Goal: Information Seeking & Learning: Learn about a topic

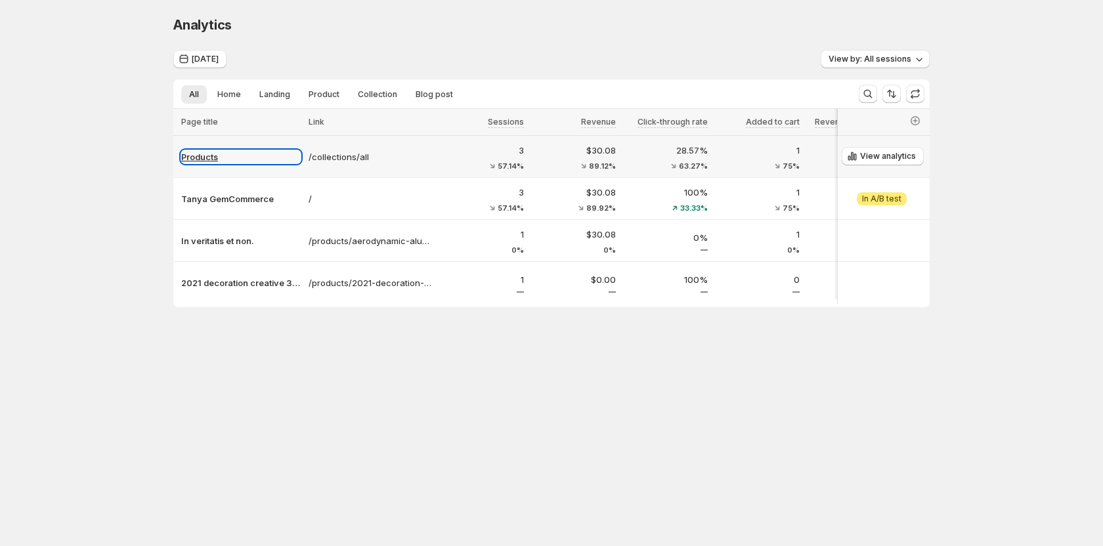
click at [204, 157] on p "Products" at bounding box center [241, 156] width 120 height 13
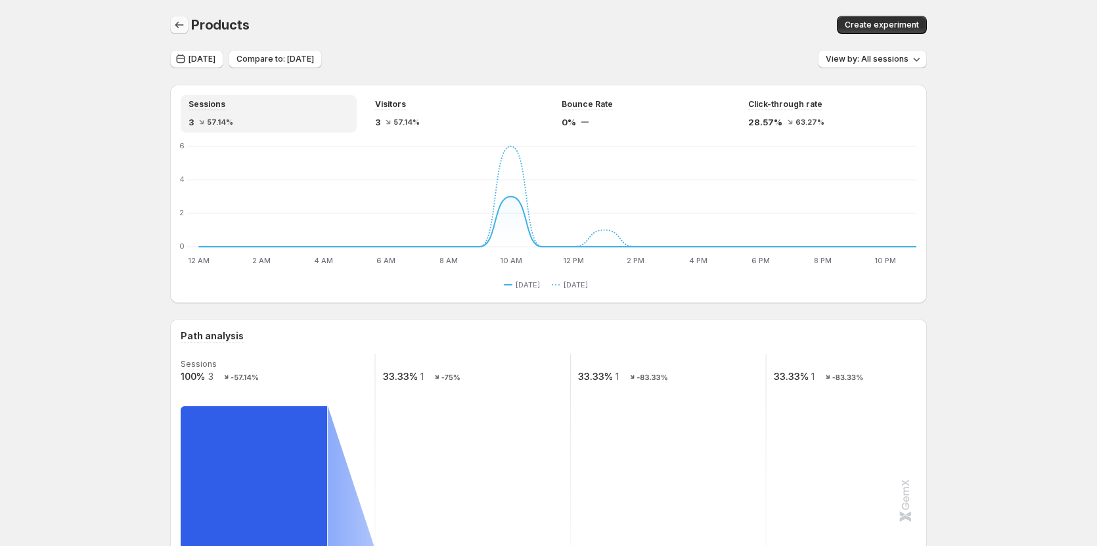
click at [177, 26] on icon "button" at bounding box center [179, 24] width 13 height 13
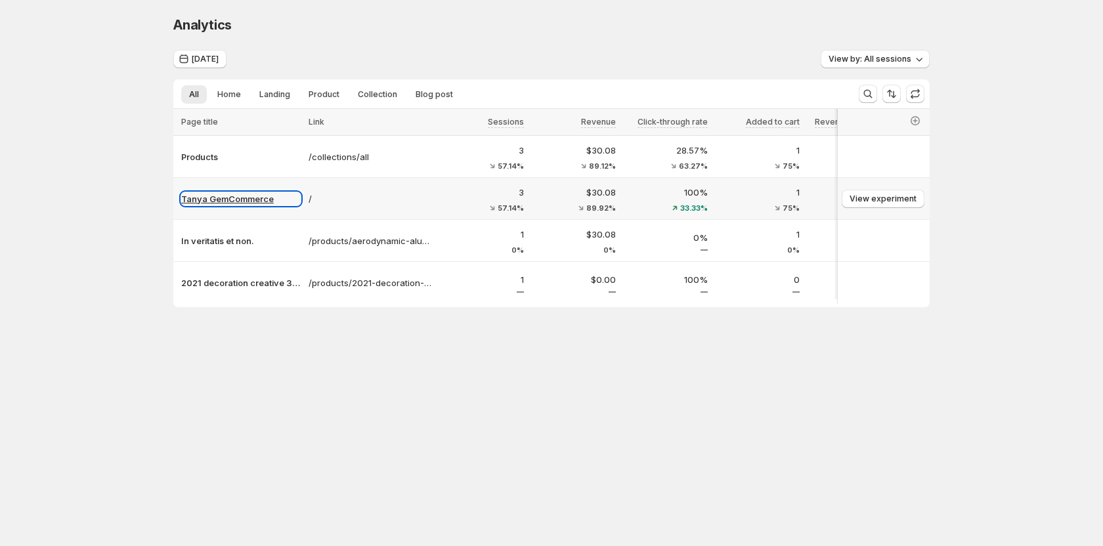
click at [216, 204] on p "Tanya GemCommerce" at bounding box center [241, 198] width 120 height 13
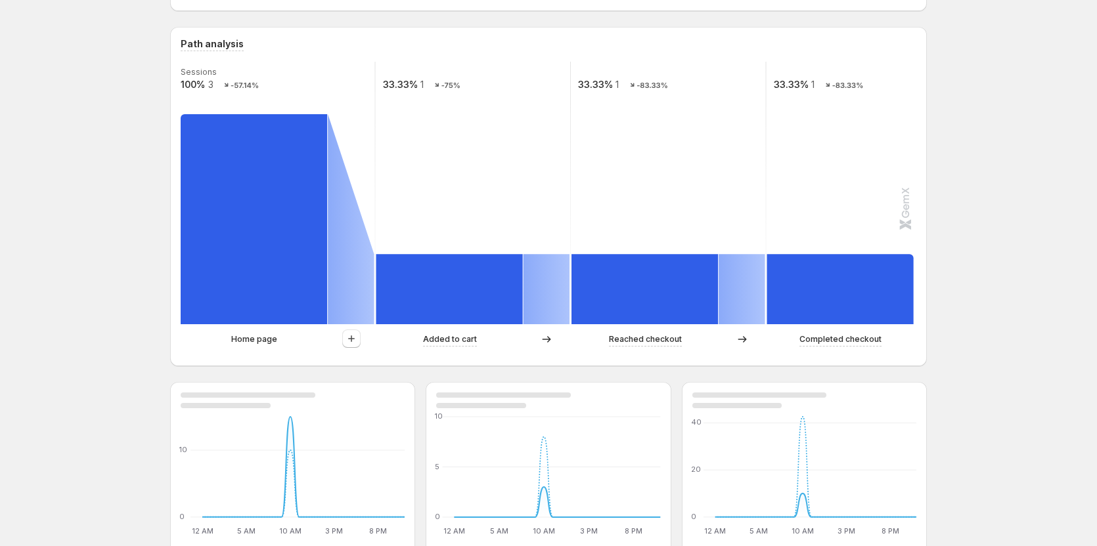
scroll to position [378, 0]
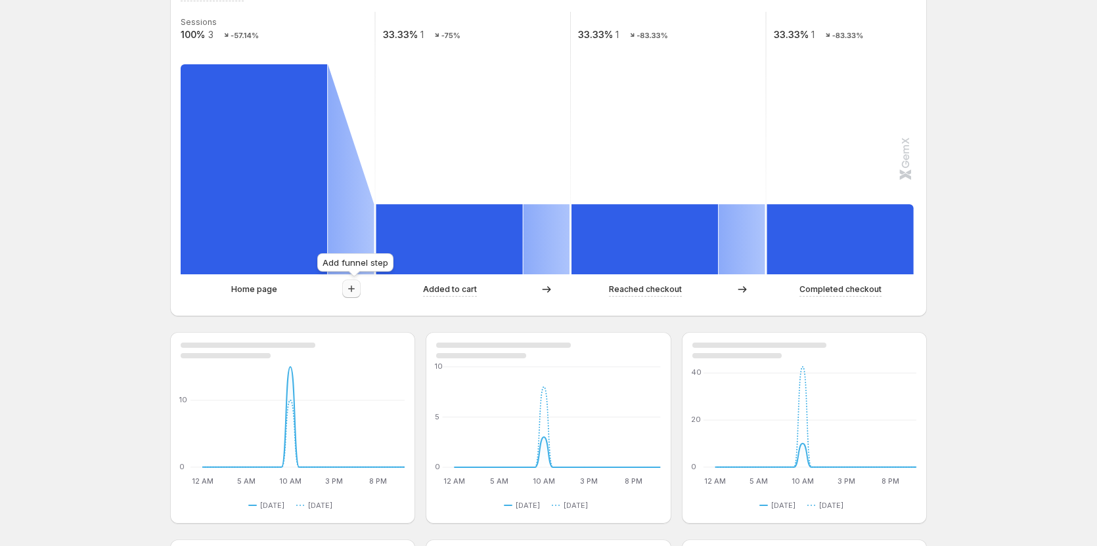
click at [351, 290] on icon "button" at bounding box center [351, 288] width 13 height 13
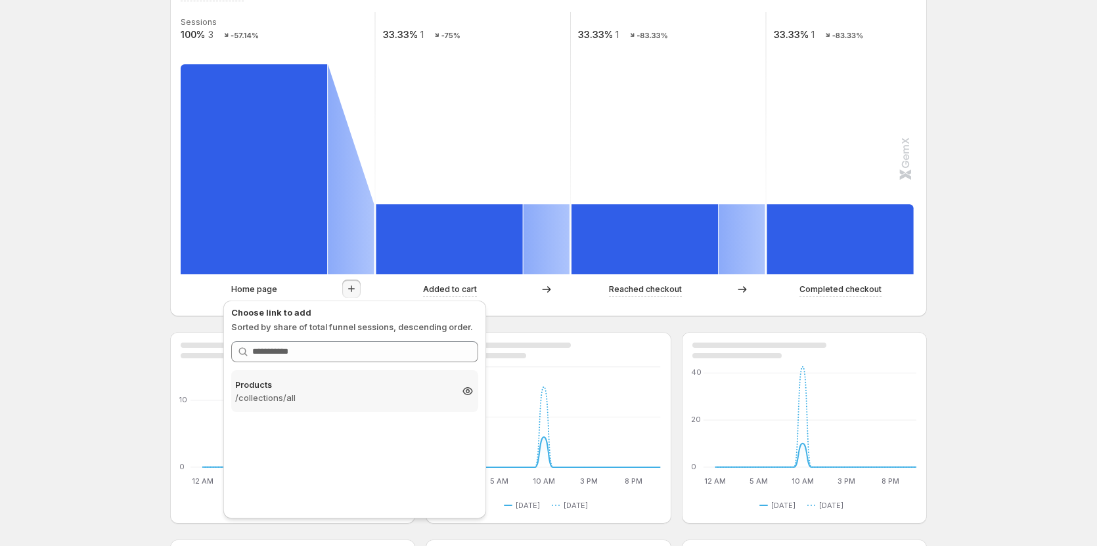
click at [290, 388] on p "Products" at bounding box center [342, 384] width 215 height 13
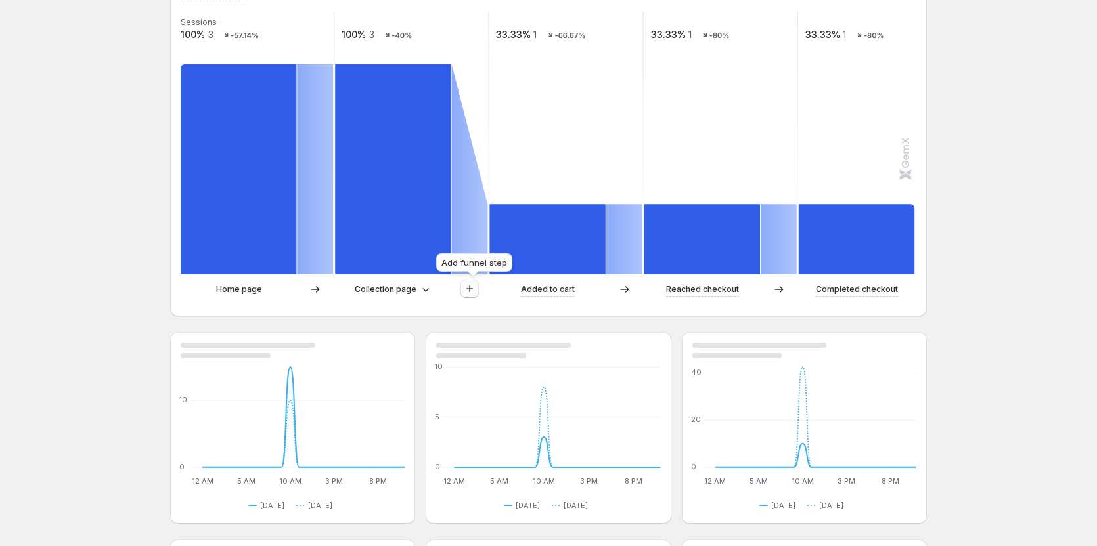
click at [476, 292] on icon "button" at bounding box center [469, 288] width 13 height 13
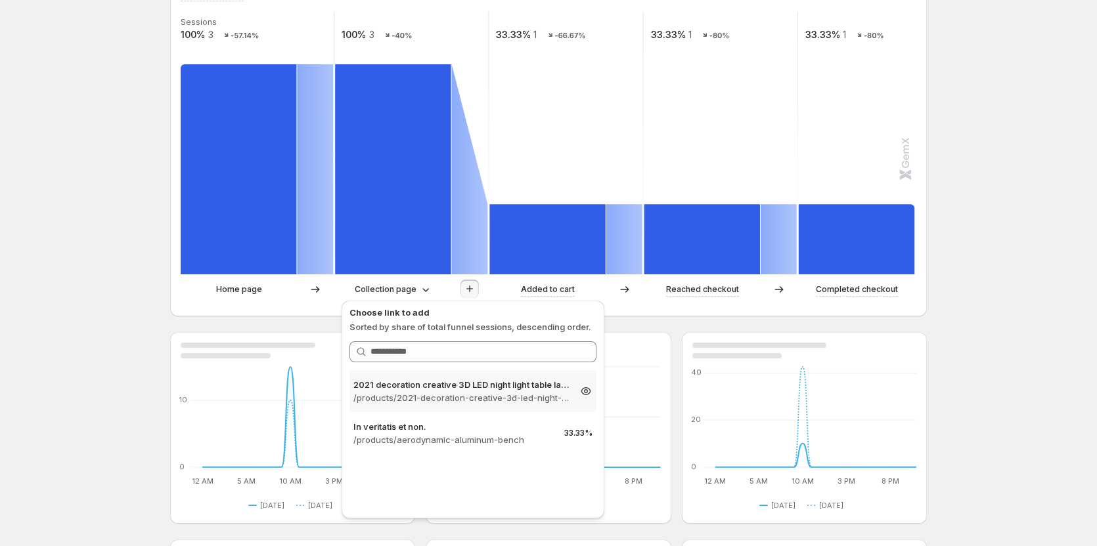
click at [460, 395] on p "/products/2021-decoration-creative-3d-led-night-light-table-lamp-children-bedro…" at bounding box center [460, 397] width 215 height 13
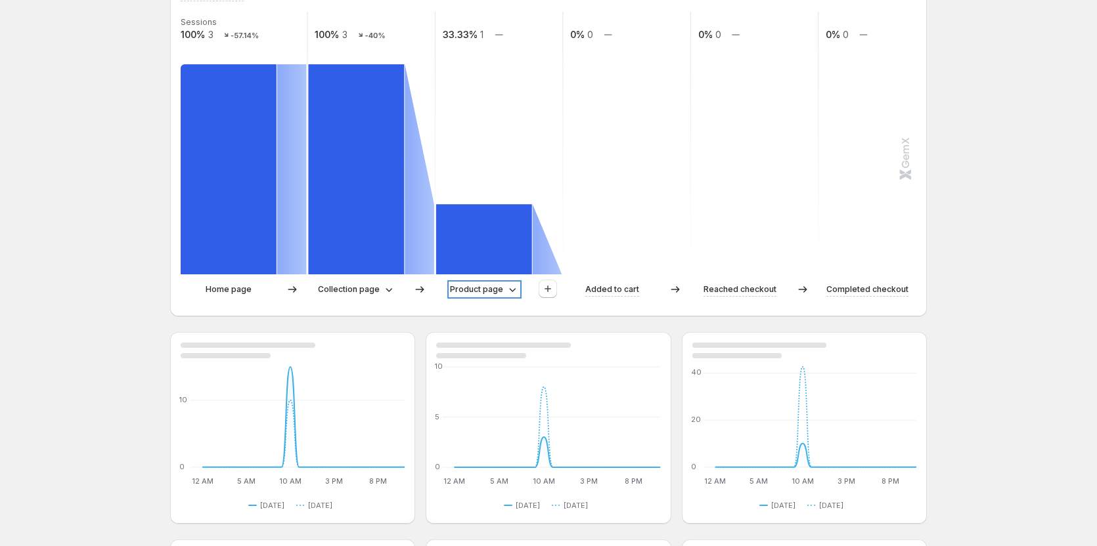
click at [498, 291] on p "Product page" at bounding box center [476, 289] width 53 height 13
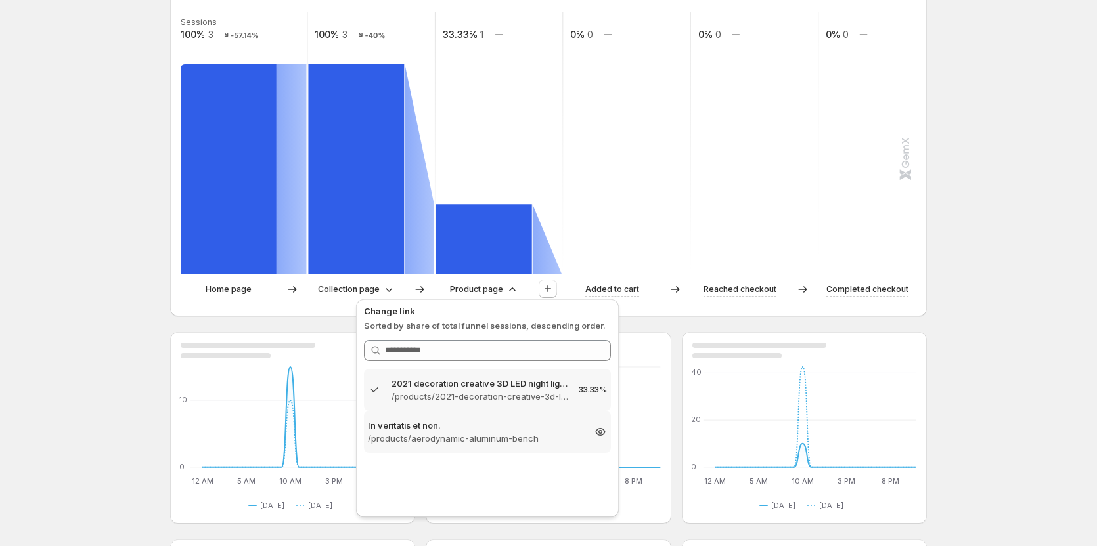
click at [489, 448] on div "In veritatis et non. /products/aerodynamic-aluminum-bench 33.33%" at bounding box center [487, 432] width 247 height 42
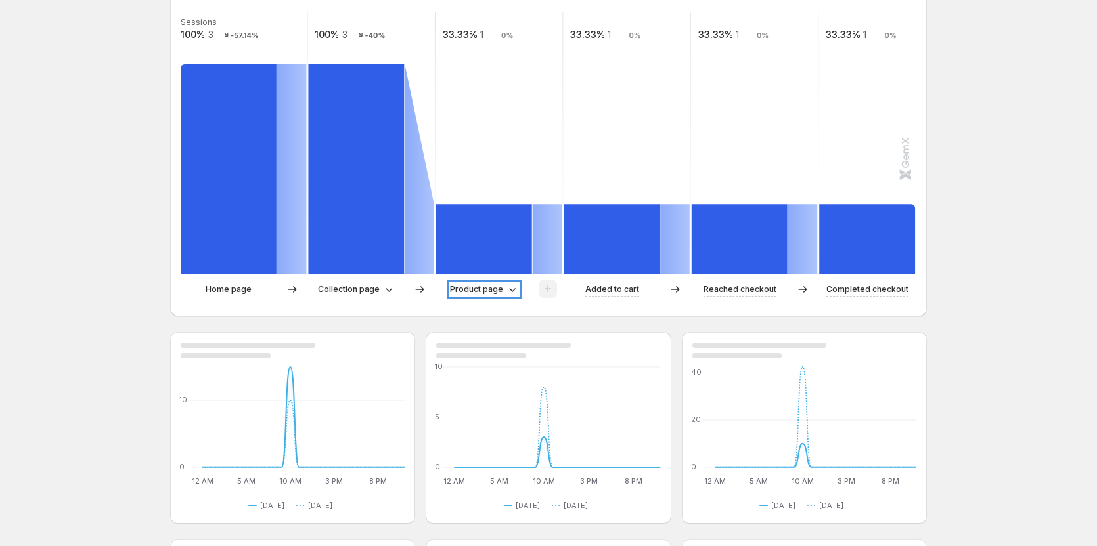
click at [485, 292] on p "Product page" at bounding box center [476, 289] width 53 height 13
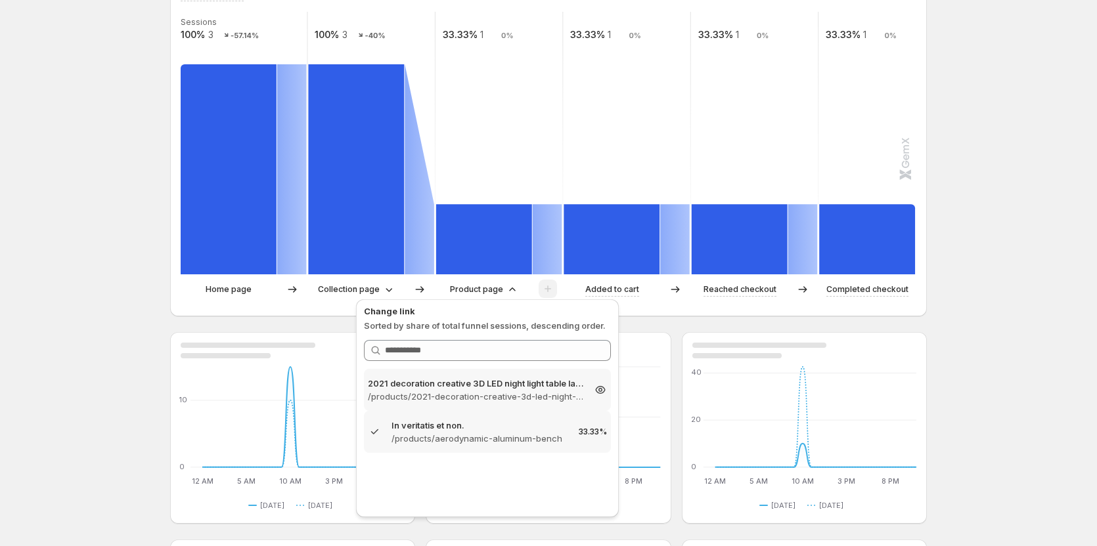
click at [464, 389] on p "2021 decoration creative 3D LED night light table lamp children bedroo" at bounding box center [475, 383] width 215 height 13
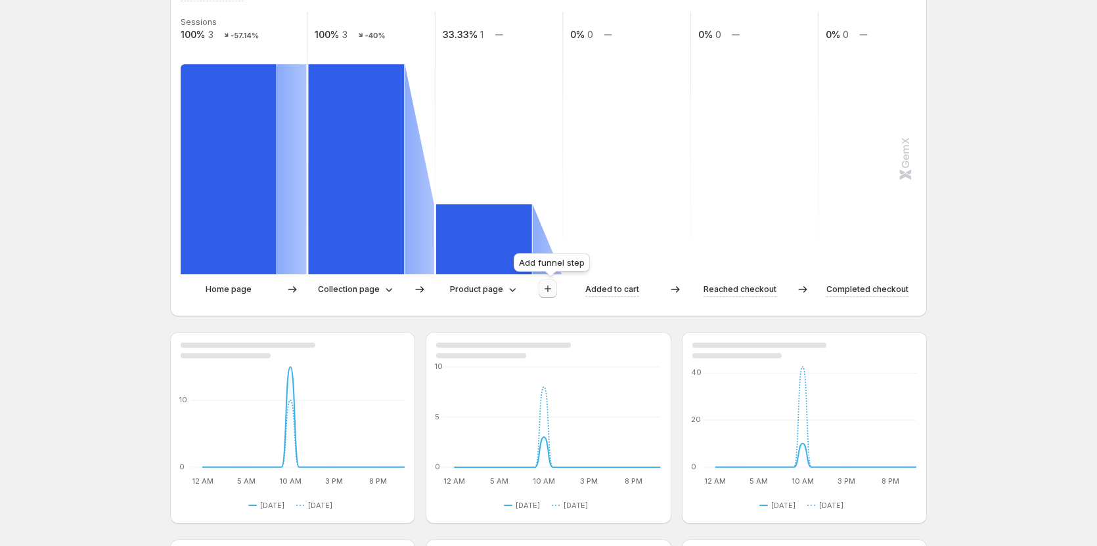
click at [546, 291] on icon "button" at bounding box center [547, 288] width 13 height 13
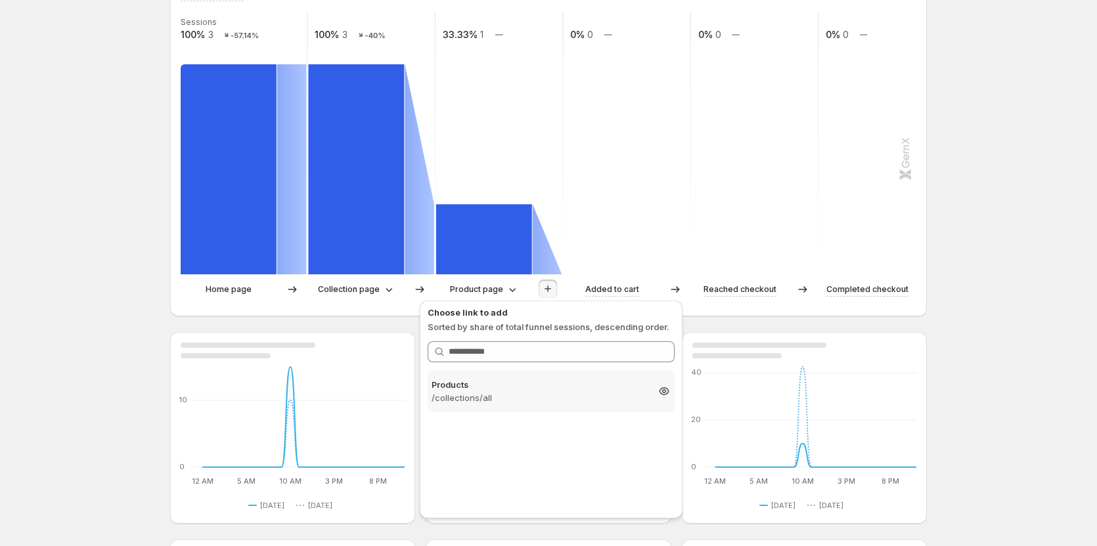
click at [496, 394] on p "/collections/all" at bounding box center [538, 397] width 215 height 13
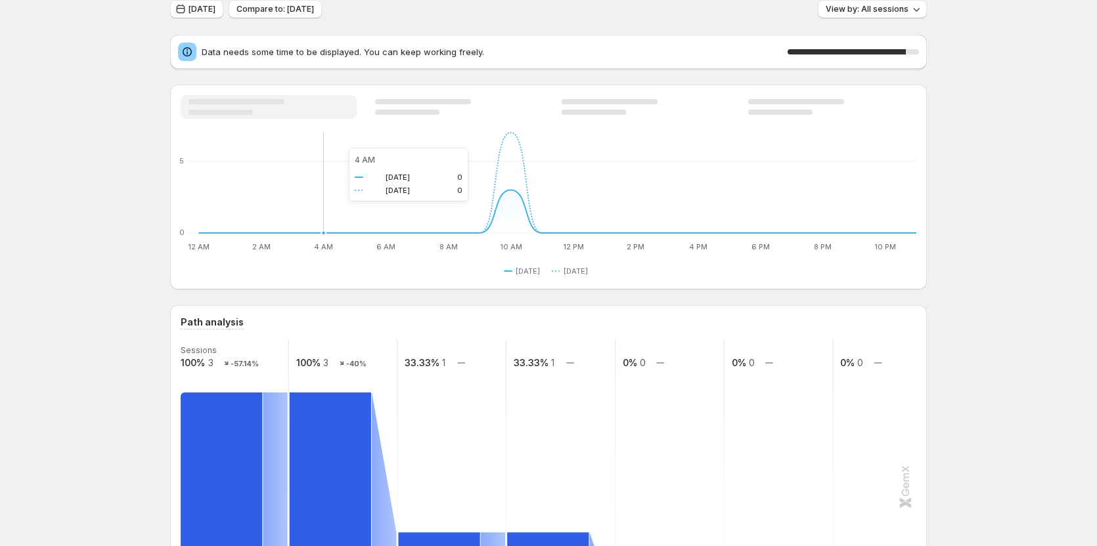
scroll to position [0, 0]
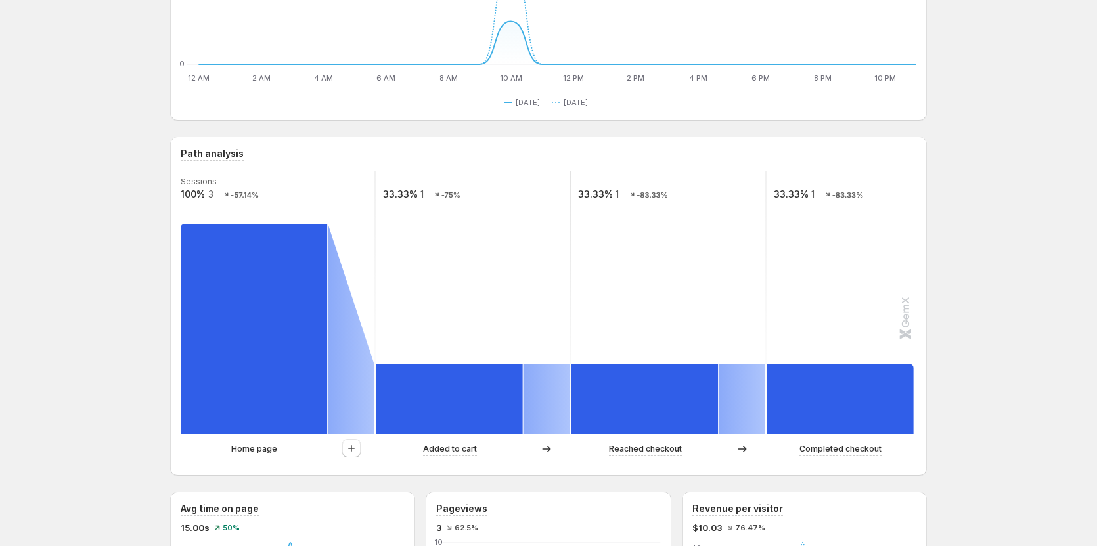
scroll to position [263, 0]
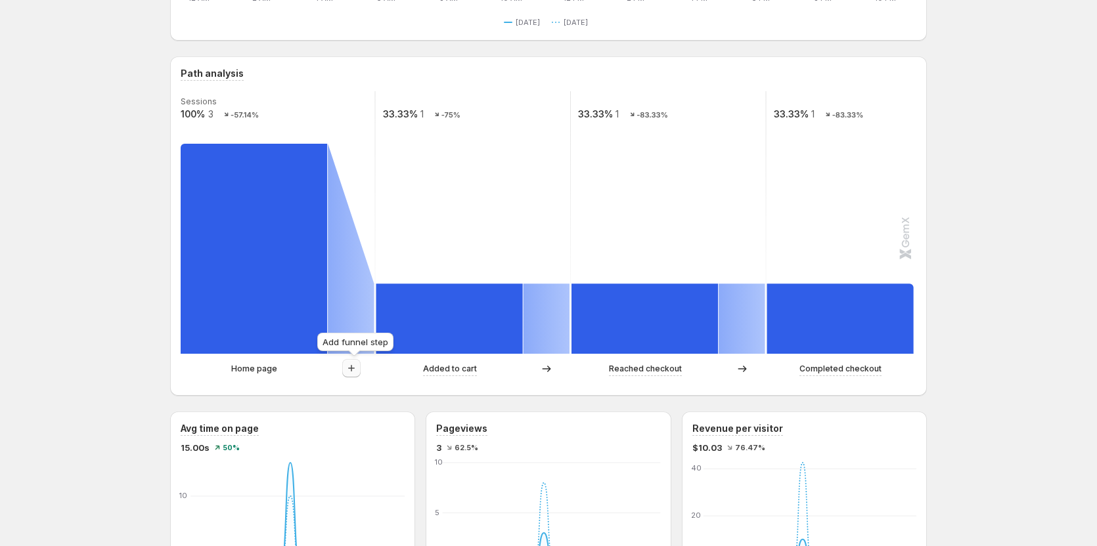
click at [354, 368] on icon "button" at bounding box center [351, 368] width 13 height 13
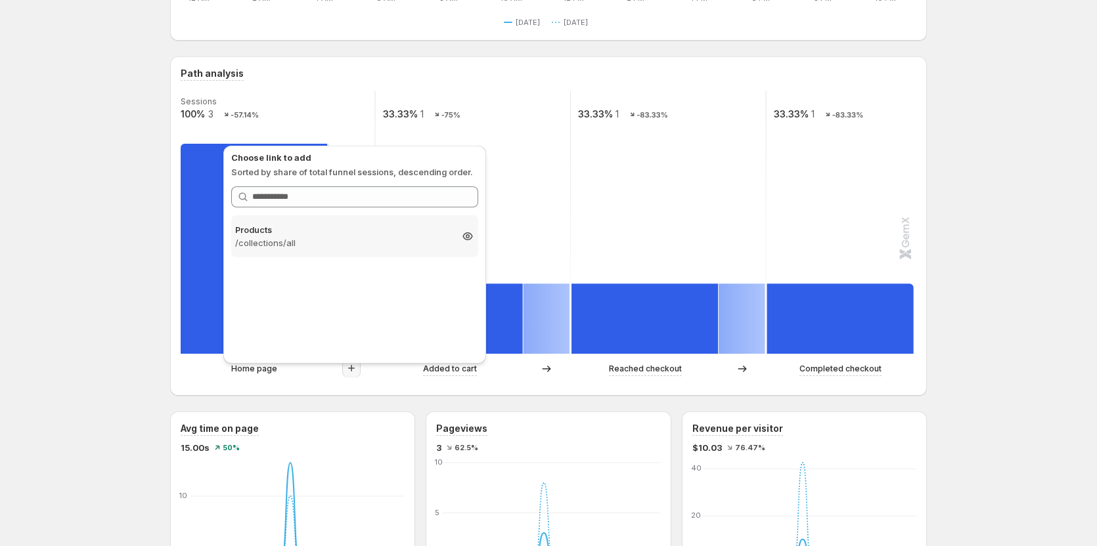
click at [352, 248] on p "/collections/all" at bounding box center [342, 242] width 215 height 13
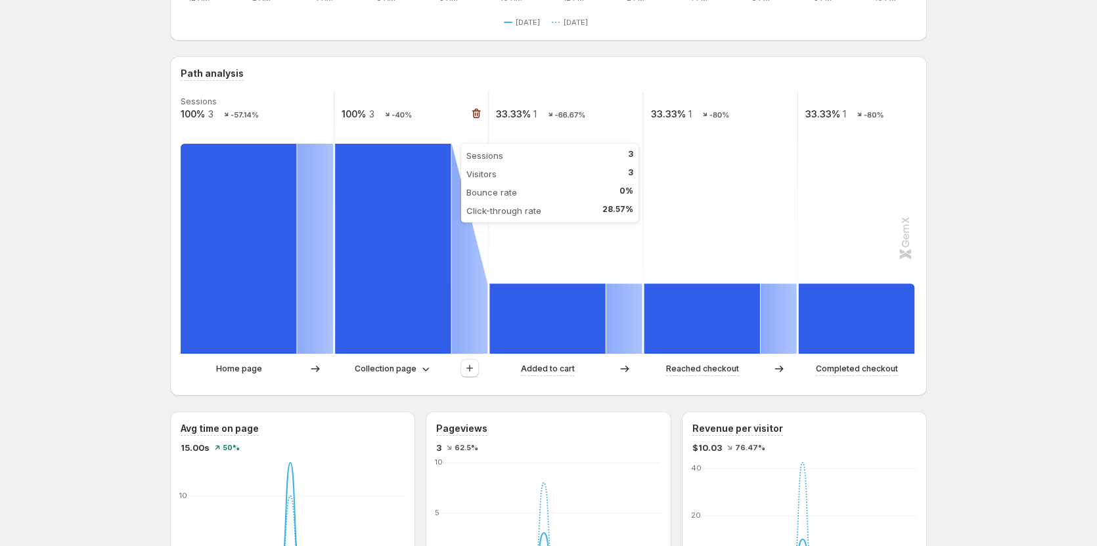
click at [450, 237] on rect at bounding box center [393, 249] width 116 height 210
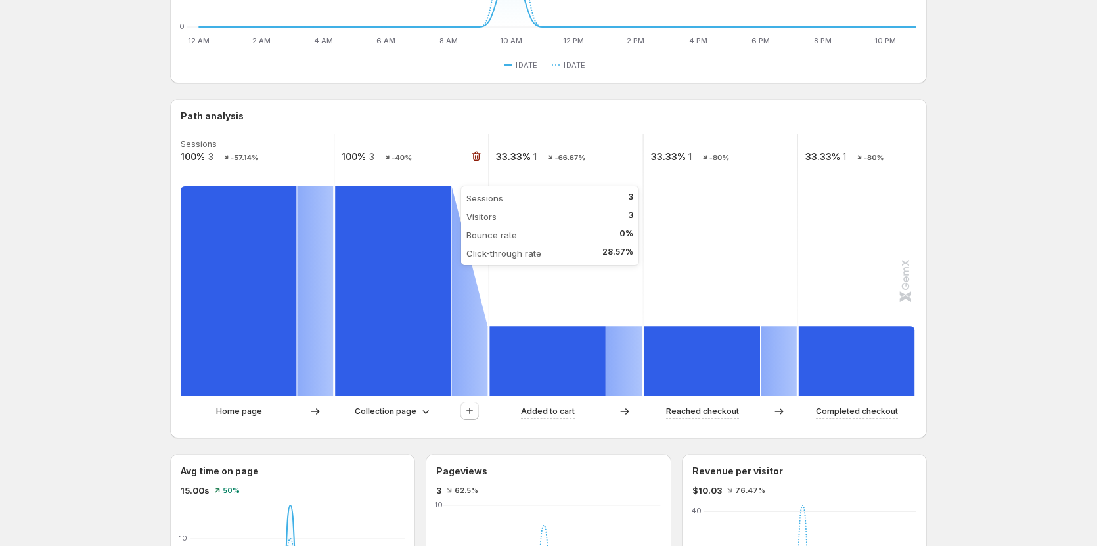
scroll to position [197, 0]
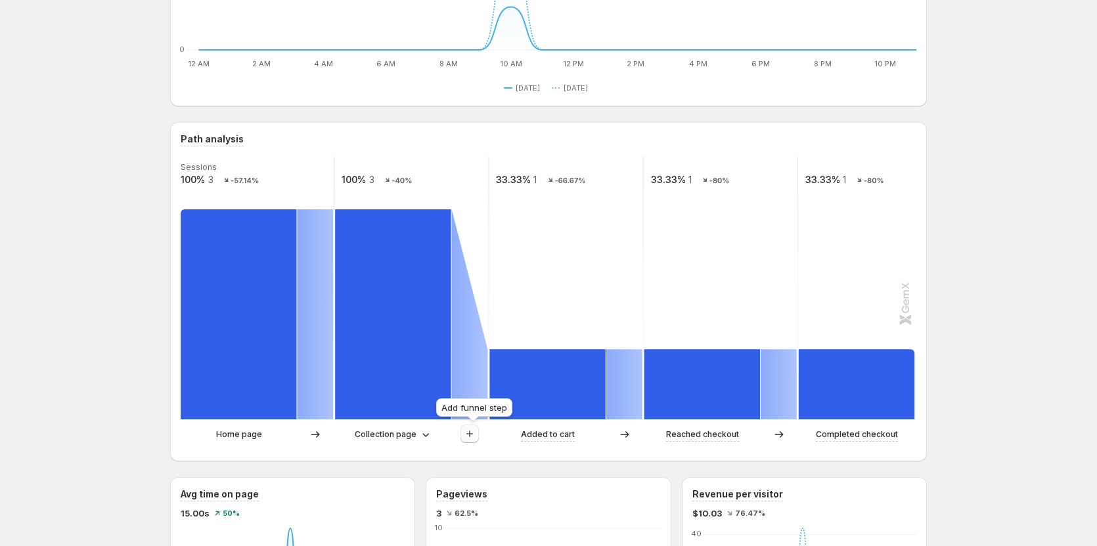
click at [466, 434] on button "button" at bounding box center [469, 434] width 18 height 18
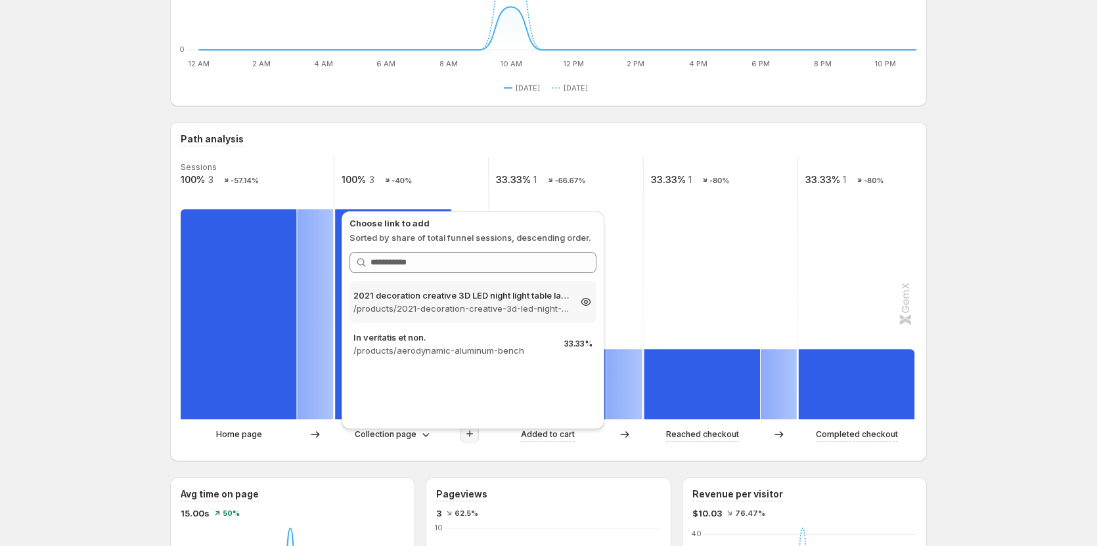
click at [471, 306] on p "/products/2021-decoration-creative-3d-led-night-light-table-lamp-children-bedro…" at bounding box center [460, 308] width 215 height 13
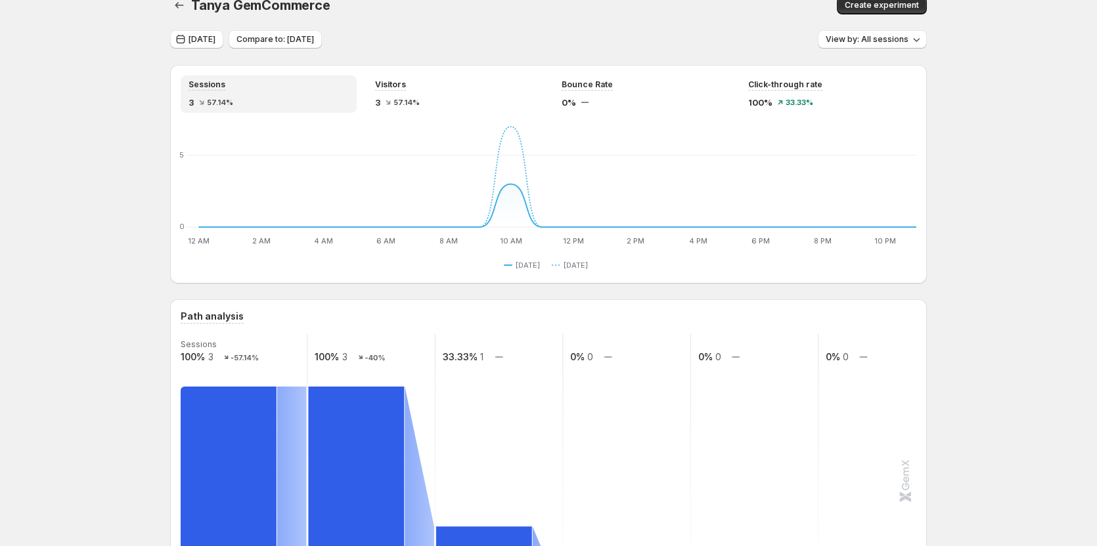
scroll to position [0, 0]
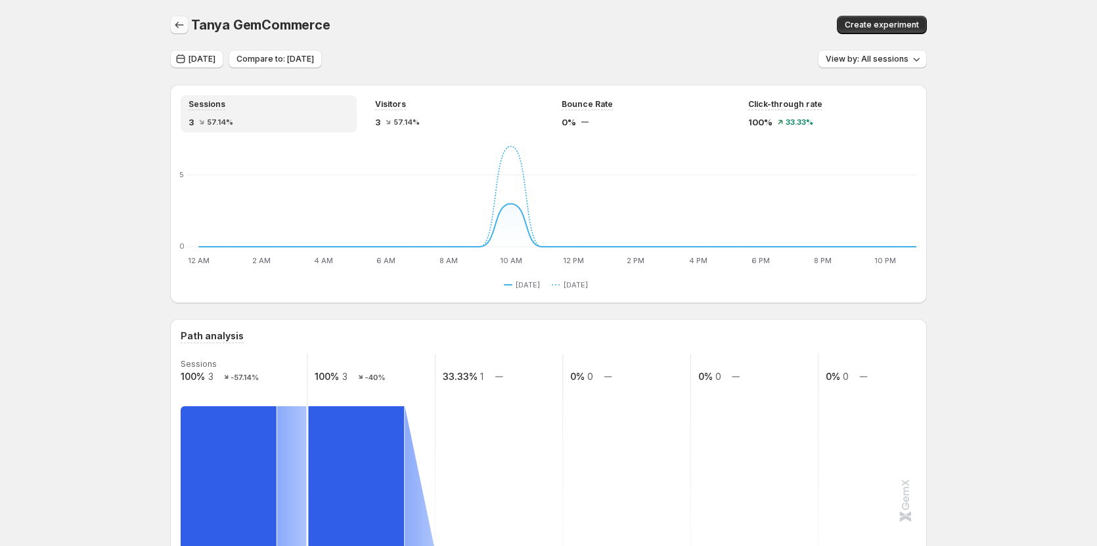
click at [175, 28] on button "button" at bounding box center [179, 25] width 18 height 18
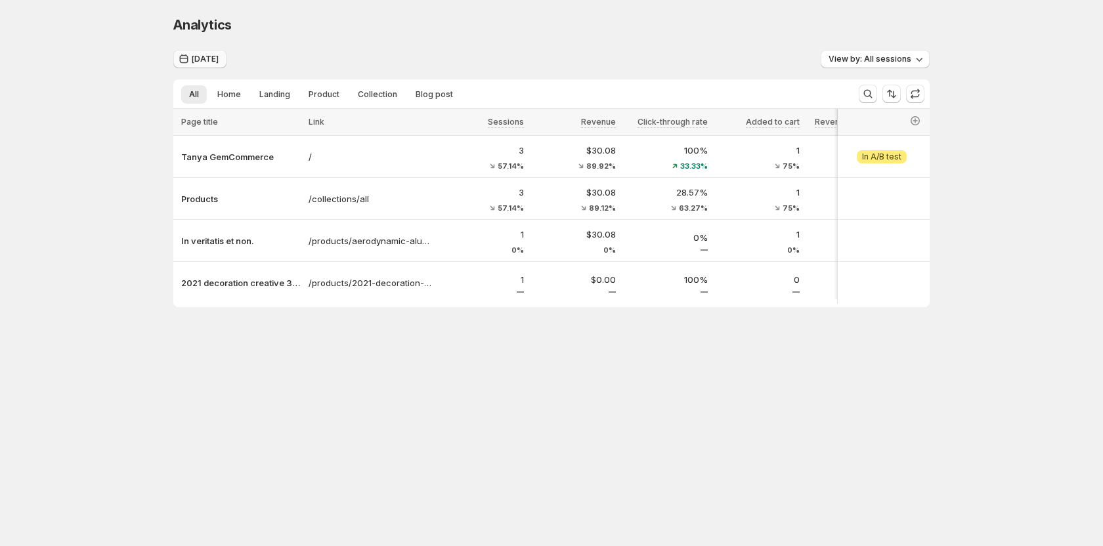
click at [208, 58] on span "[DATE]" at bounding box center [205, 59] width 27 height 11
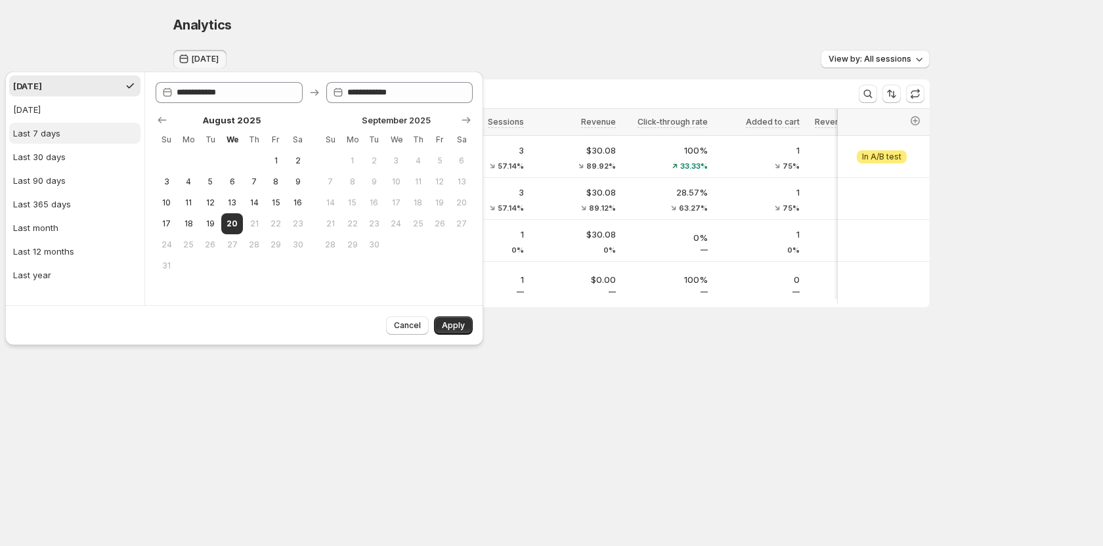
click at [68, 131] on button "Last 7 days" at bounding box center [74, 133] width 131 height 21
type input "**********"
click at [449, 324] on span "Apply" at bounding box center [453, 325] width 23 height 11
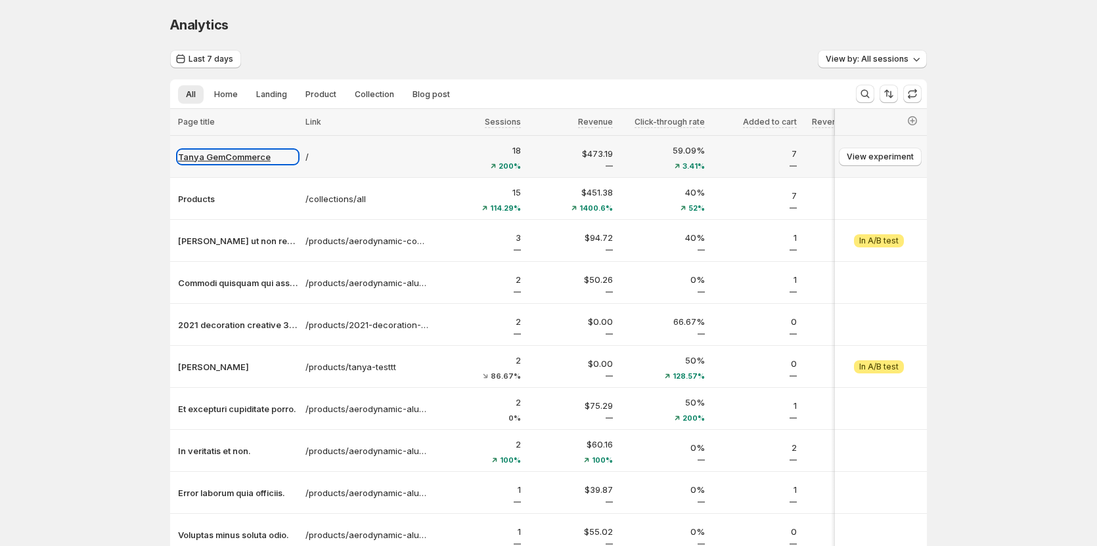
click at [250, 156] on p "Tanya GemCommerce" at bounding box center [238, 156] width 120 height 13
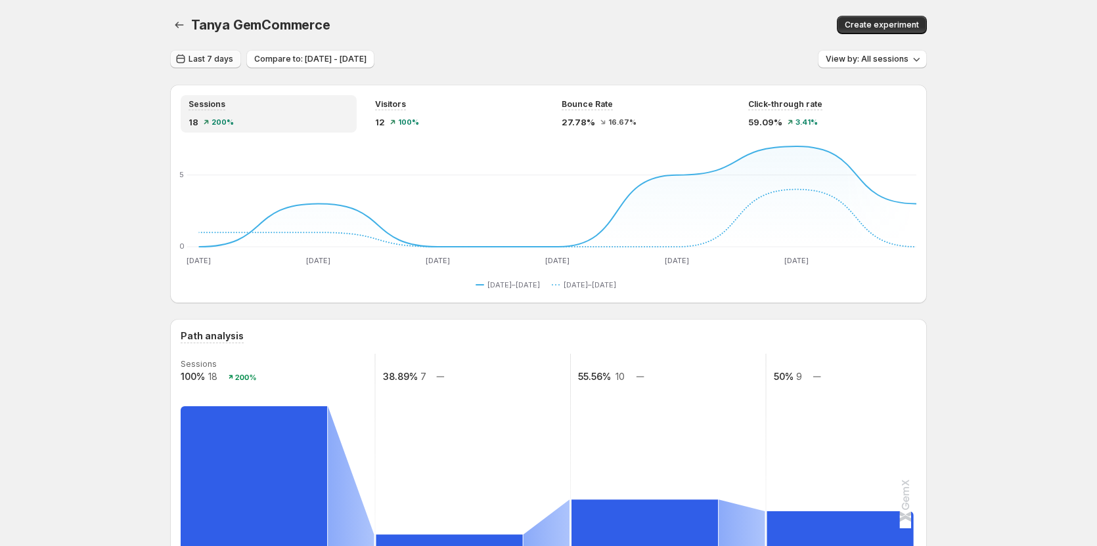
click at [213, 57] on span "Last 7 days" at bounding box center [210, 59] width 45 height 11
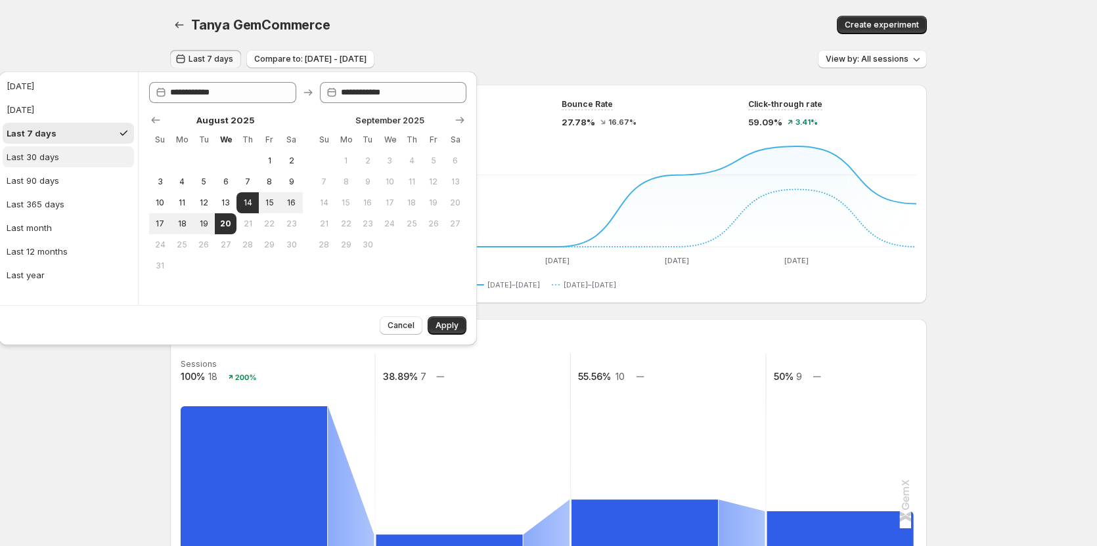
click at [73, 154] on button "Last 30 days" at bounding box center [68, 156] width 131 height 21
type input "**********"
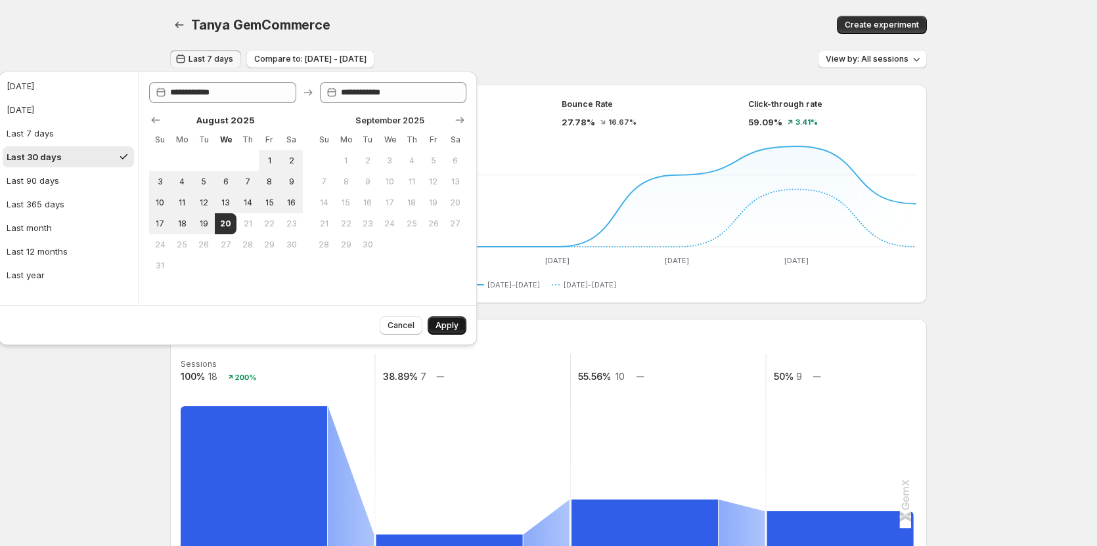
click at [448, 322] on span "Apply" at bounding box center [446, 325] width 23 height 11
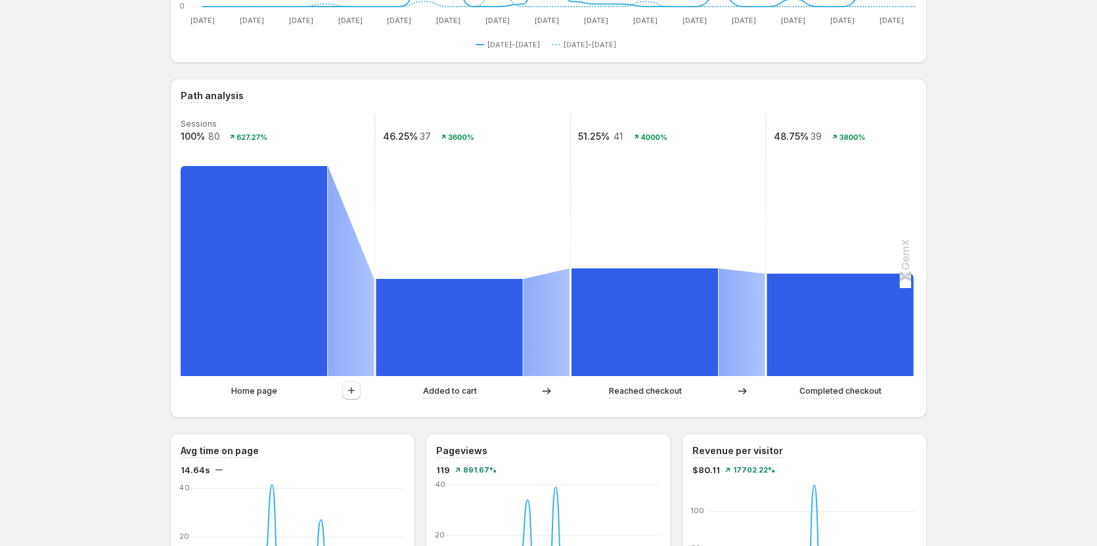
scroll to position [261, 0]
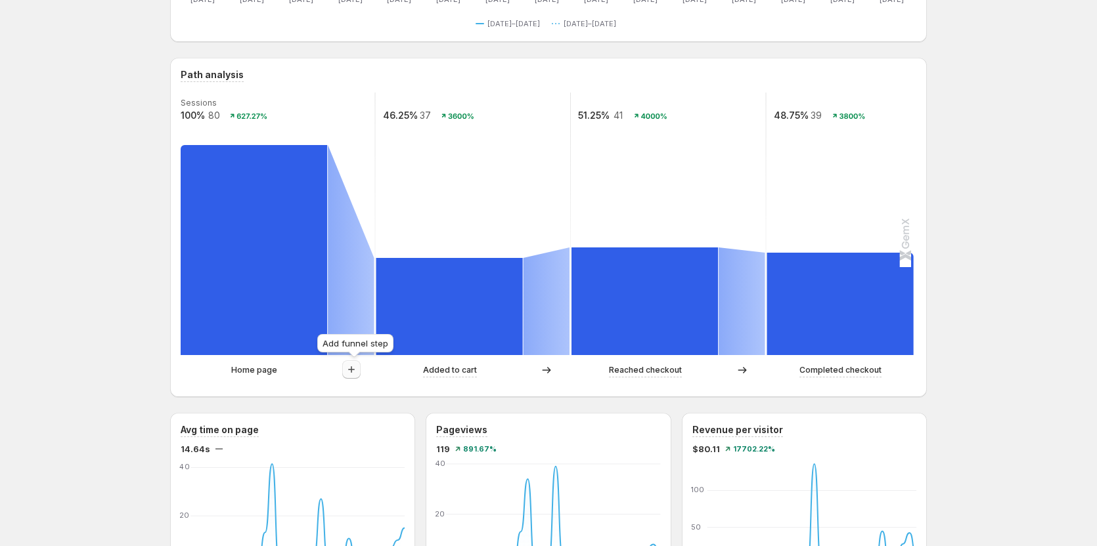
click at [358, 370] on icon "button" at bounding box center [351, 369] width 13 height 13
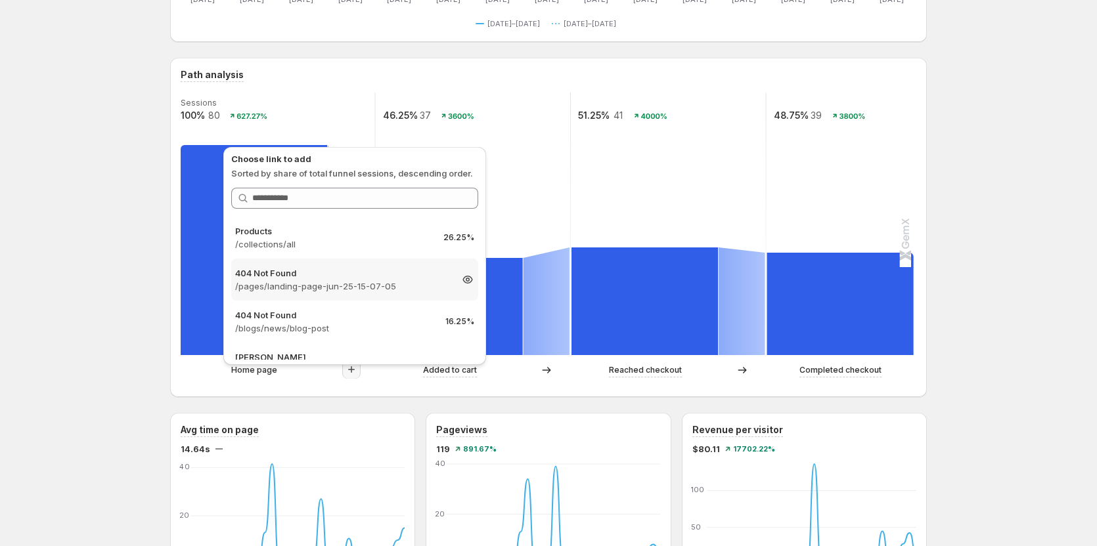
click at [357, 287] on p "/pages/landing-page-jun-25-15-07-05" at bounding box center [342, 286] width 215 height 13
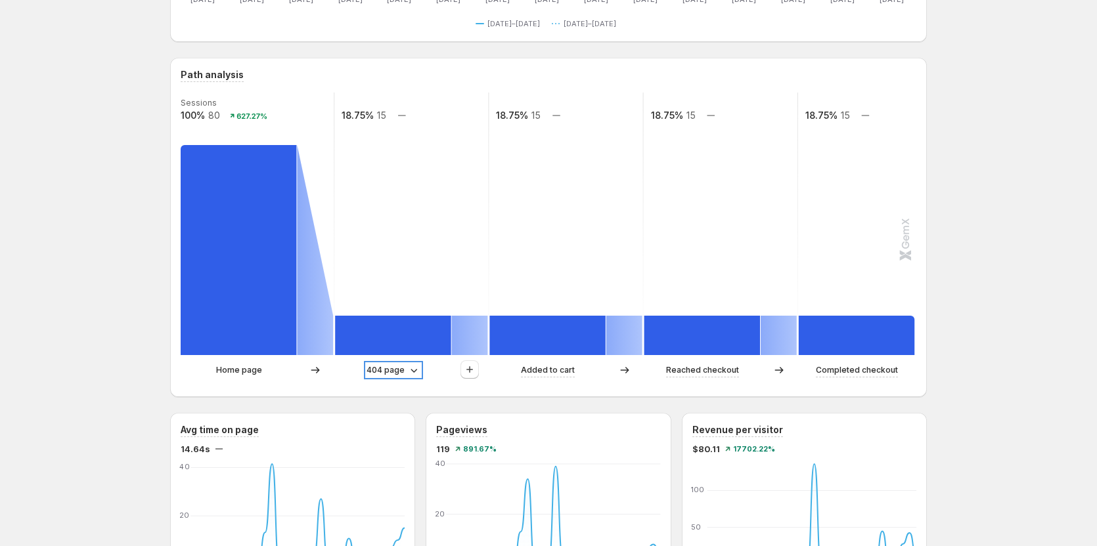
click at [388, 370] on p "404 page" at bounding box center [385, 370] width 38 height 13
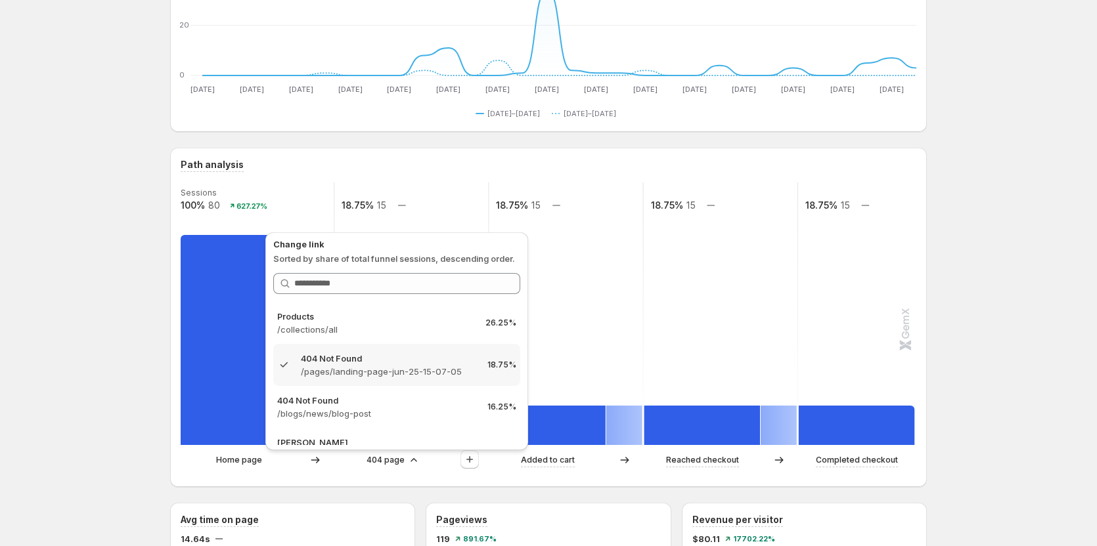
scroll to position [130, 0]
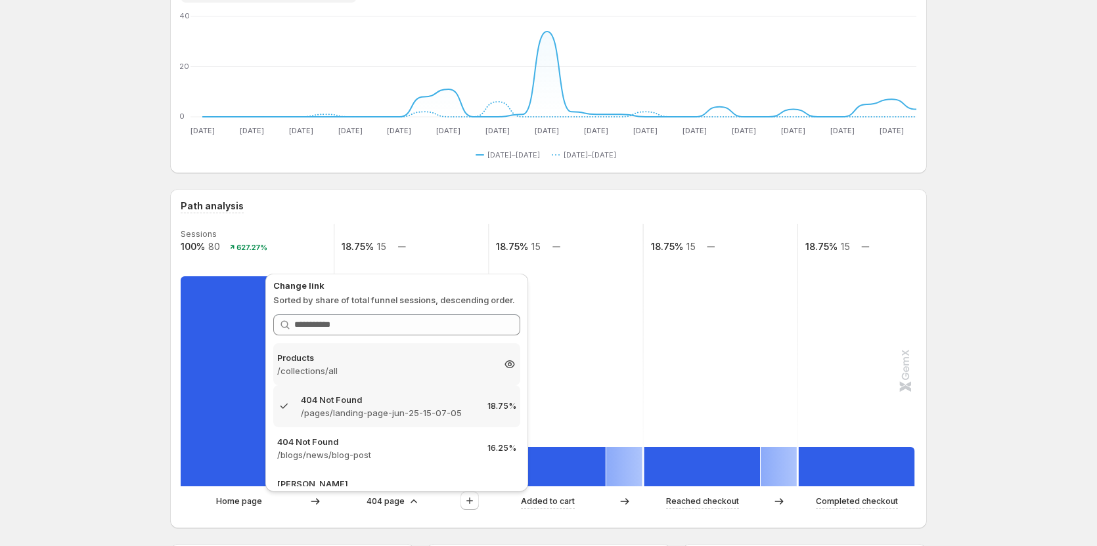
click at [372, 370] on p "/collections/all" at bounding box center [384, 370] width 215 height 13
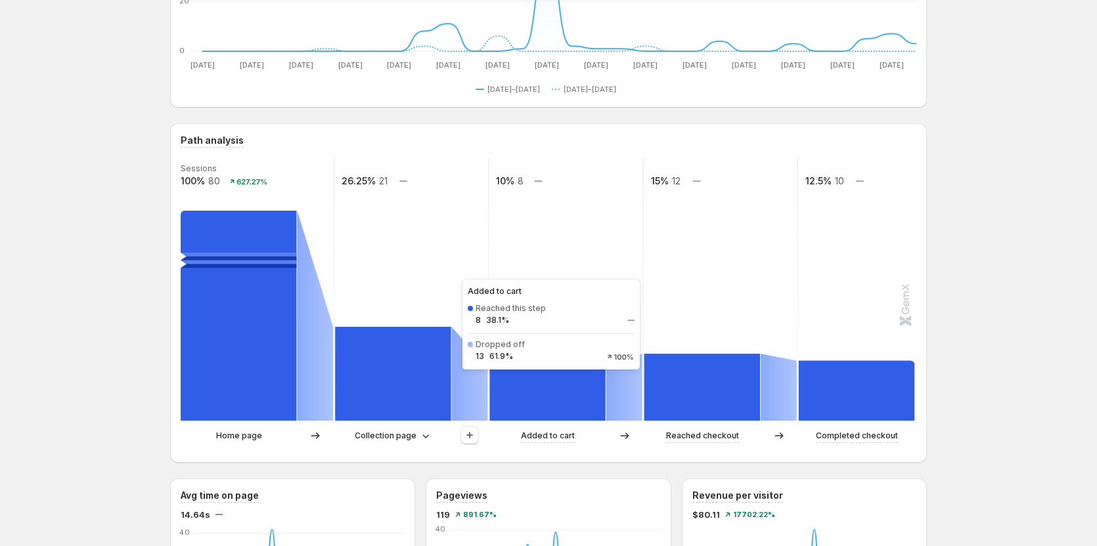
scroll to position [261, 0]
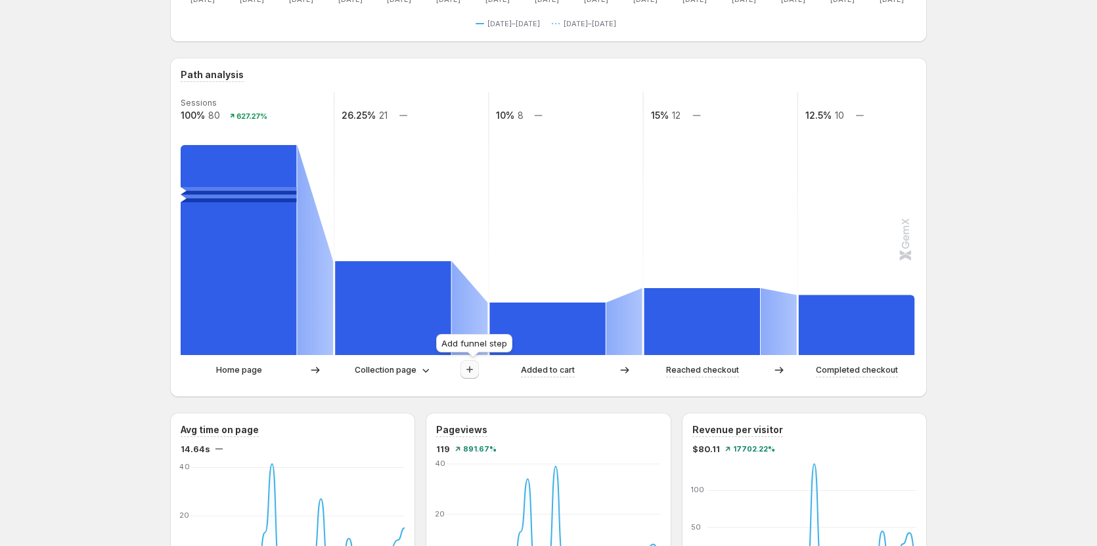
click at [471, 370] on icon "button" at bounding box center [469, 369] width 13 height 13
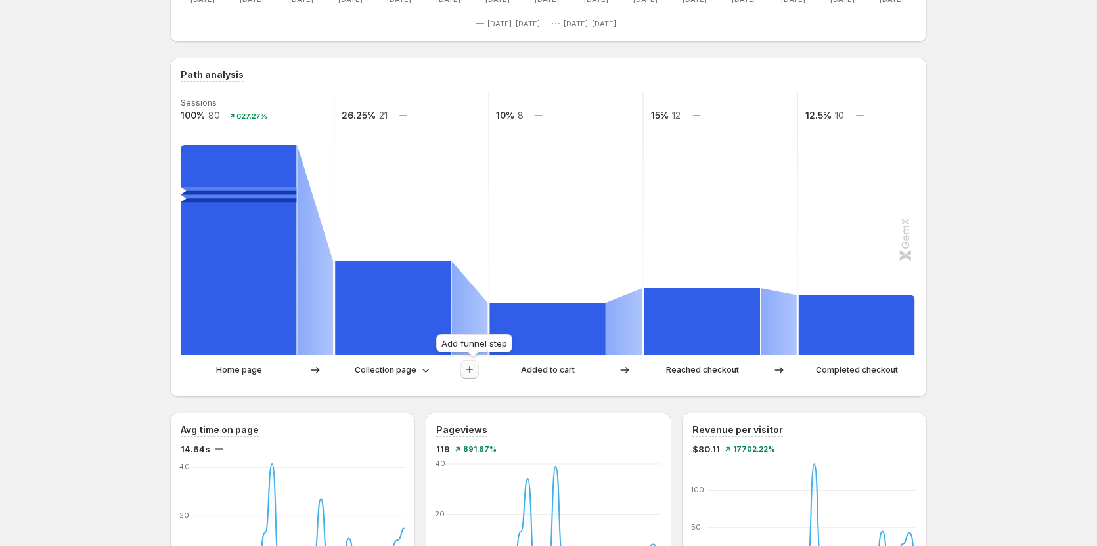
click at [473, 368] on icon "button" at bounding box center [469, 369] width 7 height 7
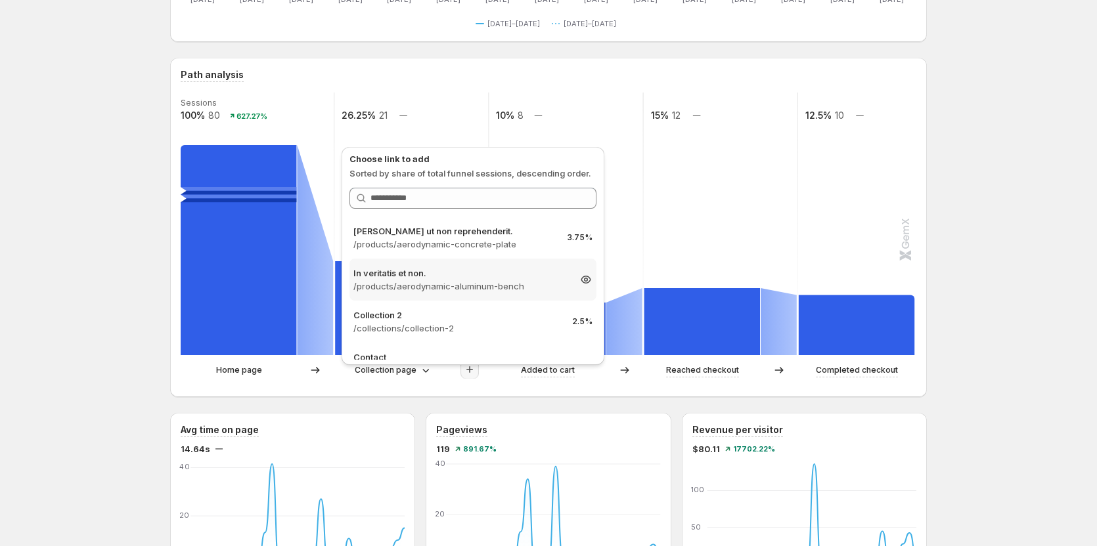
click at [471, 282] on p "/products/aerodynamic-aluminum-bench" at bounding box center [460, 286] width 215 height 13
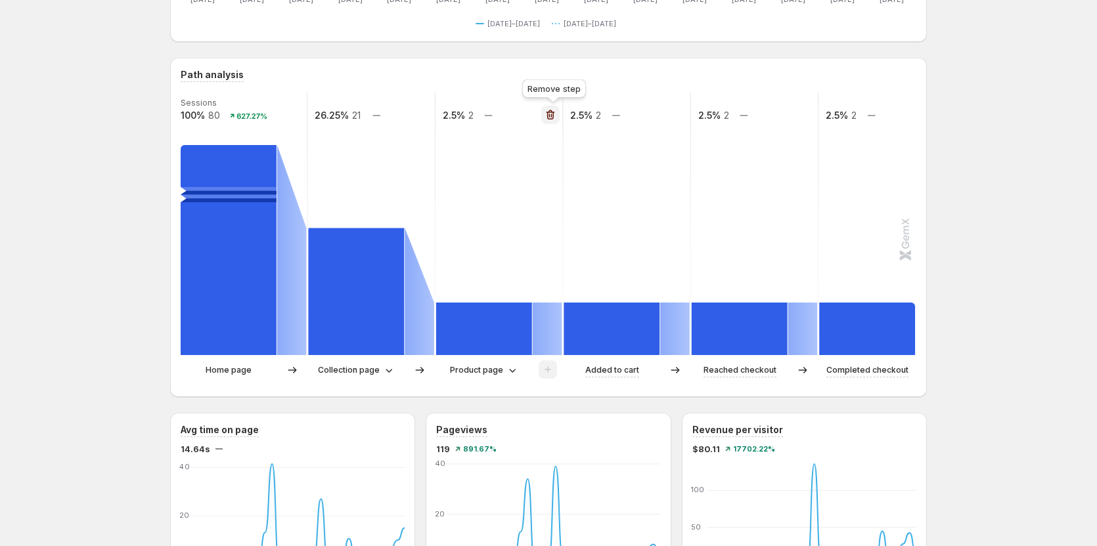
click at [551, 114] on icon "button" at bounding box center [550, 115] width 9 height 10
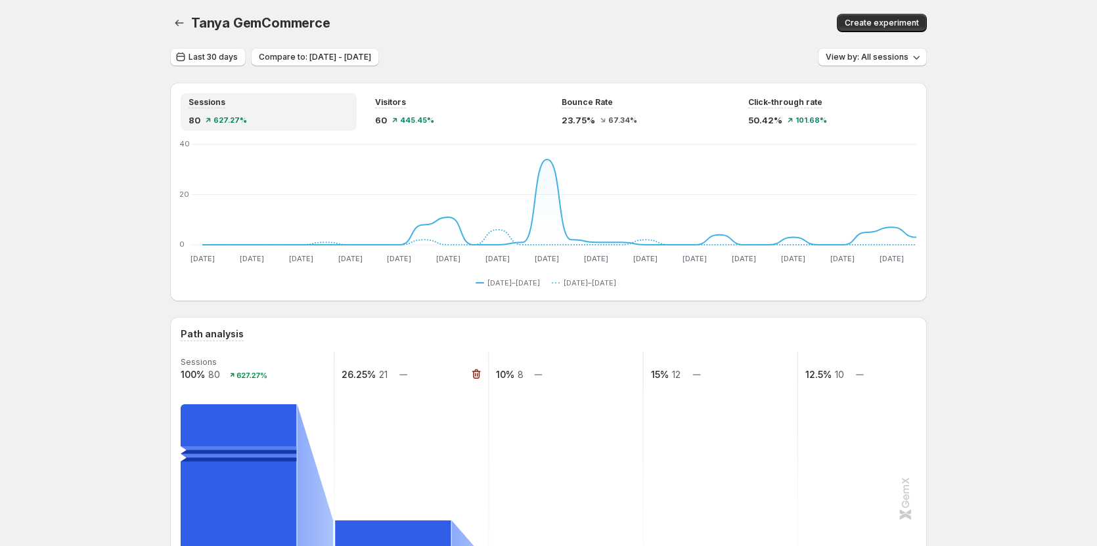
scroll to position [0, 0]
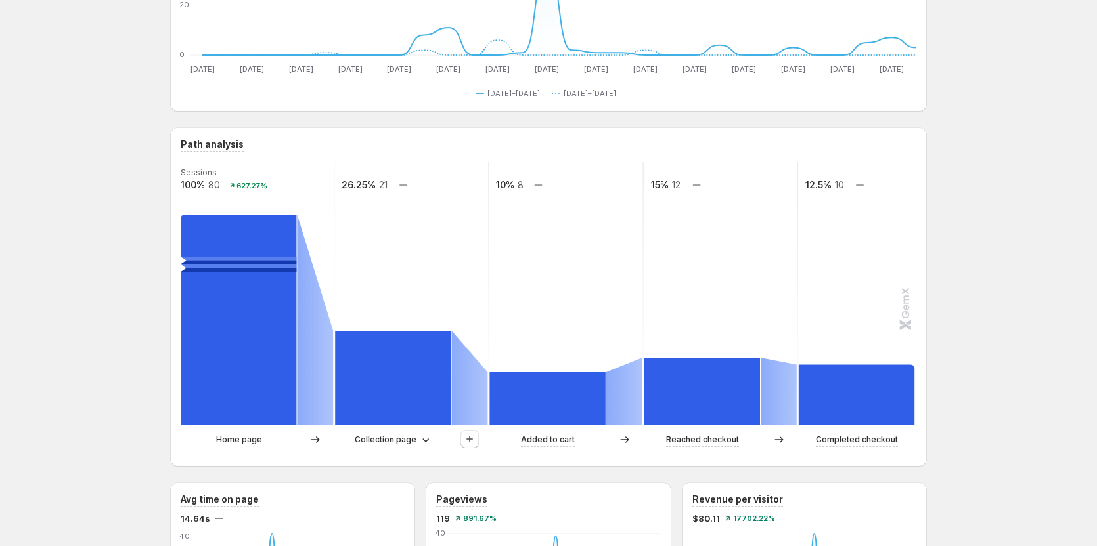
scroll to position [197, 0]
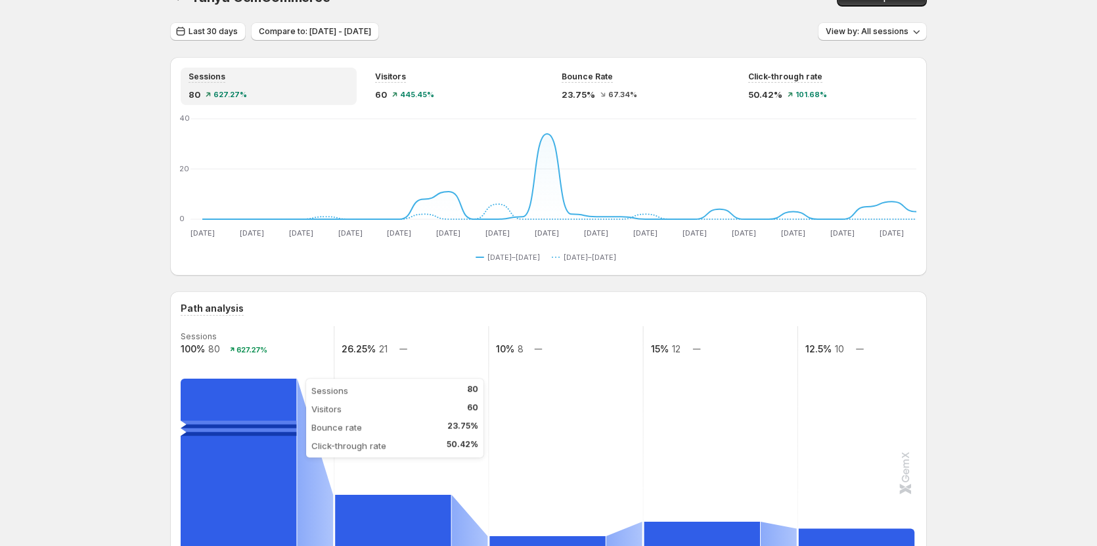
scroll to position [0, 0]
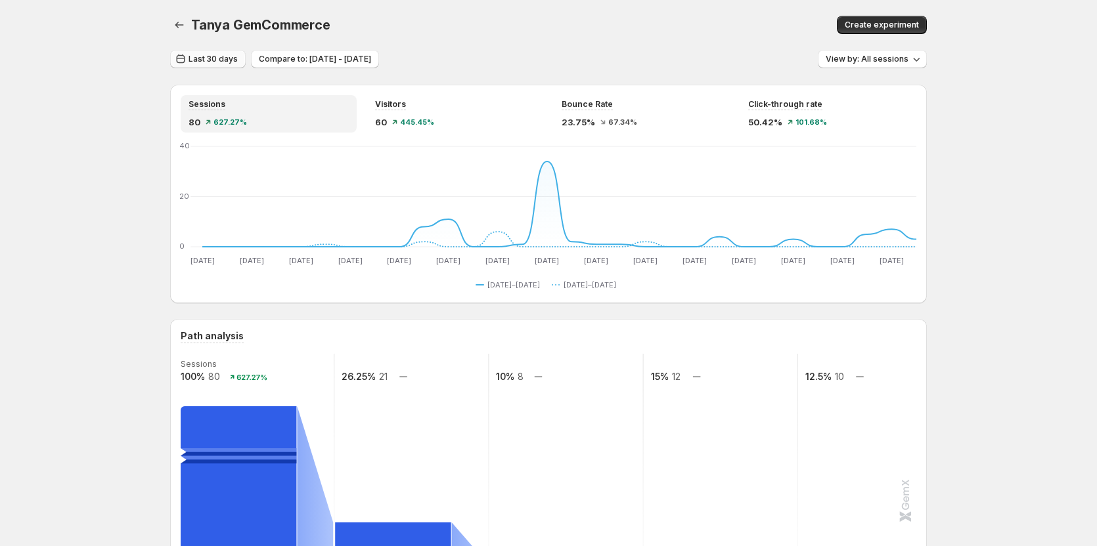
click at [215, 56] on span "Last 30 days" at bounding box center [212, 59] width 49 height 11
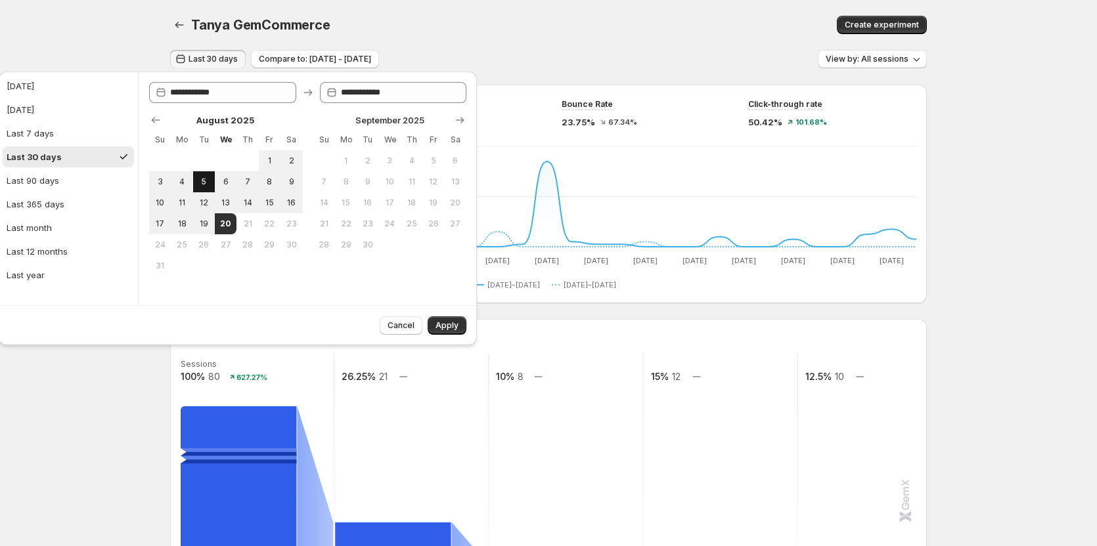
click at [211, 180] on button "5" at bounding box center [204, 181] width 22 height 21
type input "**********"
click at [225, 219] on span "20" at bounding box center [225, 224] width 11 height 11
type input "**********"
click at [448, 321] on span "Apply" at bounding box center [446, 325] width 23 height 11
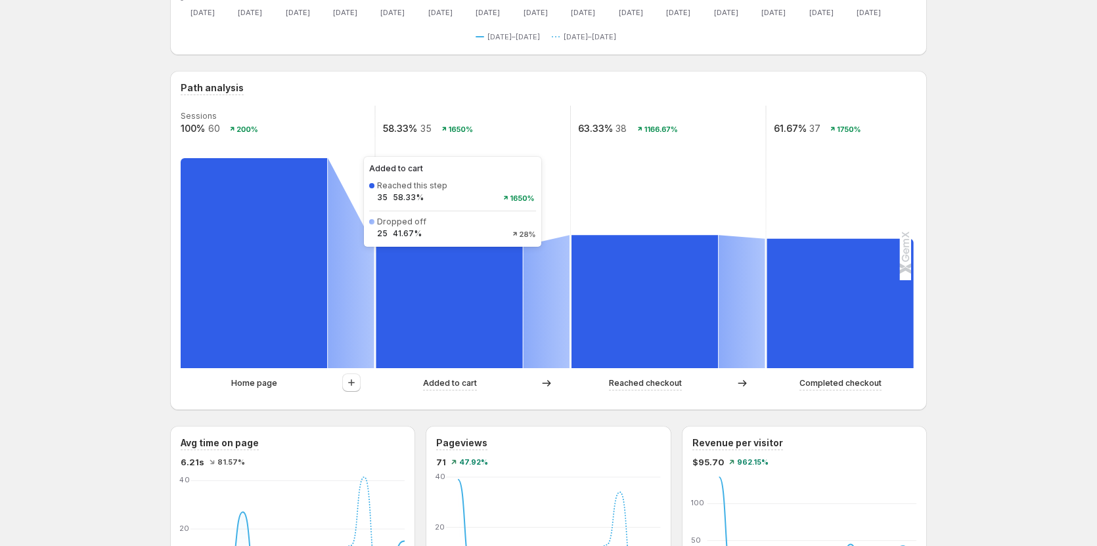
scroll to position [263, 0]
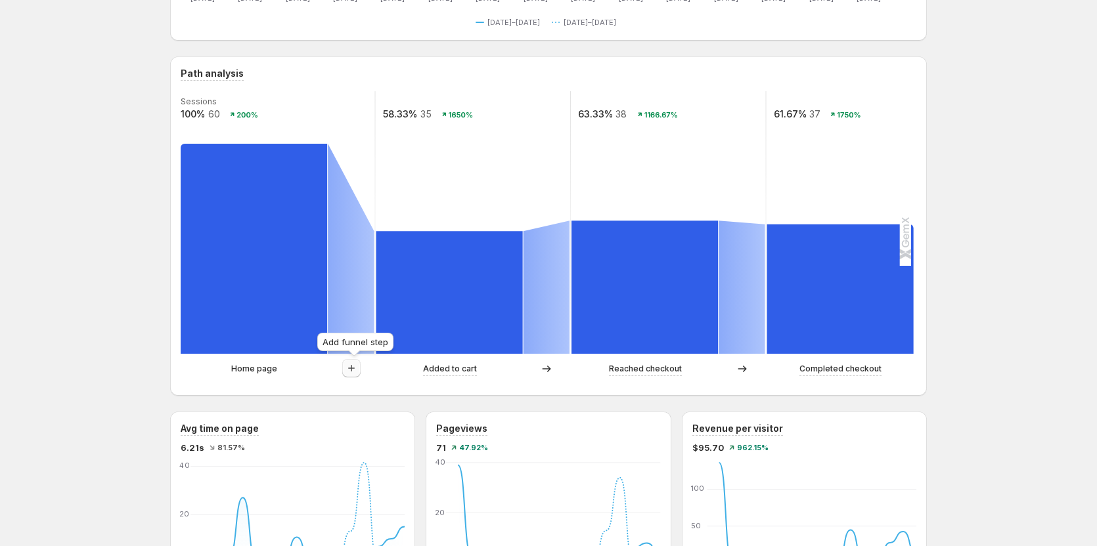
click at [347, 368] on button "button" at bounding box center [351, 368] width 18 height 18
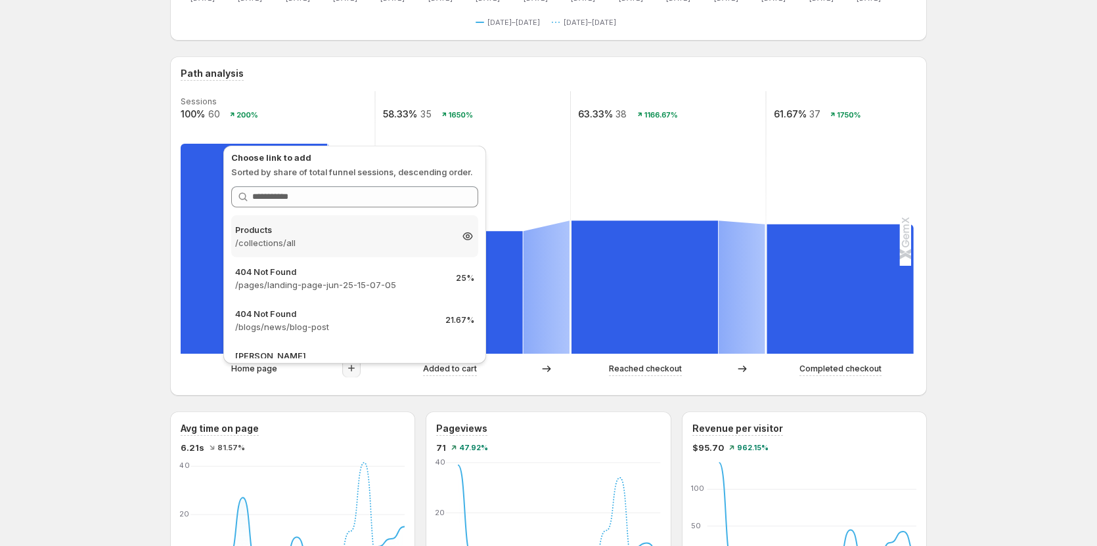
click at [355, 252] on div "Products /collections/all 25%" at bounding box center [354, 236] width 247 height 42
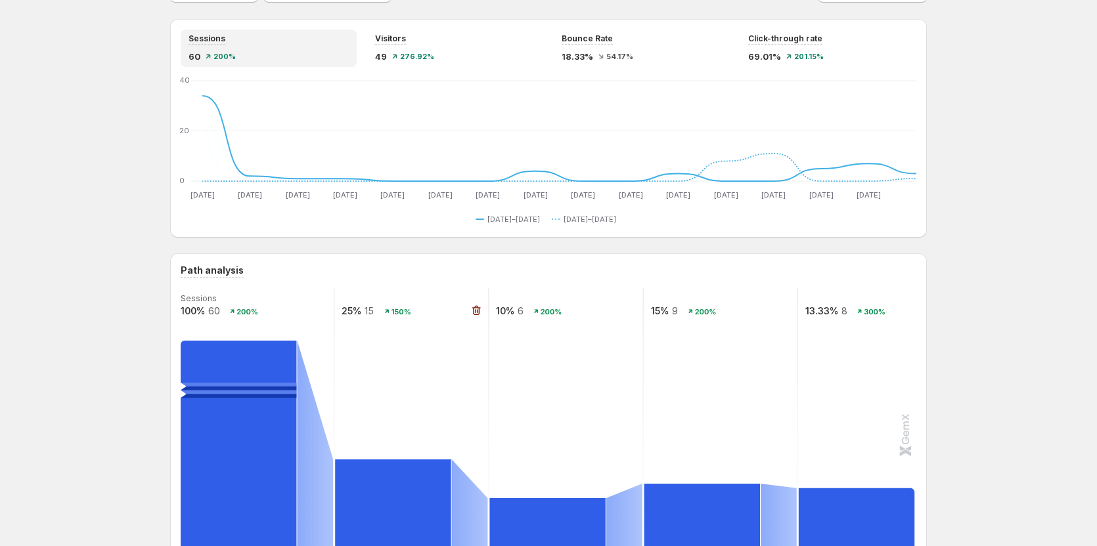
scroll to position [0, 0]
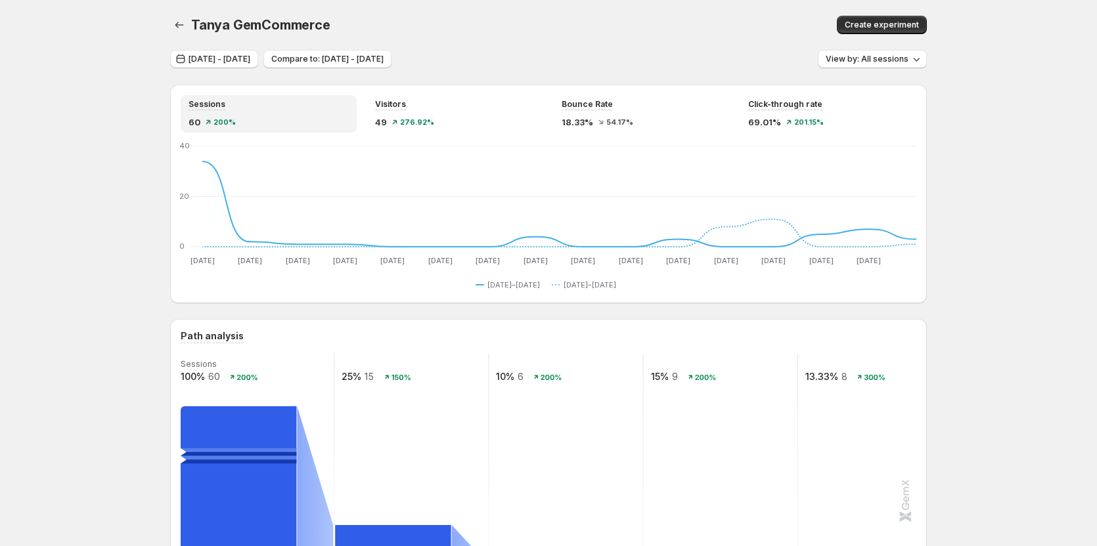
click at [586, 7] on div "[PERSON_NAME] GemCommerce. This page is ready [PERSON_NAME] Create experiment" at bounding box center [548, 25] width 756 height 50
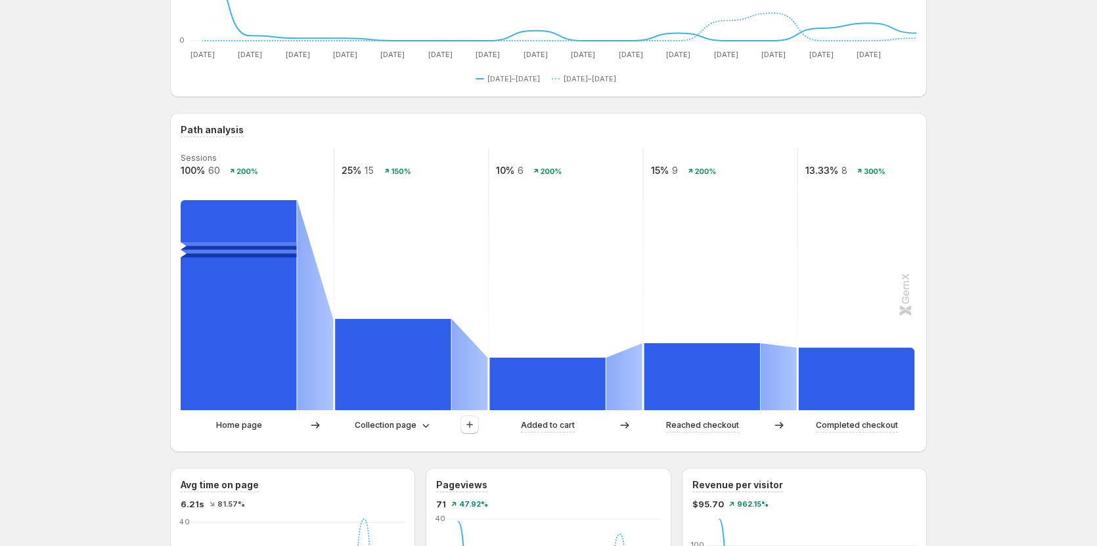
scroll to position [263, 0]
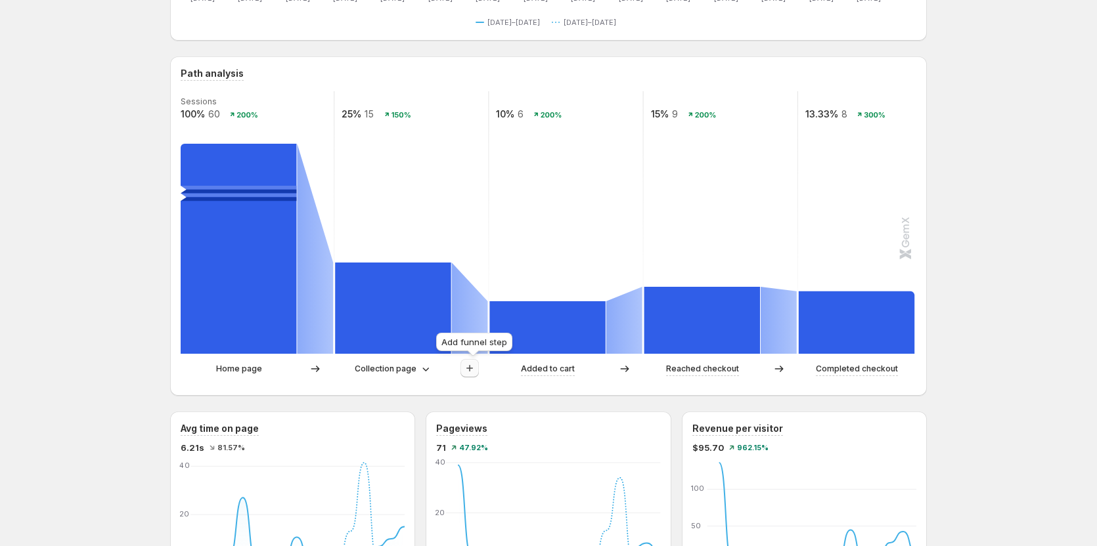
click at [475, 372] on icon "button" at bounding box center [469, 368] width 13 height 13
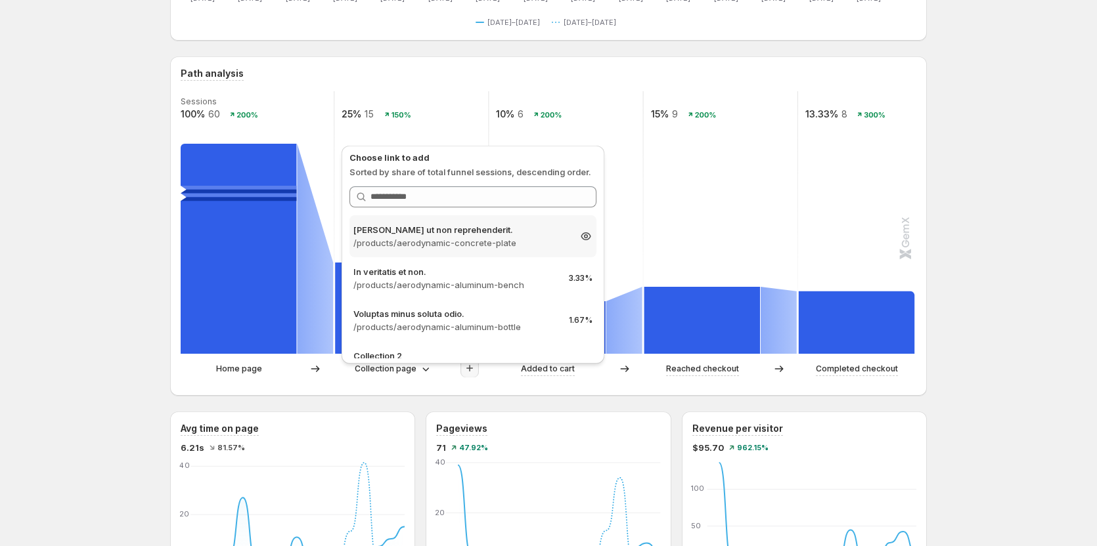
click at [483, 242] on p "/products/aerodynamic-concrete-plate" at bounding box center [460, 242] width 215 height 13
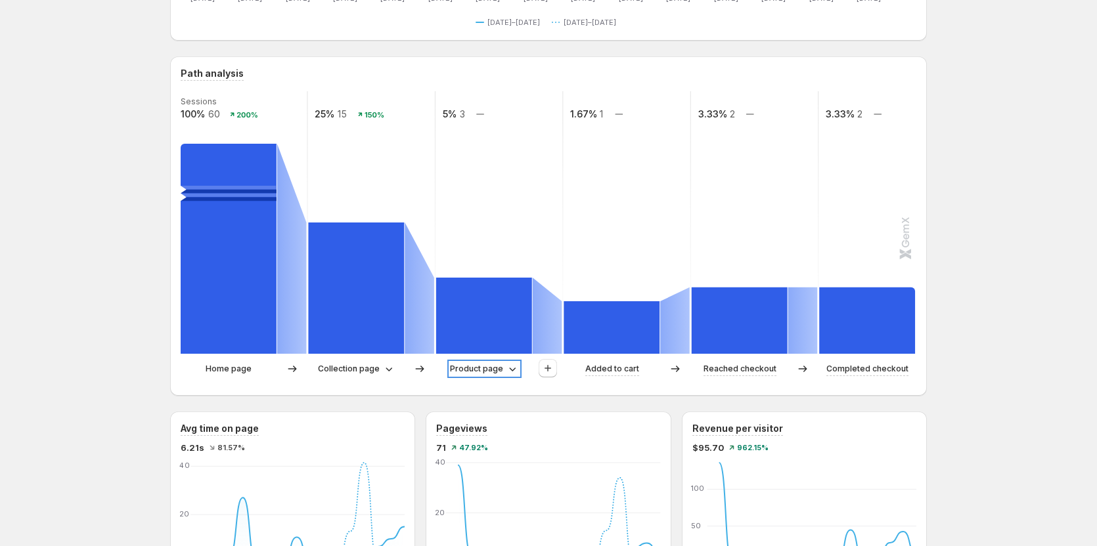
click at [489, 366] on p "Product page" at bounding box center [476, 368] width 53 height 13
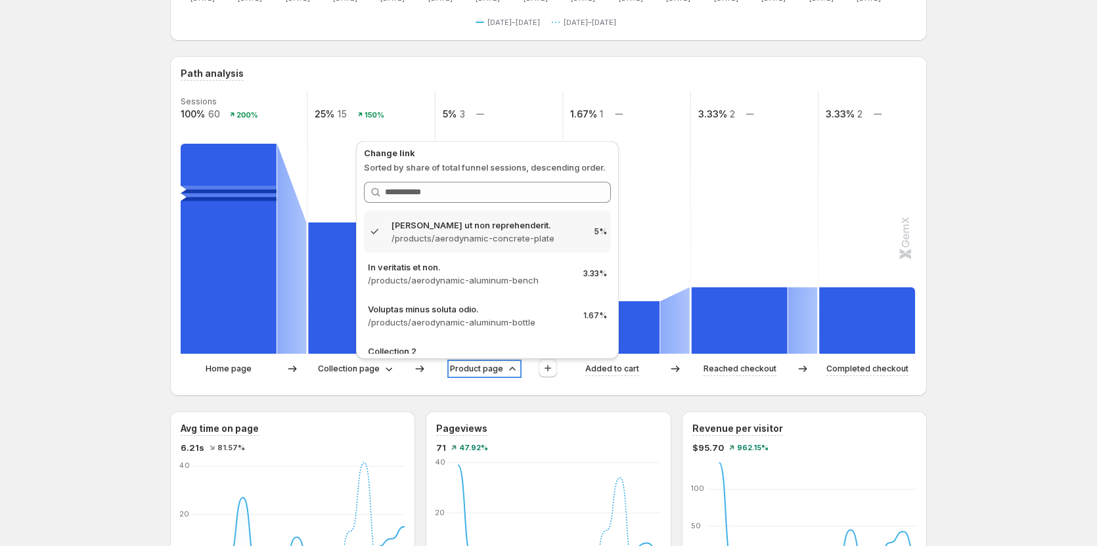
click at [489, 366] on p "Product page" at bounding box center [476, 368] width 53 height 13
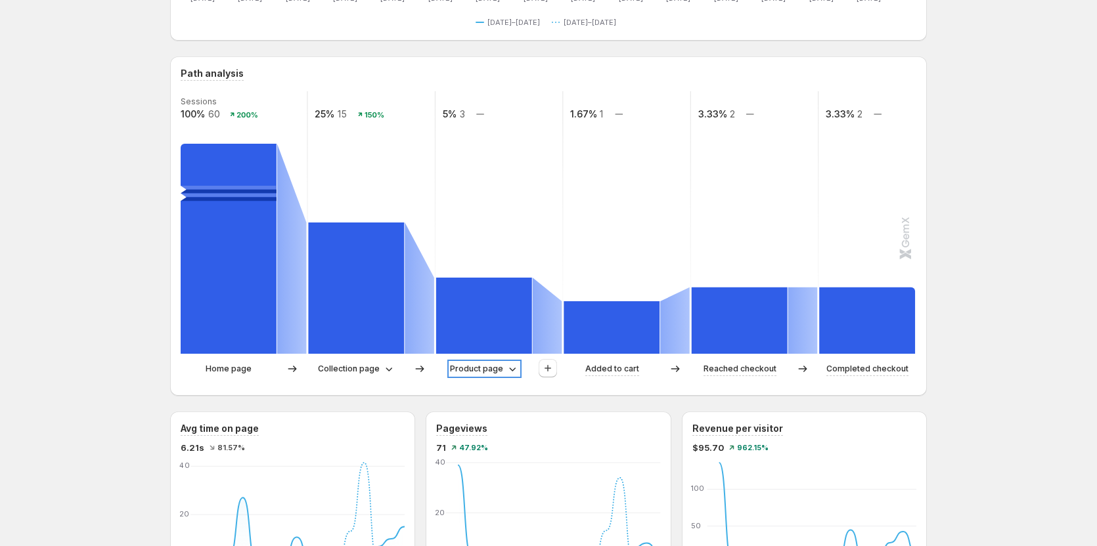
click at [486, 373] on p "Product page" at bounding box center [476, 368] width 53 height 13
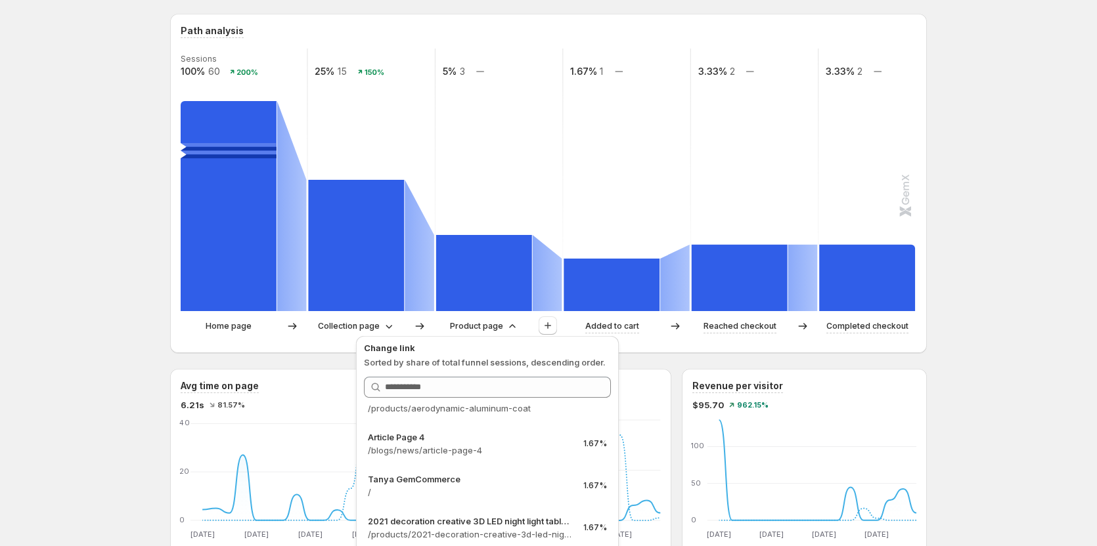
scroll to position [328, 0]
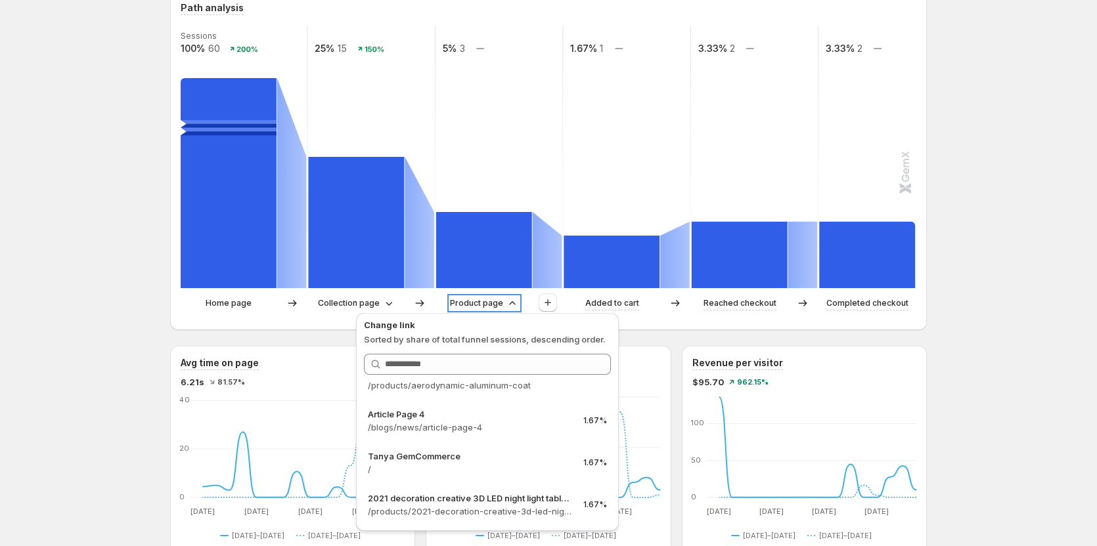
click at [479, 307] on p "Product page" at bounding box center [476, 303] width 53 height 13
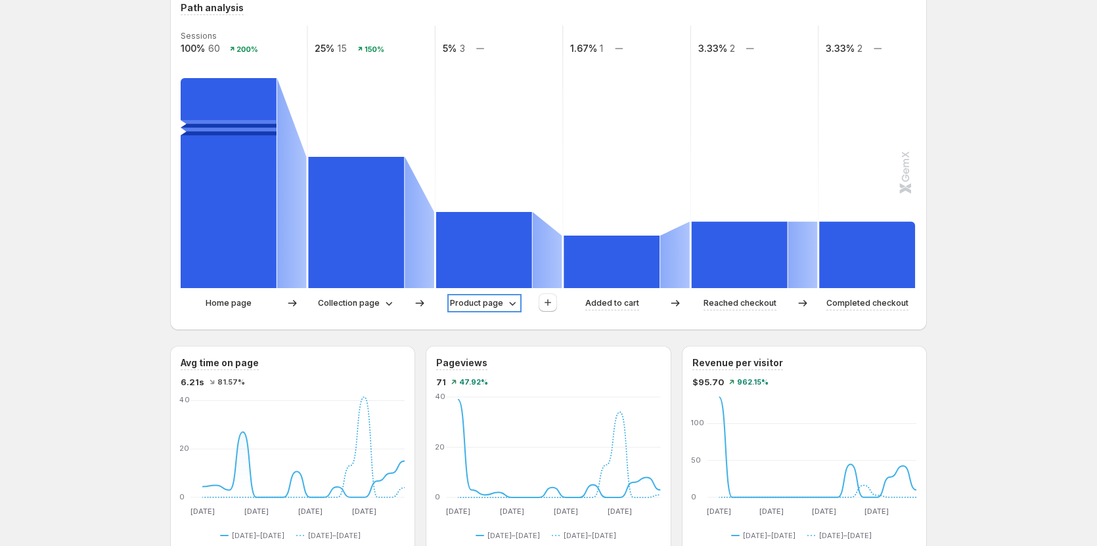
click at [479, 307] on p "Product page" at bounding box center [476, 303] width 53 height 13
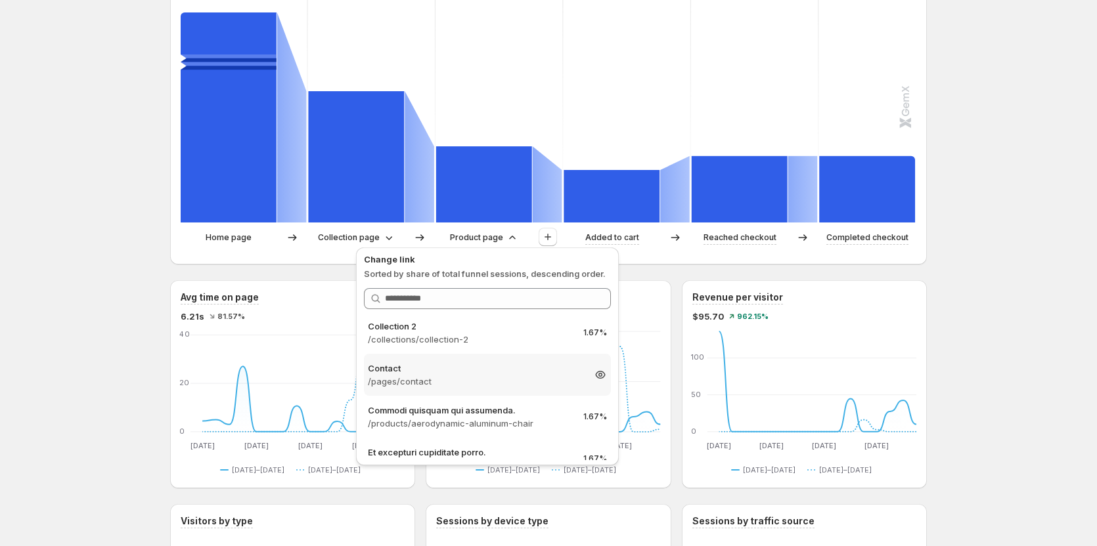
scroll to position [197, 0]
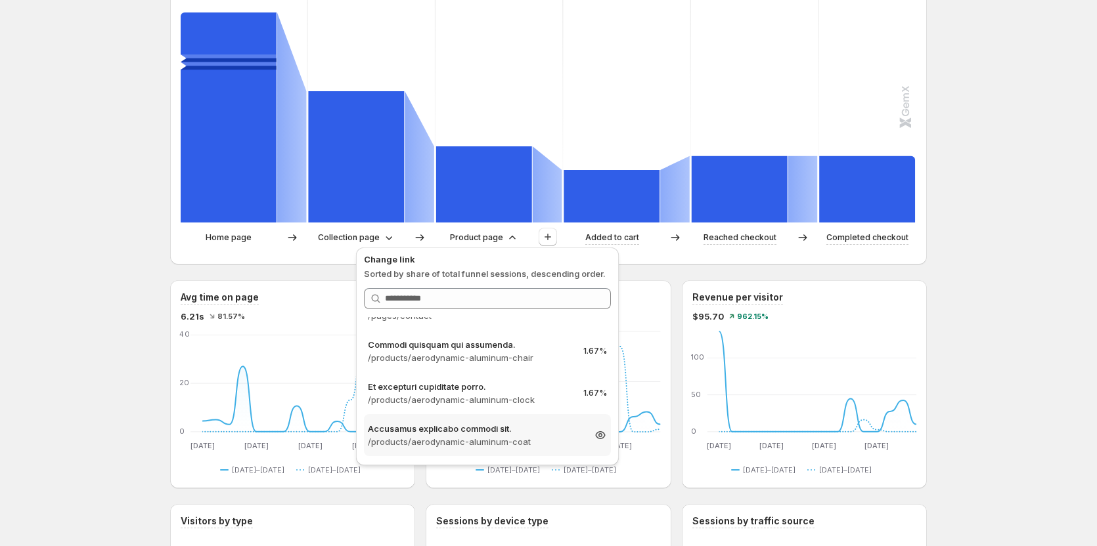
click at [515, 443] on p "/products/aerodynamic-aluminum-coat" at bounding box center [475, 441] width 215 height 13
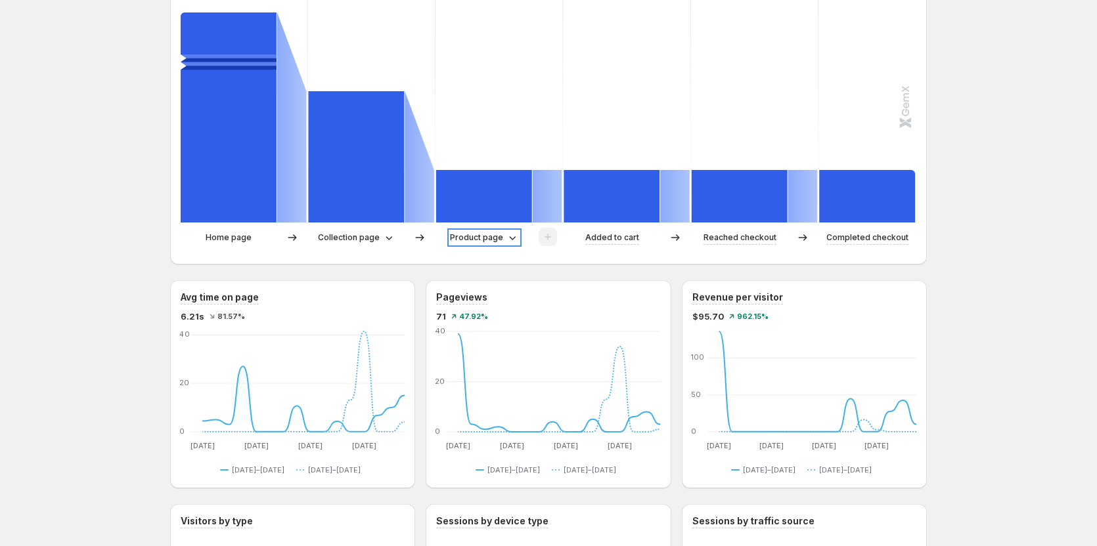
click at [496, 244] on p "Product page" at bounding box center [476, 237] width 53 height 13
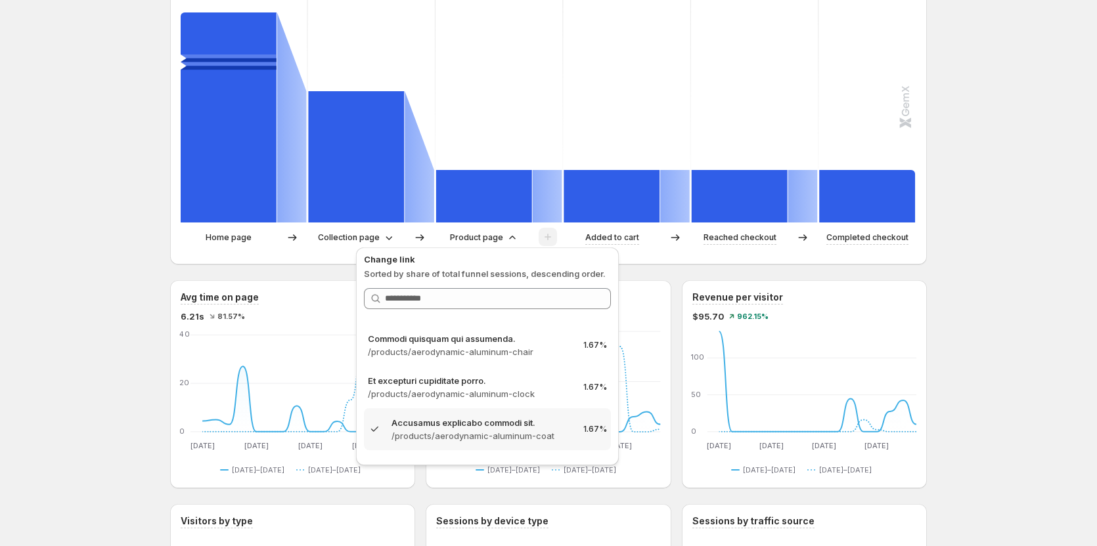
scroll to position [188, 0]
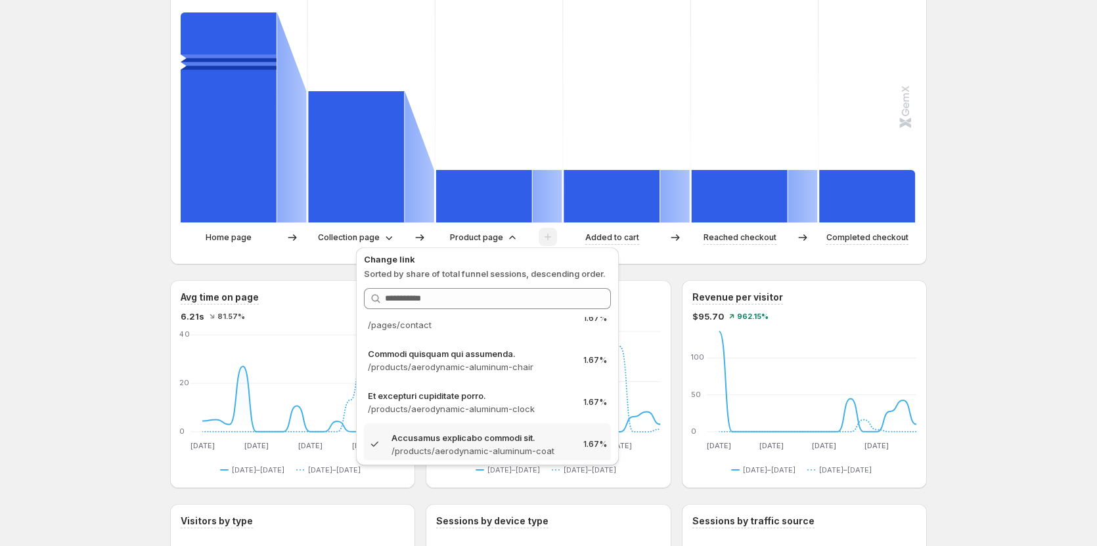
click at [963, 355] on div "[PERSON_NAME] GemCommerce. This page is ready [PERSON_NAME] GemCommerce Create …" at bounding box center [548, 436] width 1097 height 1661
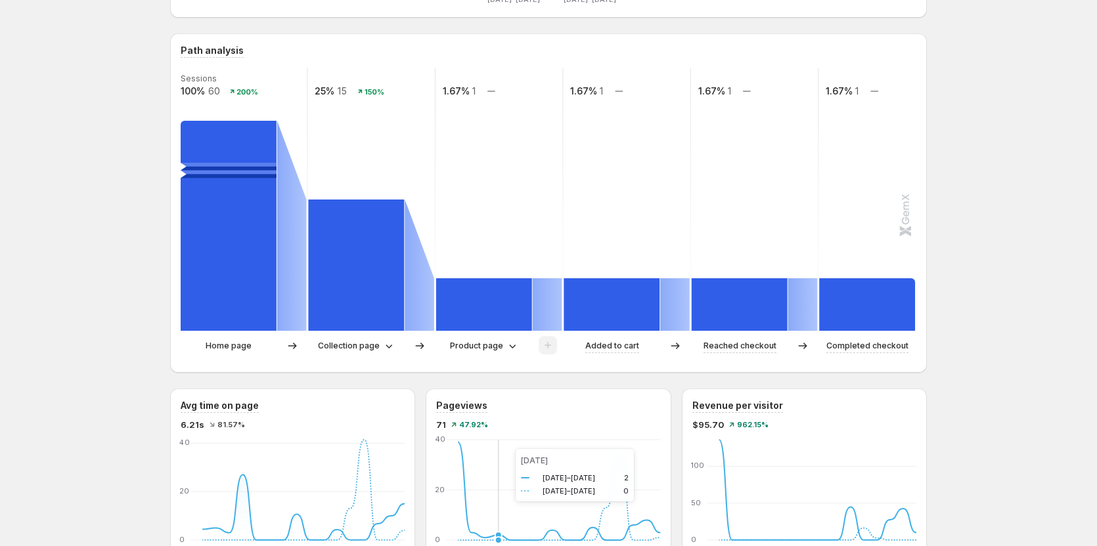
scroll to position [263, 0]
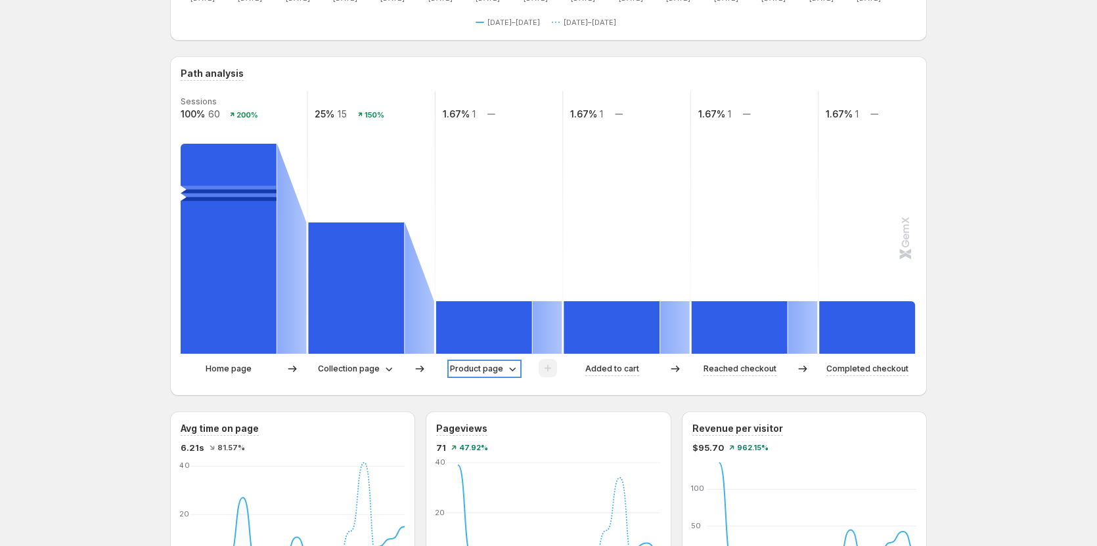
click at [493, 369] on p "Product page" at bounding box center [476, 368] width 53 height 13
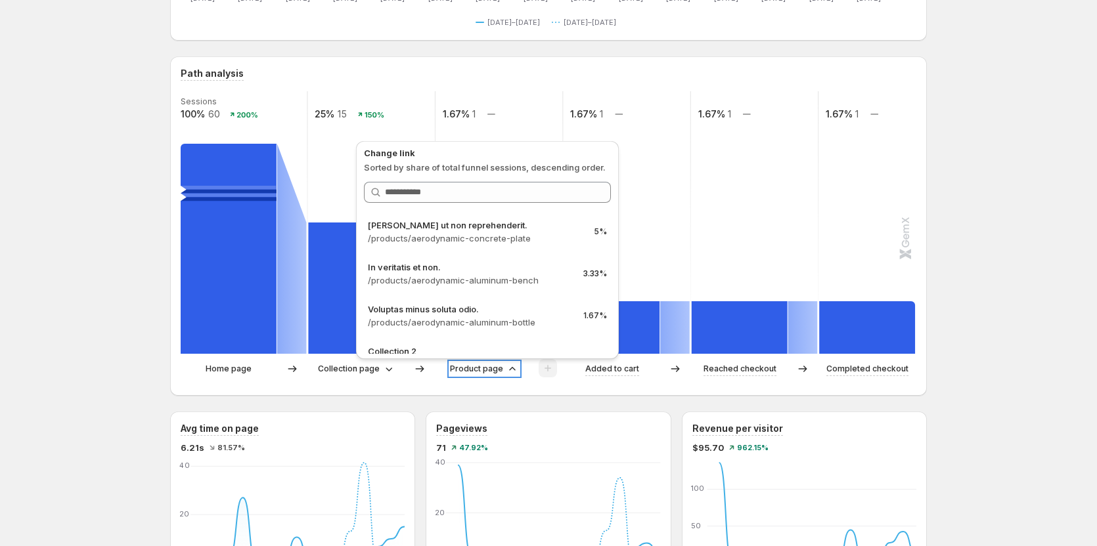
click at [493, 369] on p "Product page" at bounding box center [476, 368] width 53 height 13
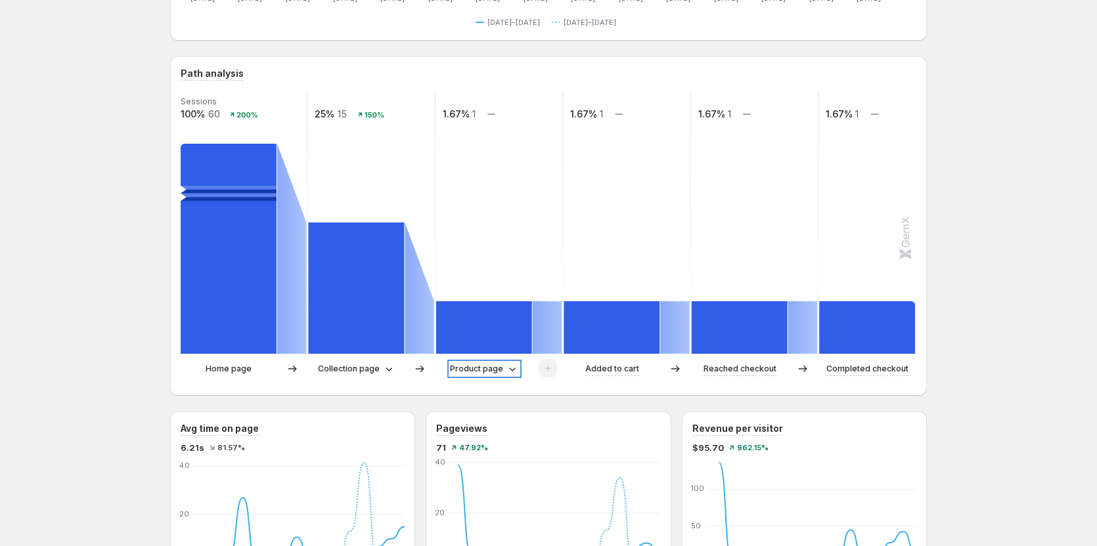
click at [471, 372] on p "Product page" at bounding box center [476, 368] width 53 height 13
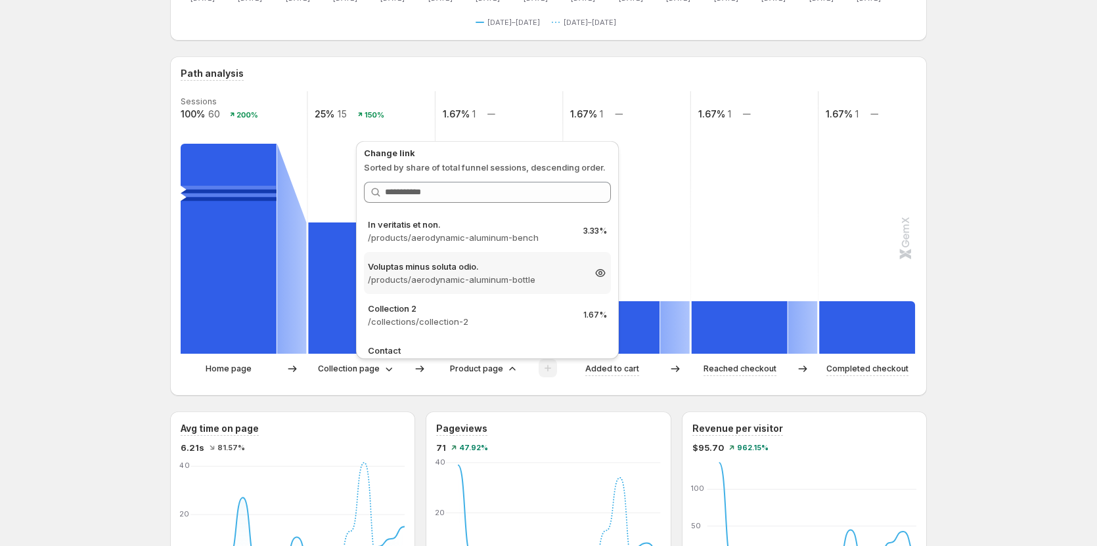
scroll to position [66, 0]
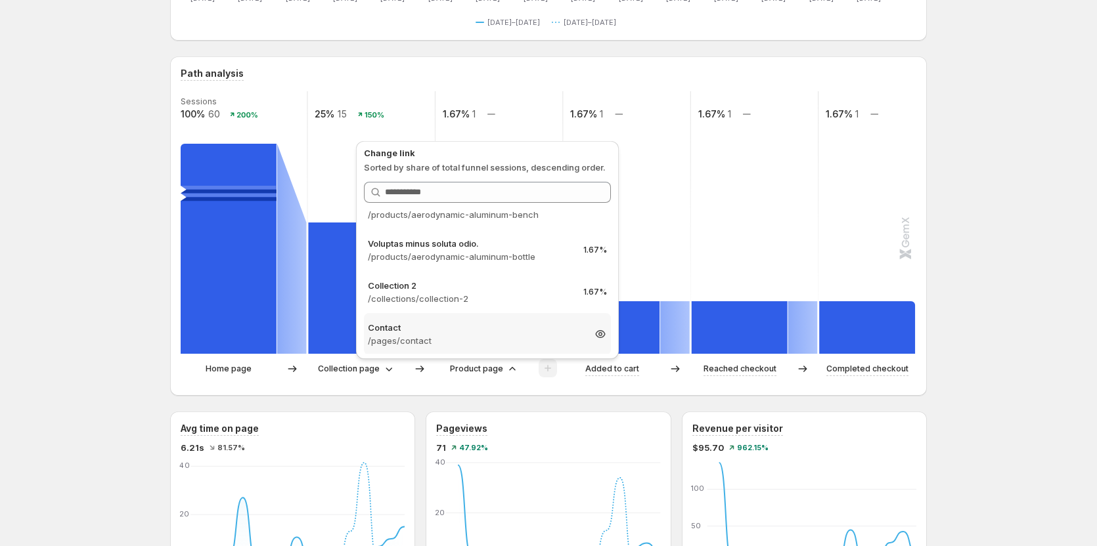
click at [466, 338] on p "/pages/contact" at bounding box center [475, 340] width 215 height 13
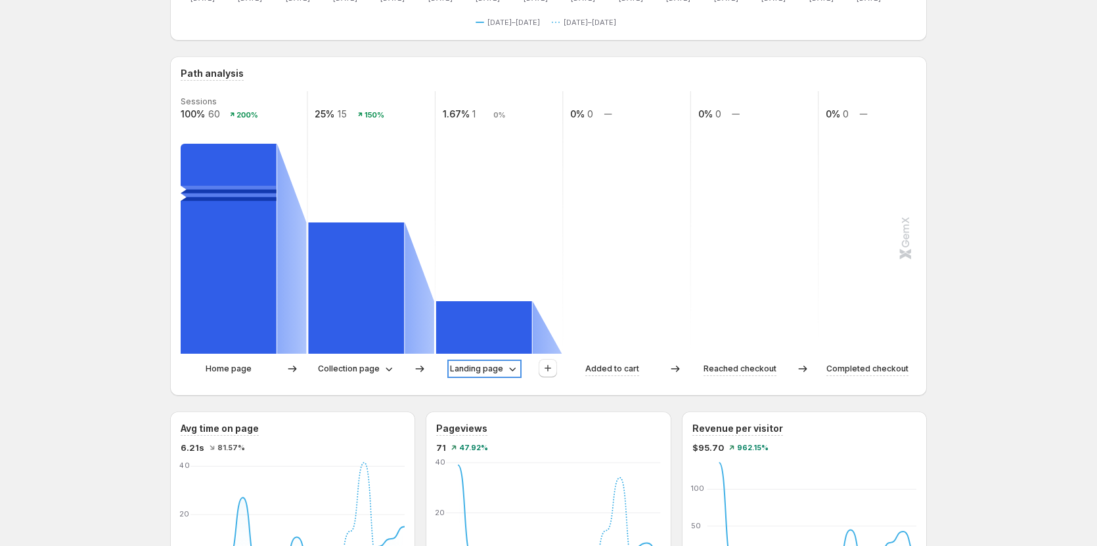
click at [480, 374] on p "Landing page" at bounding box center [476, 368] width 53 height 13
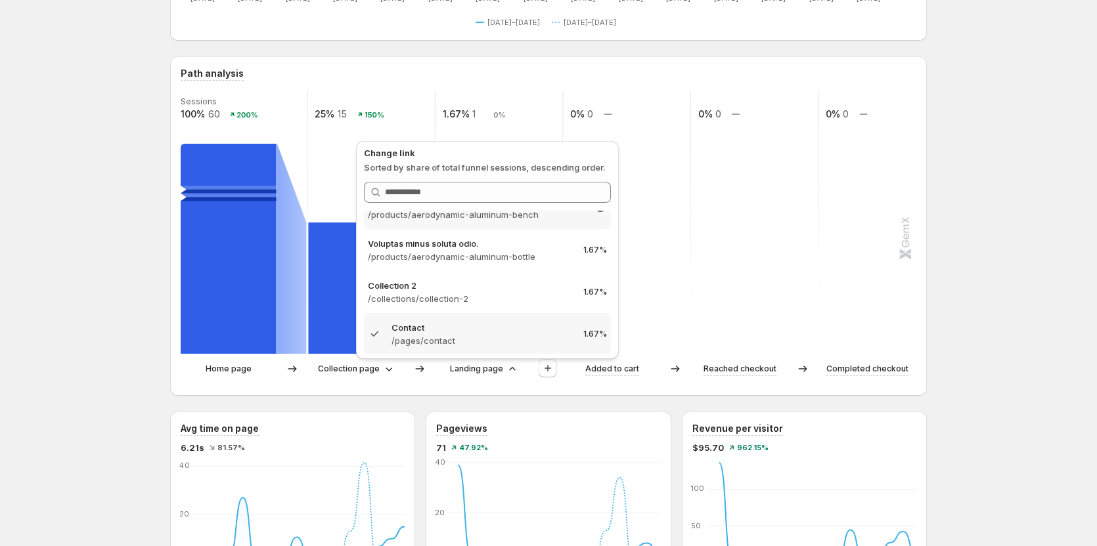
scroll to position [131, 0]
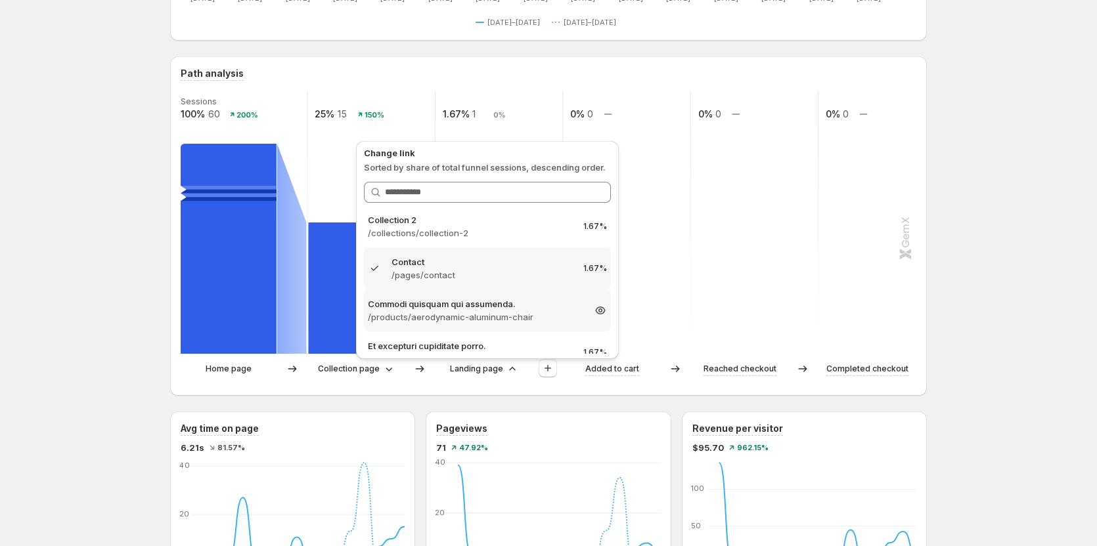
click at [471, 312] on p "/products/aerodynamic-aluminum-chair" at bounding box center [475, 317] width 215 height 13
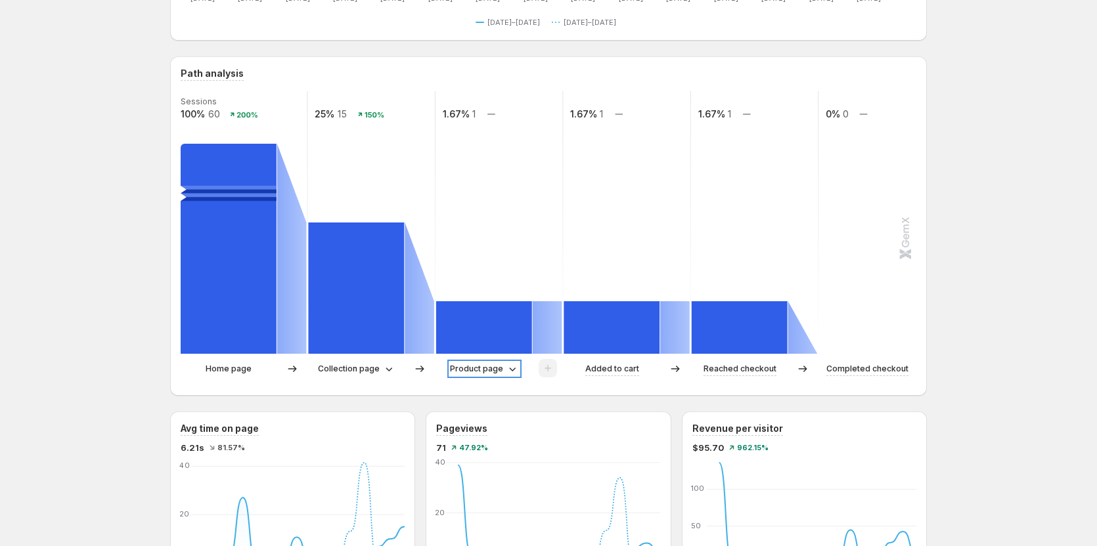
click at [470, 373] on p "Product page" at bounding box center [476, 368] width 53 height 13
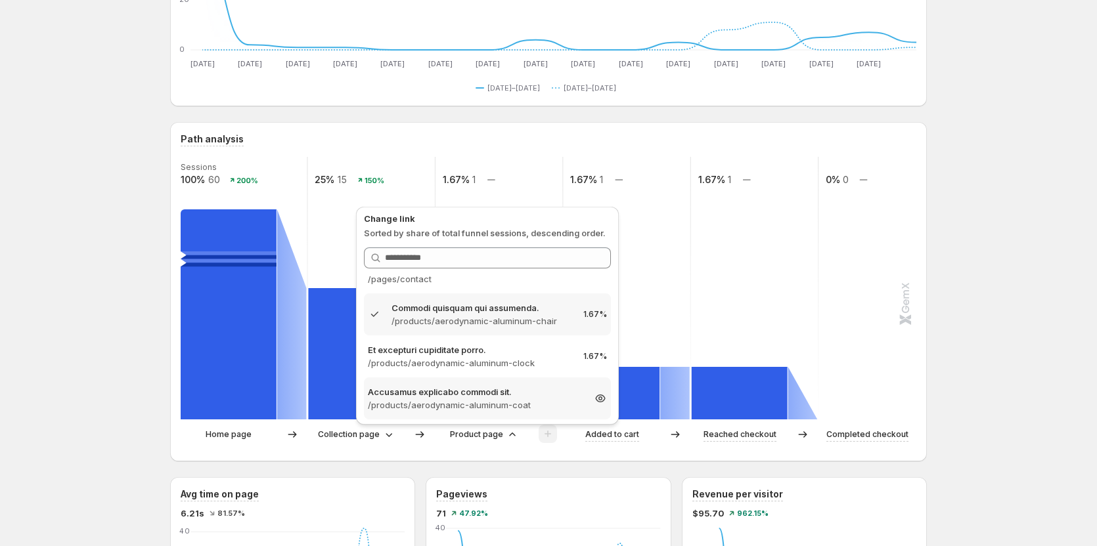
scroll to position [197, 0]
click at [481, 391] on p "Accusamus explicabo commodi sit." at bounding box center [475, 387] width 215 height 13
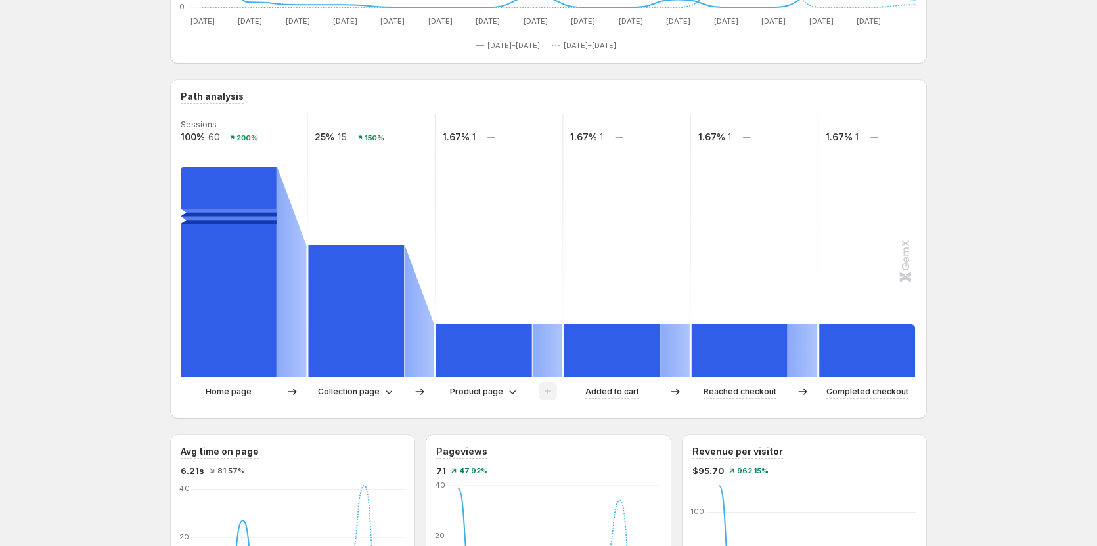
scroll to position [263, 0]
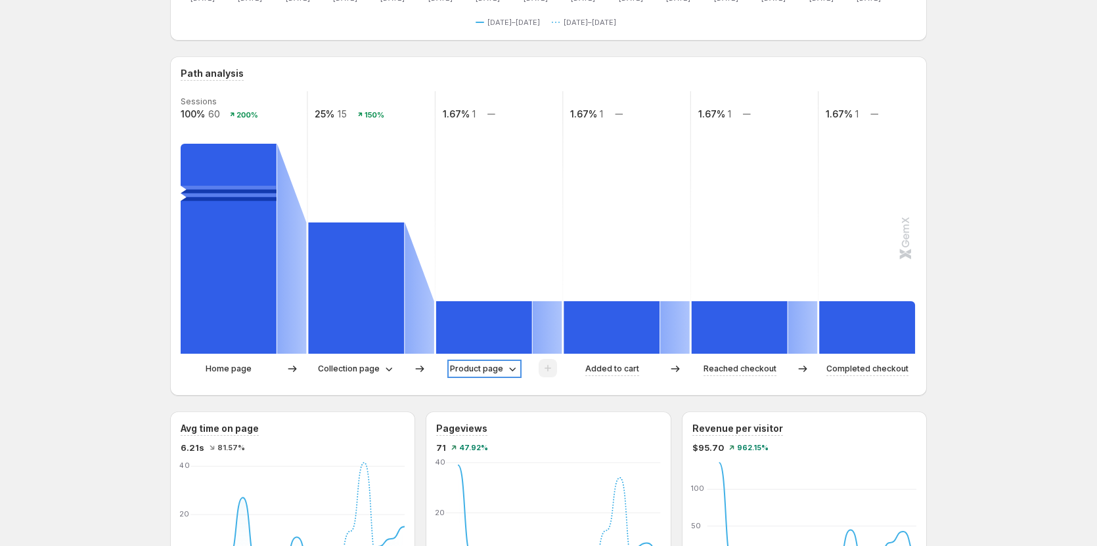
click at [495, 374] on p "Product page" at bounding box center [476, 368] width 53 height 13
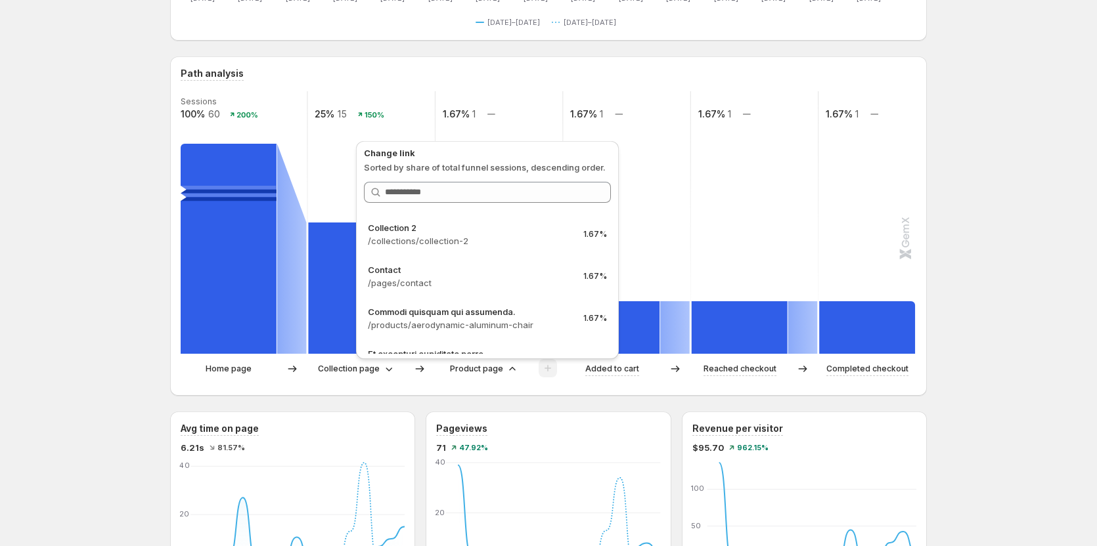
scroll to position [122, 0]
click at [489, 365] on p "Product page" at bounding box center [476, 368] width 53 height 13
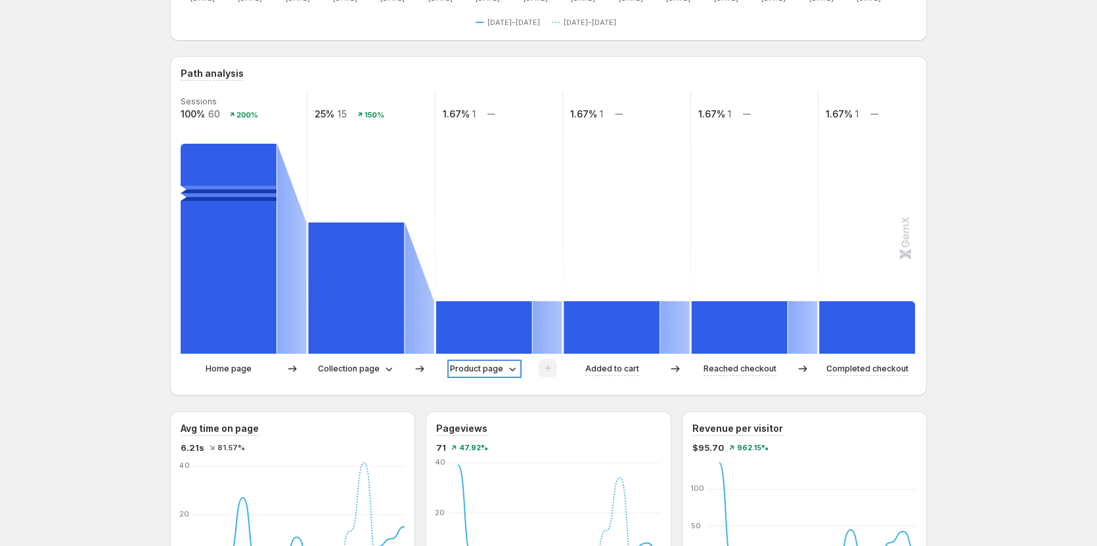
click at [484, 368] on p "Product page" at bounding box center [476, 368] width 53 height 13
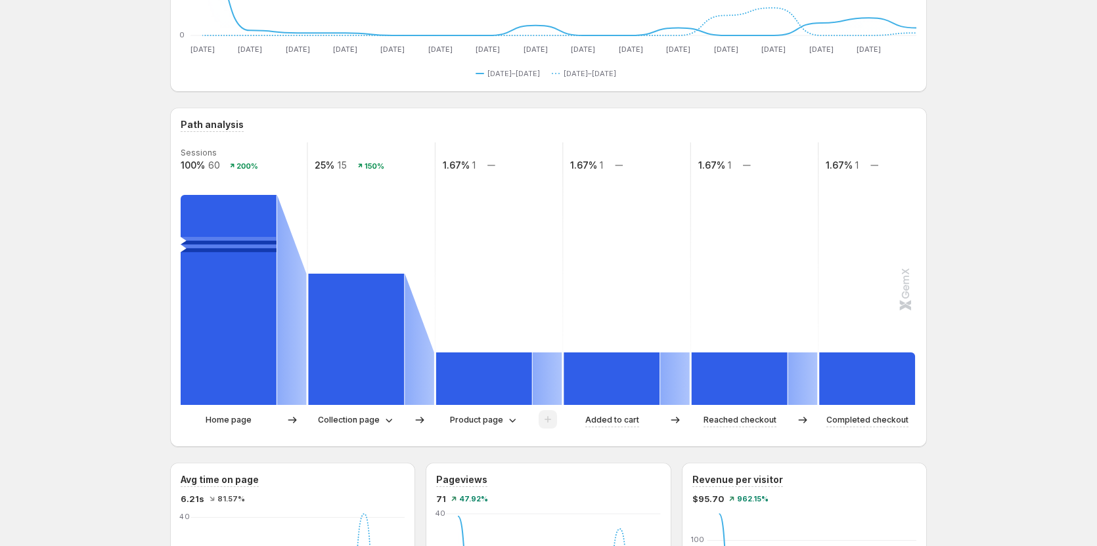
scroll to position [263, 0]
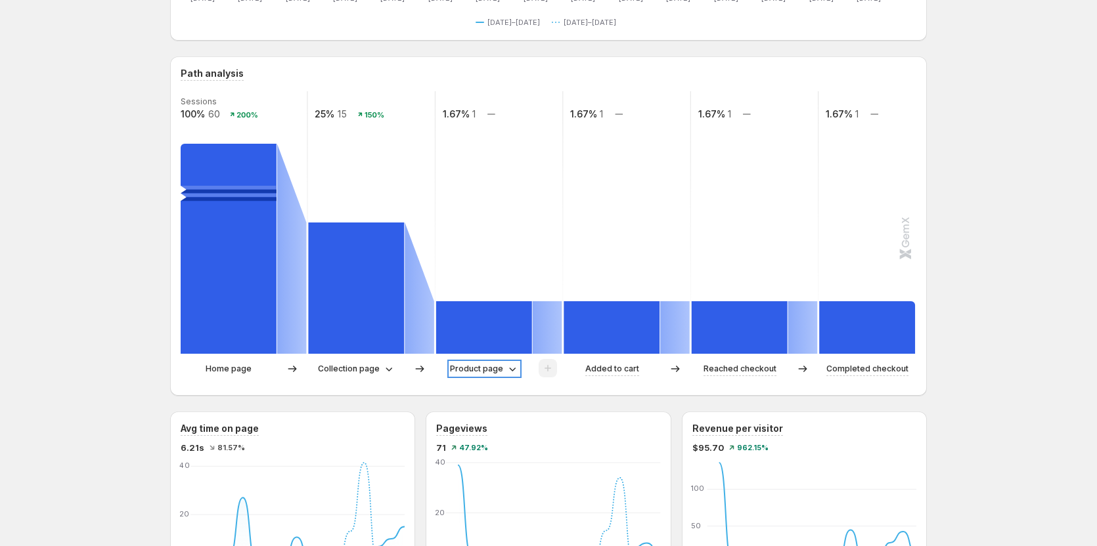
click at [490, 362] on p "Product page" at bounding box center [476, 368] width 53 height 13
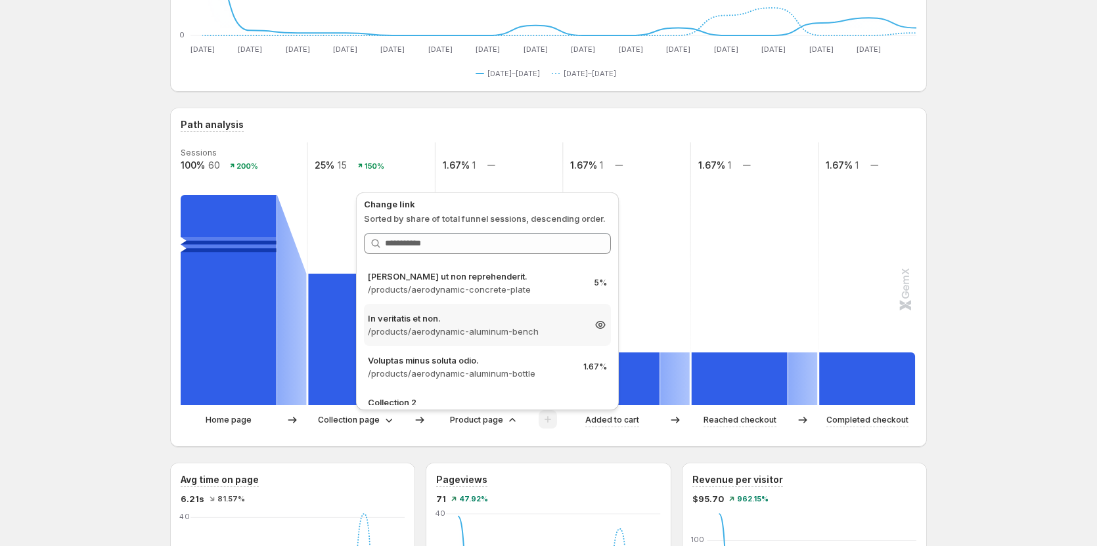
scroll to position [197, 0]
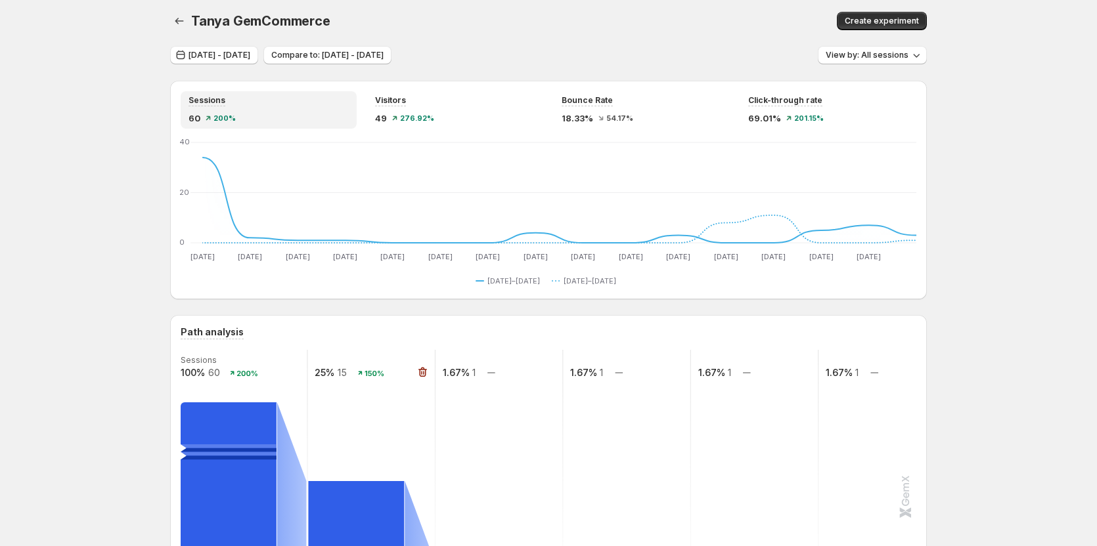
scroll to position [0, 0]
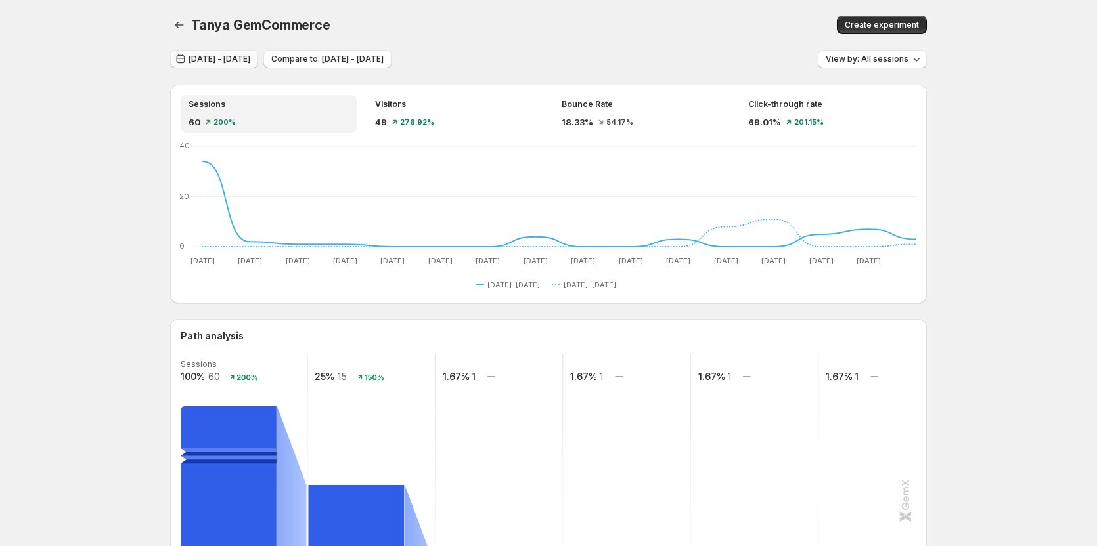
click at [209, 61] on span "[DATE] - [DATE]" at bounding box center [219, 59] width 62 height 11
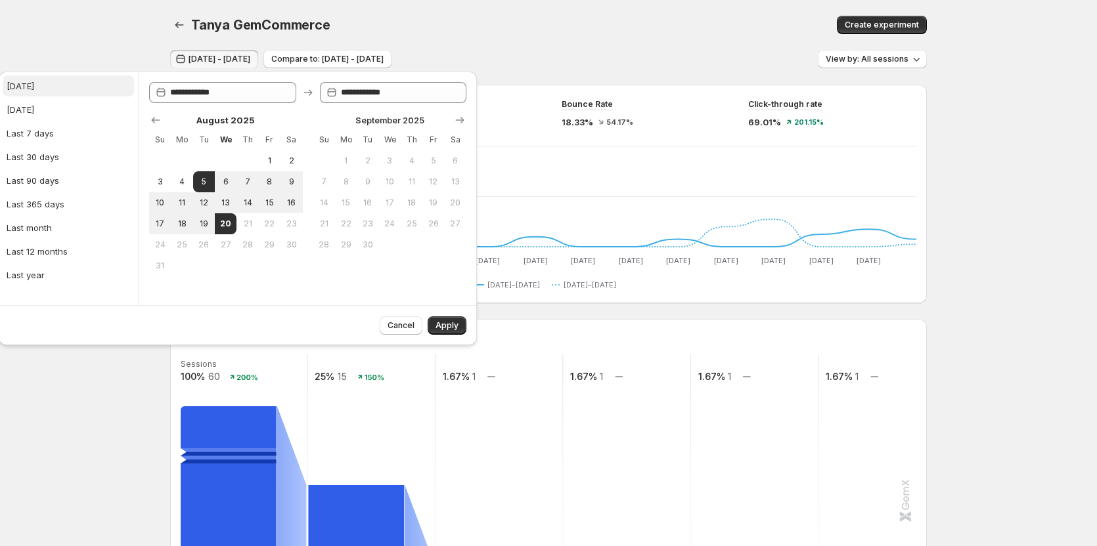
click at [26, 96] on button "[DATE]" at bounding box center [68, 86] width 131 height 21
type input "**********"
click at [453, 326] on span "Apply" at bounding box center [446, 325] width 23 height 11
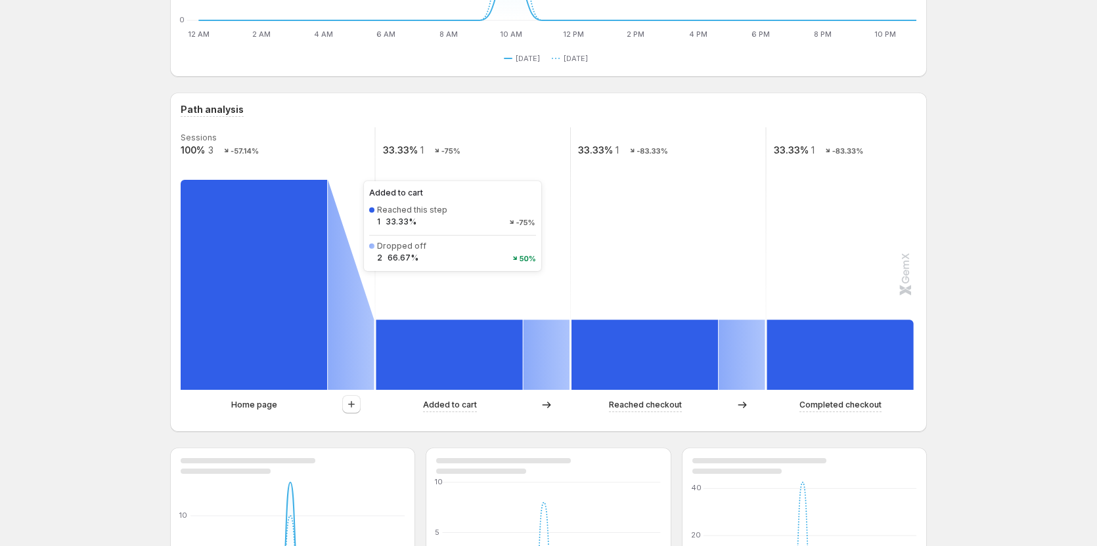
scroll to position [313, 0]
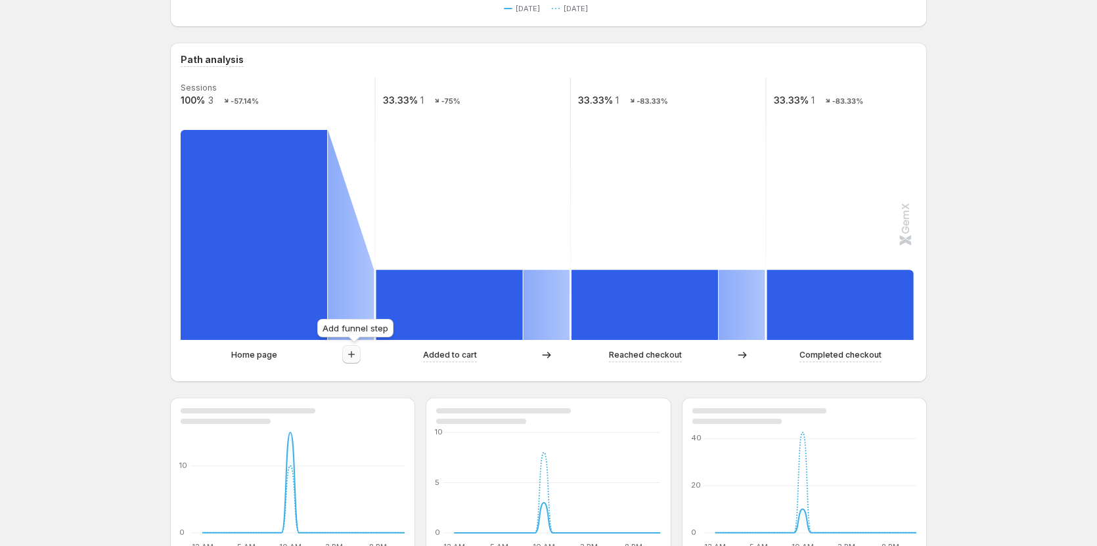
click at [351, 351] on icon "button" at bounding box center [351, 354] width 13 height 13
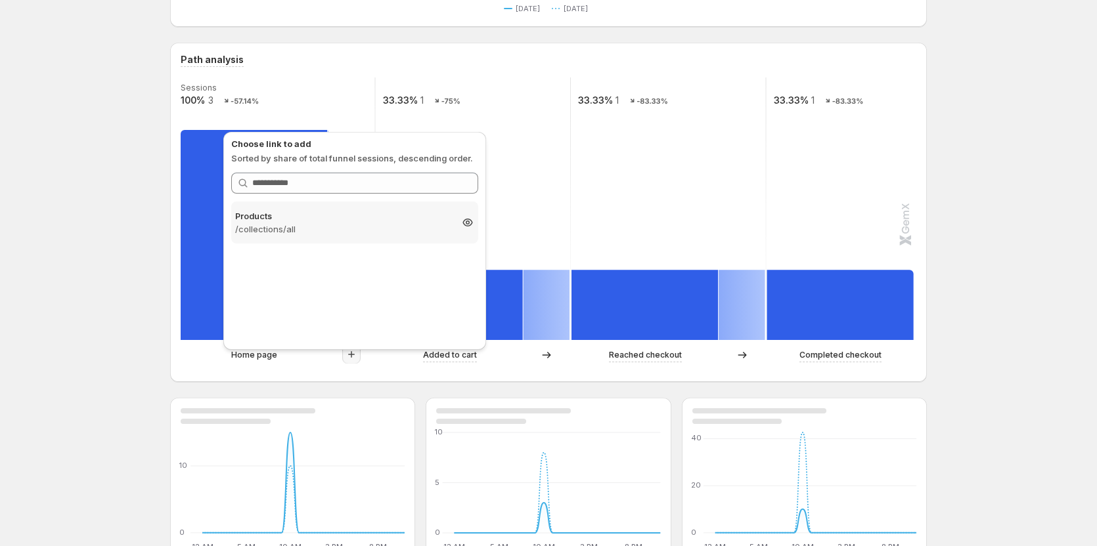
click at [332, 231] on p "/collections/all" at bounding box center [342, 229] width 215 height 13
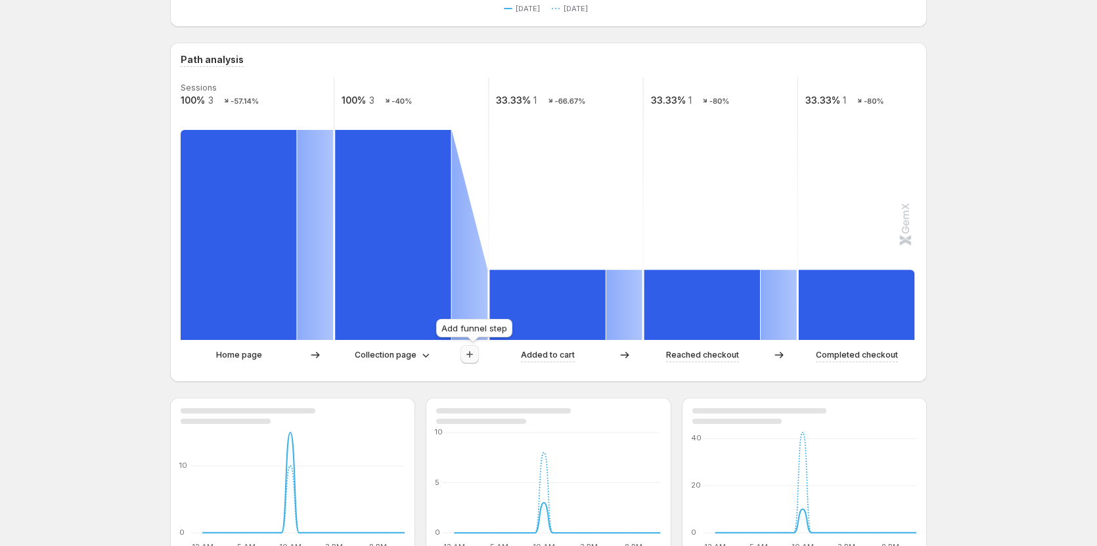
click at [474, 357] on icon "button" at bounding box center [469, 354] width 13 height 13
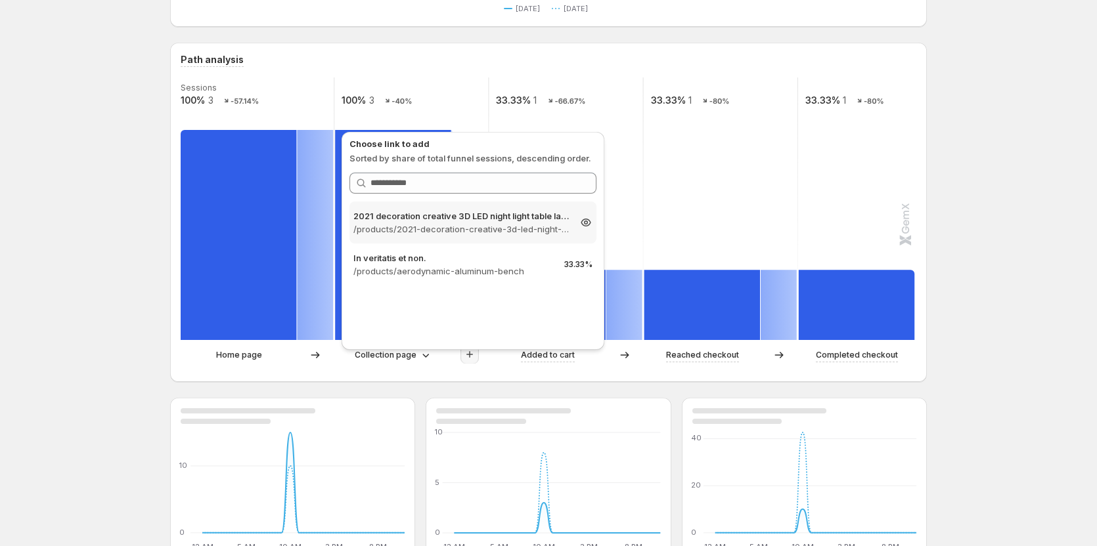
click at [471, 230] on p "/products/2021-decoration-creative-3d-led-night-light-table-lamp-children-bedro…" at bounding box center [460, 229] width 215 height 13
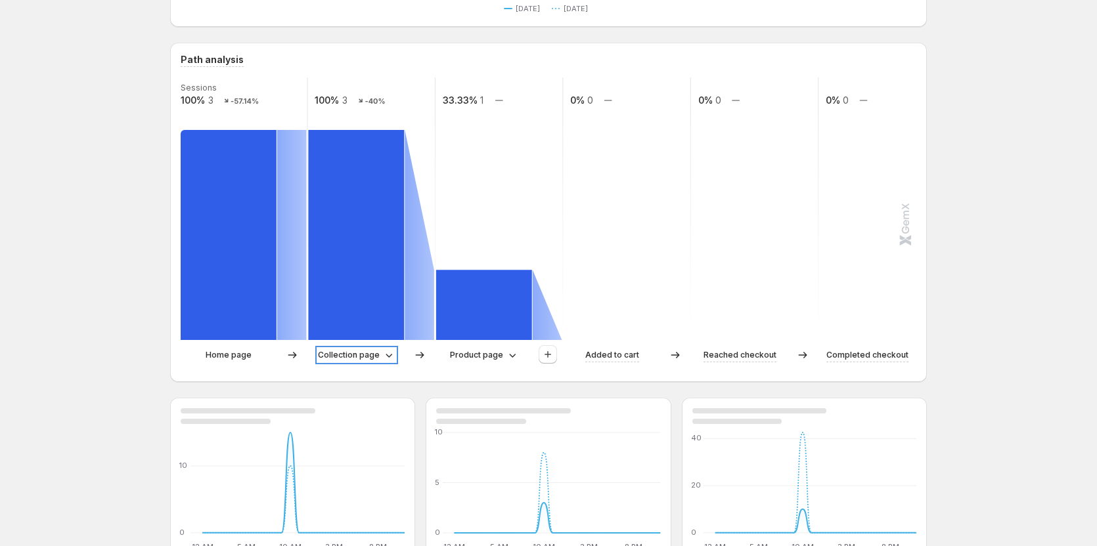
click at [368, 350] on p "Collection page" at bounding box center [349, 355] width 62 height 13
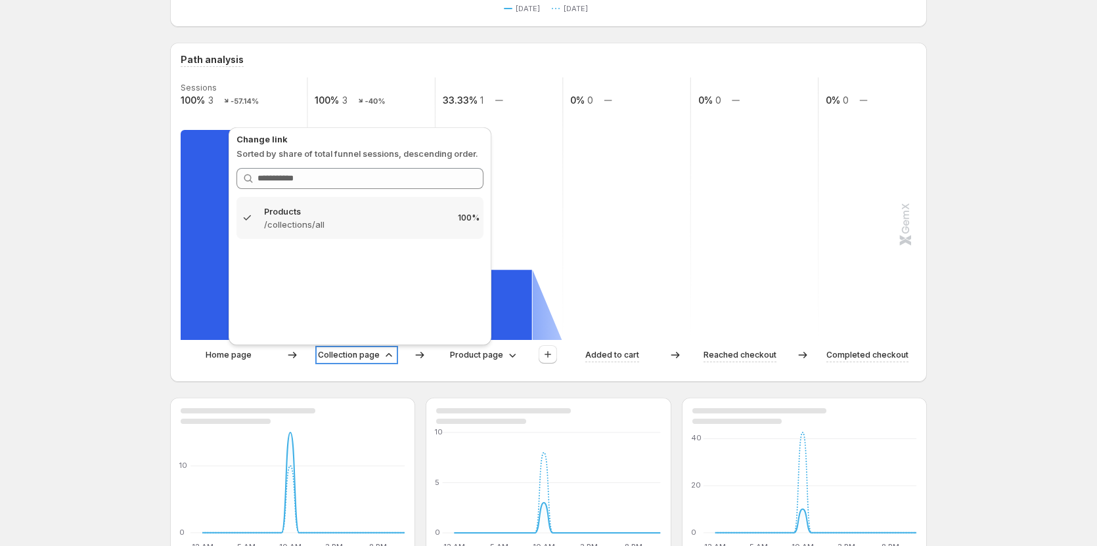
click at [368, 350] on p "Collection page" at bounding box center [349, 355] width 62 height 13
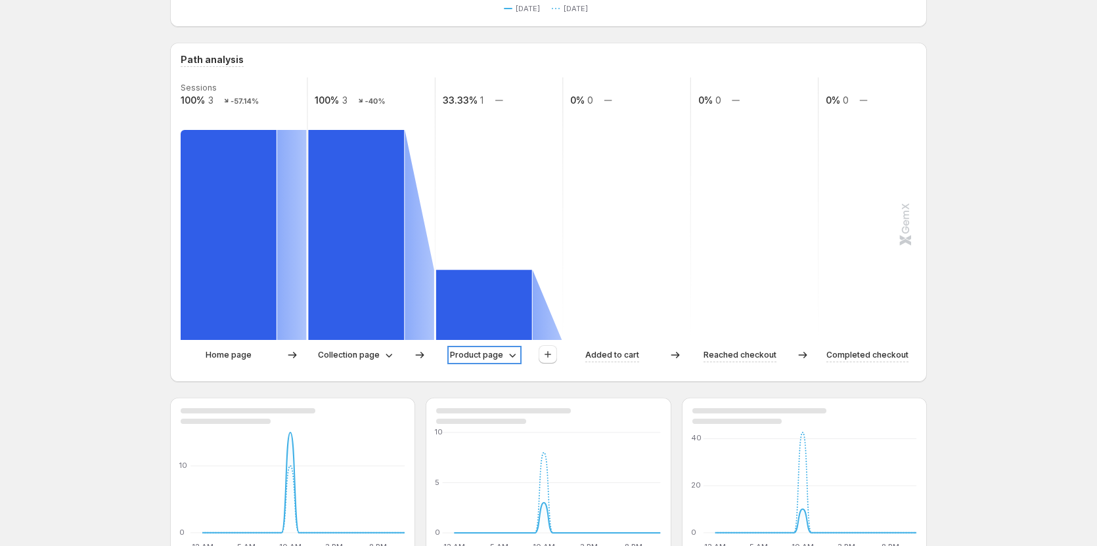
click at [456, 351] on p "Product page" at bounding box center [476, 355] width 53 height 13
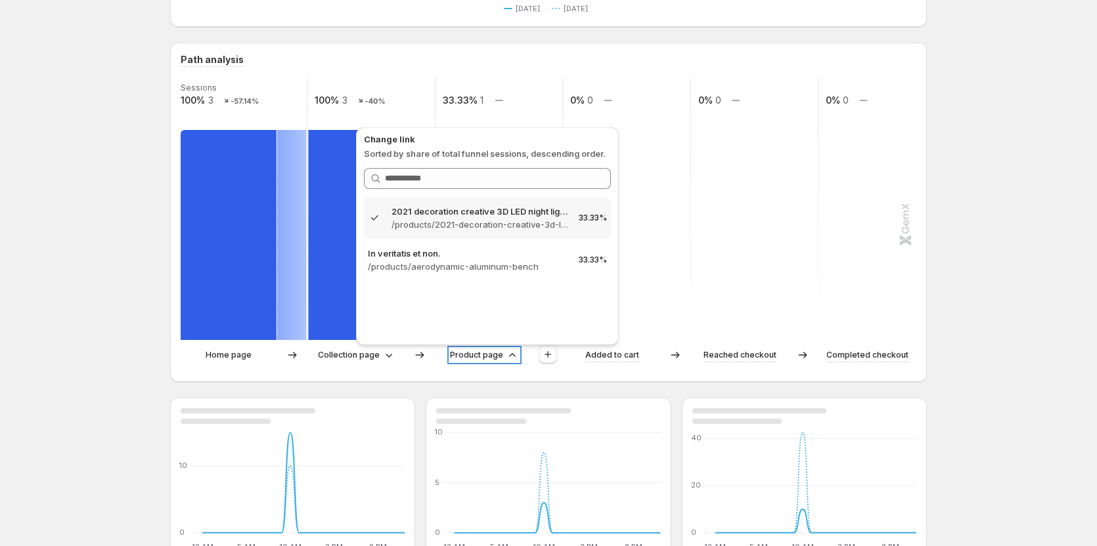
click at [456, 351] on p "Product page" at bounding box center [476, 355] width 53 height 13
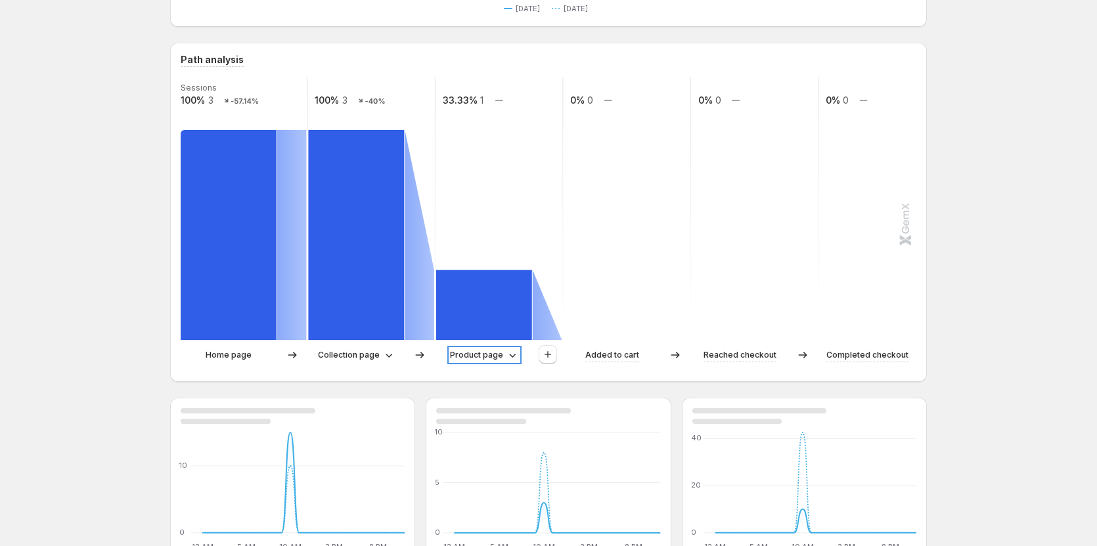
click at [492, 353] on p "Product page" at bounding box center [476, 355] width 53 height 13
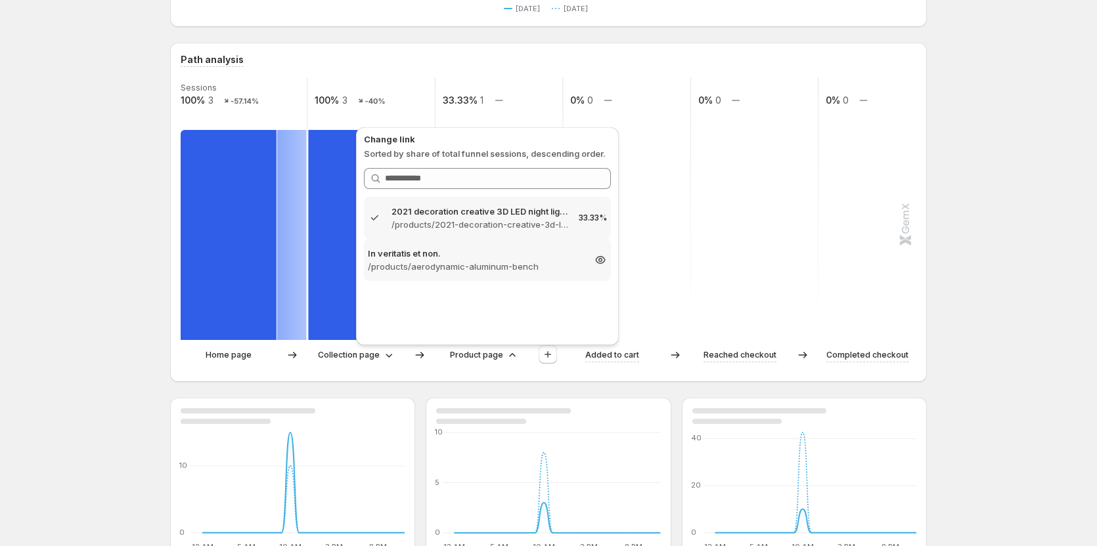
click at [496, 263] on p "/products/aerodynamic-aluminum-bench" at bounding box center [475, 266] width 215 height 13
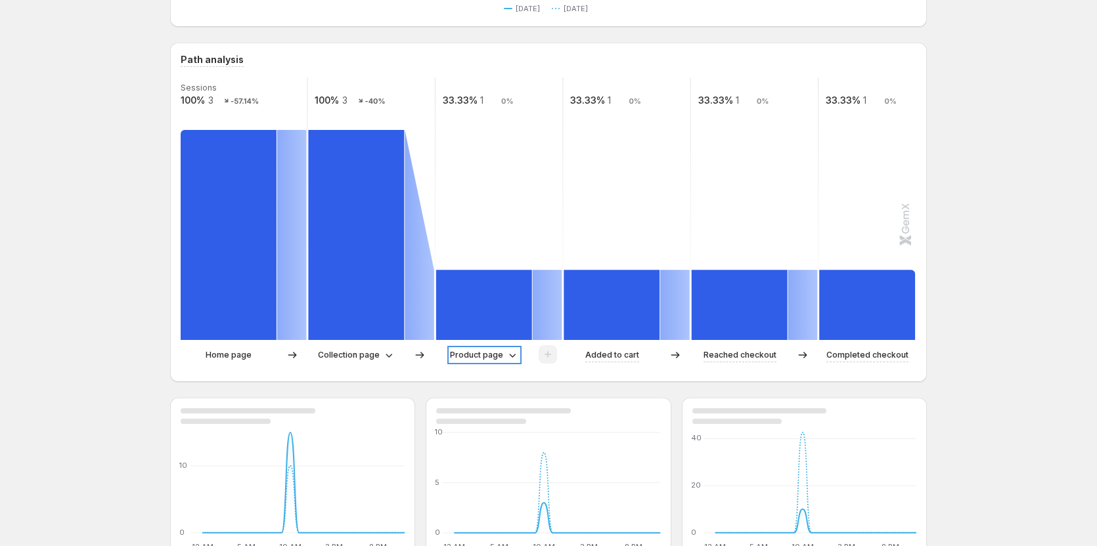
click at [466, 358] on p "Product page" at bounding box center [476, 355] width 53 height 13
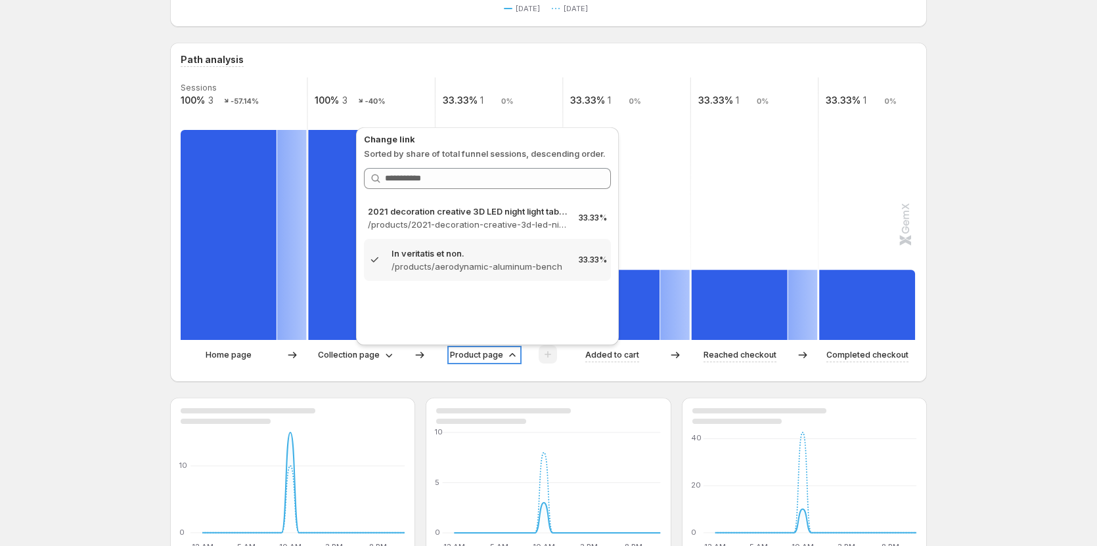
click at [466, 358] on p "Product page" at bounding box center [476, 355] width 53 height 13
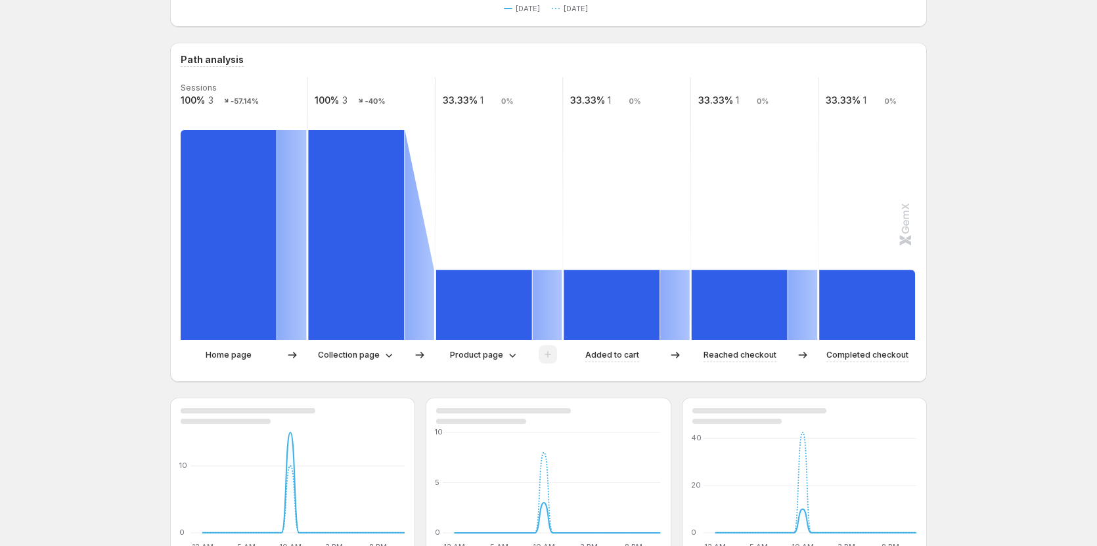
click at [506, 362] on div "Product page" at bounding box center [499, 355] width 126 height 20
click at [505, 355] on div "Product page" at bounding box center [484, 355] width 69 height 13
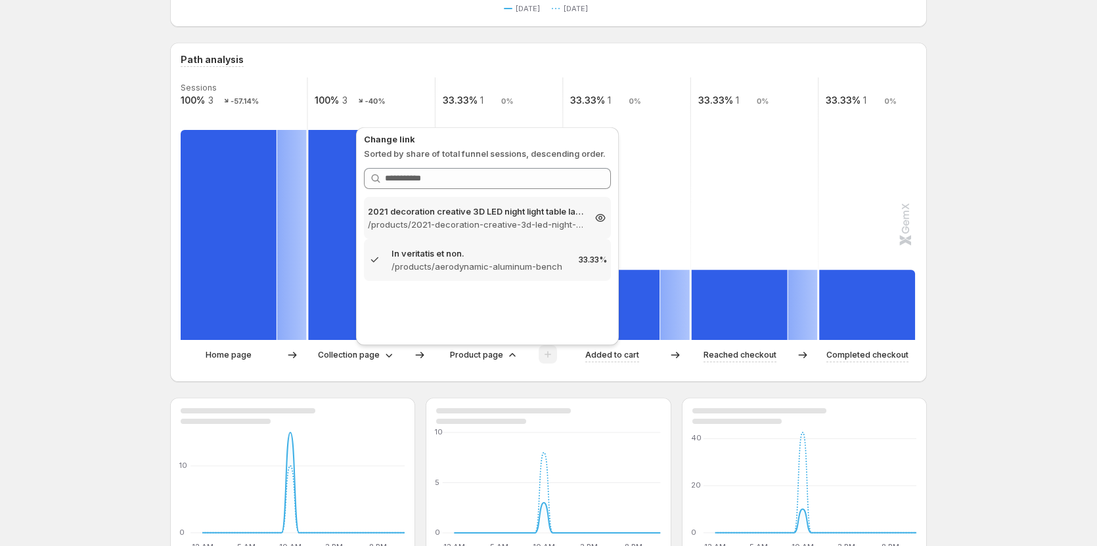
click at [500, 221] on p "/products/2021-decoration-creative-3d-led-night-light-table-lamp-children-bedro…" at bounding box center [475, 224] width 215 height 13
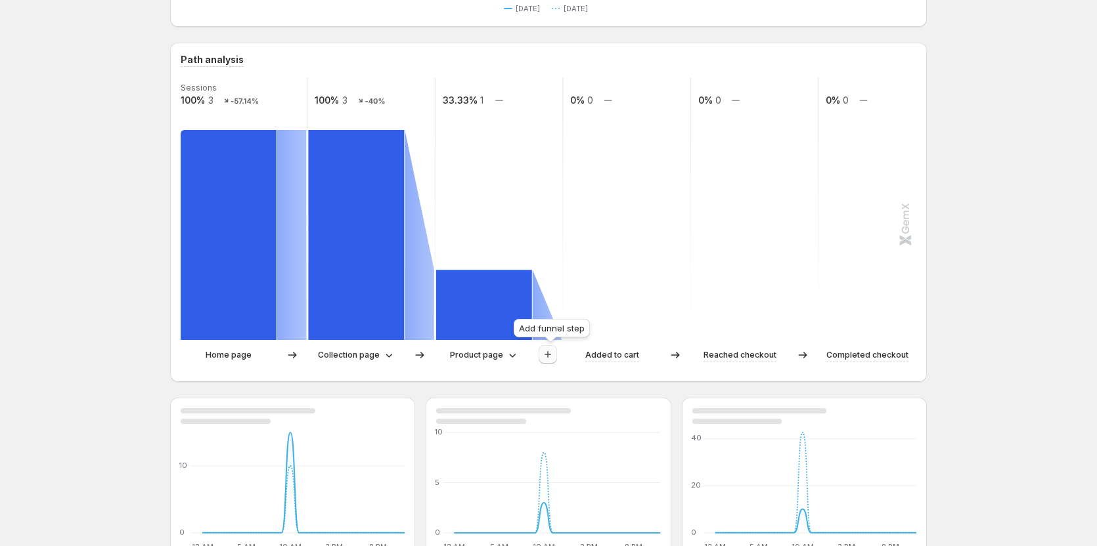
click at [557, 359] on button "button" at bounding box center [547, 354] width 18 height 18
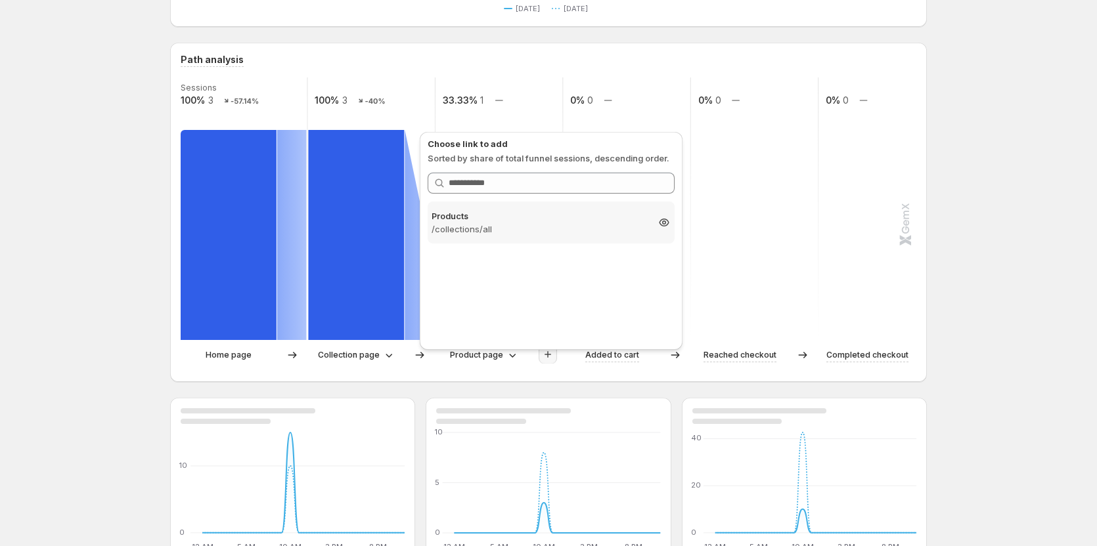
click at [571, 225] on p "/collections/all" at bounding box center [538, 229] width 215 height 13
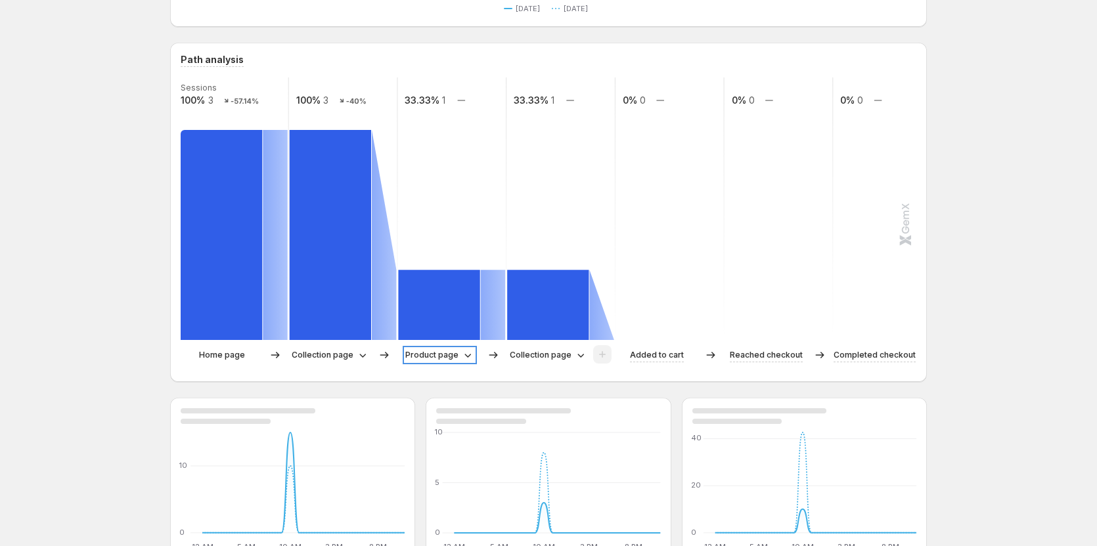
click at [462, 356] on div "Product page" at bounding box center [439, 355] width 69 height 13
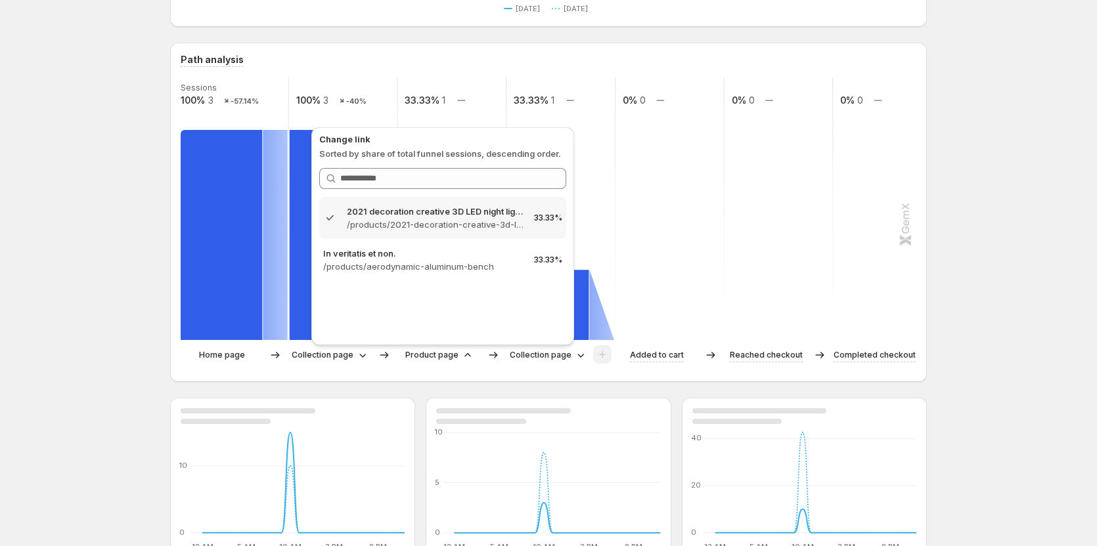
click at [107, 273] on div "Create experiment [DATE] Compare to: [DATE] View by: All sessions Data needs so…" at bounding box center [548, 475] width 1097 height 1577
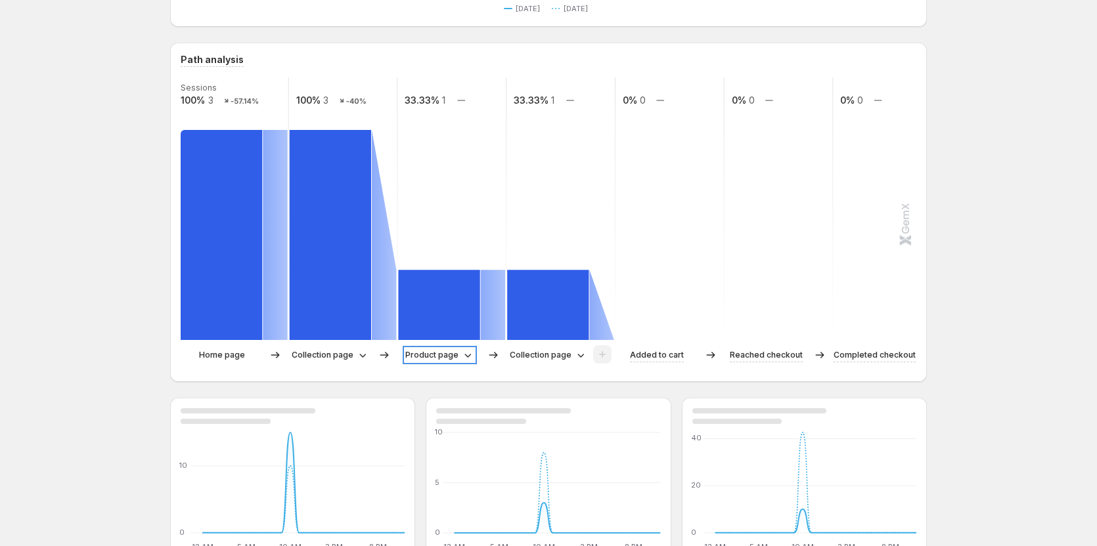
click at [441, 352] on p "Product page" at bounding box center [431, 355] width 53 height 13
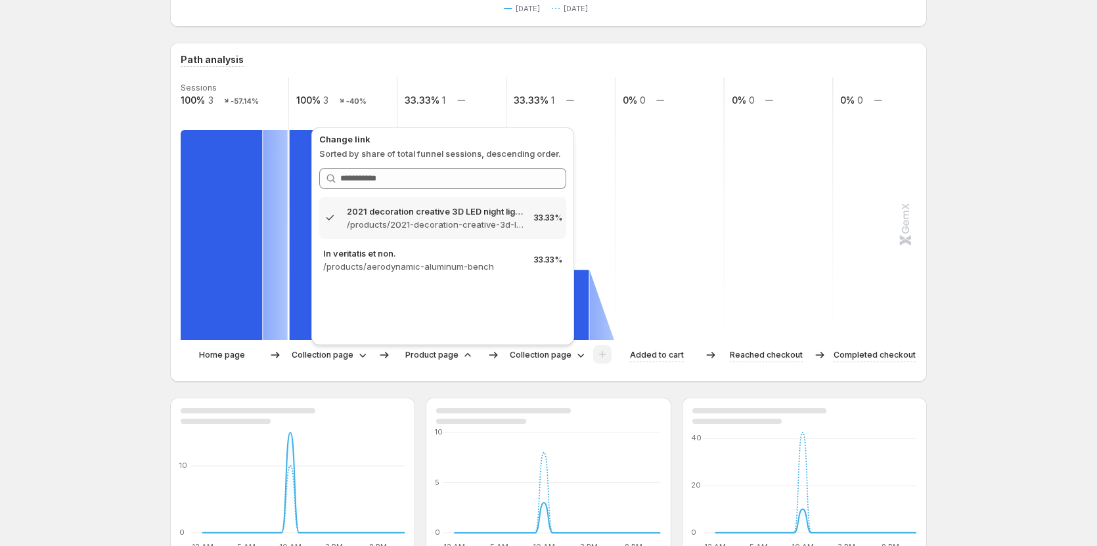
click at [533, 415] on div at bounding box center [548, 416] width 224 height 16
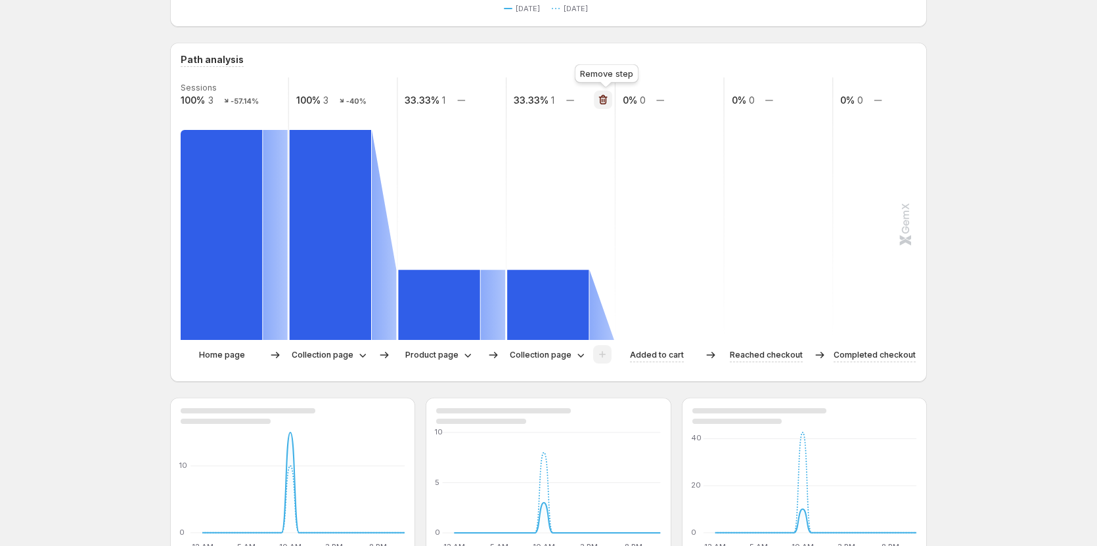
click at [600, 100] on icon "button" at bounding box center [602, 99] width 13 height 13
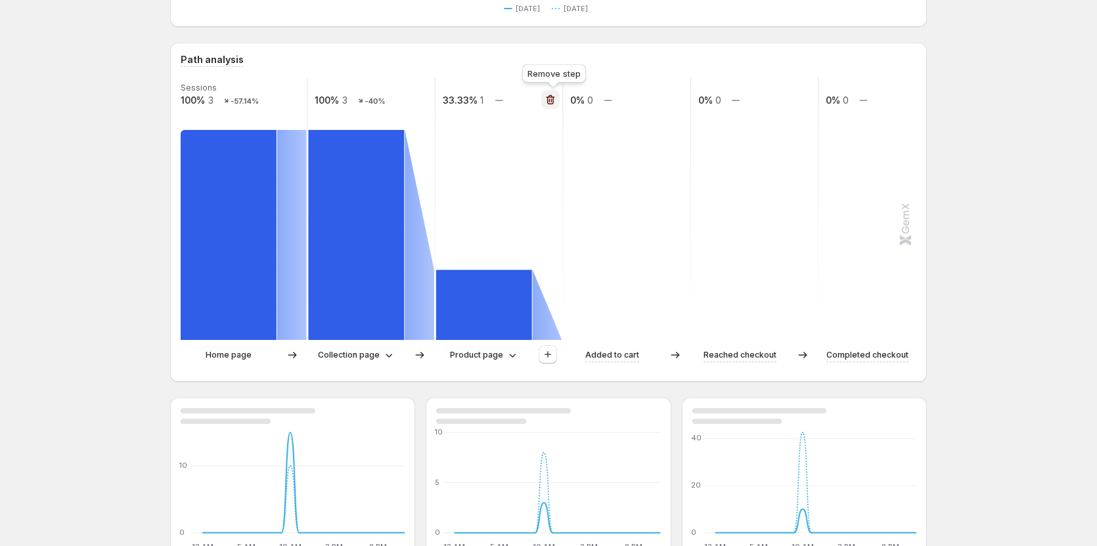
click at [554, 100] on icon "button" at bounding box center [550, 99] width 13 height 13
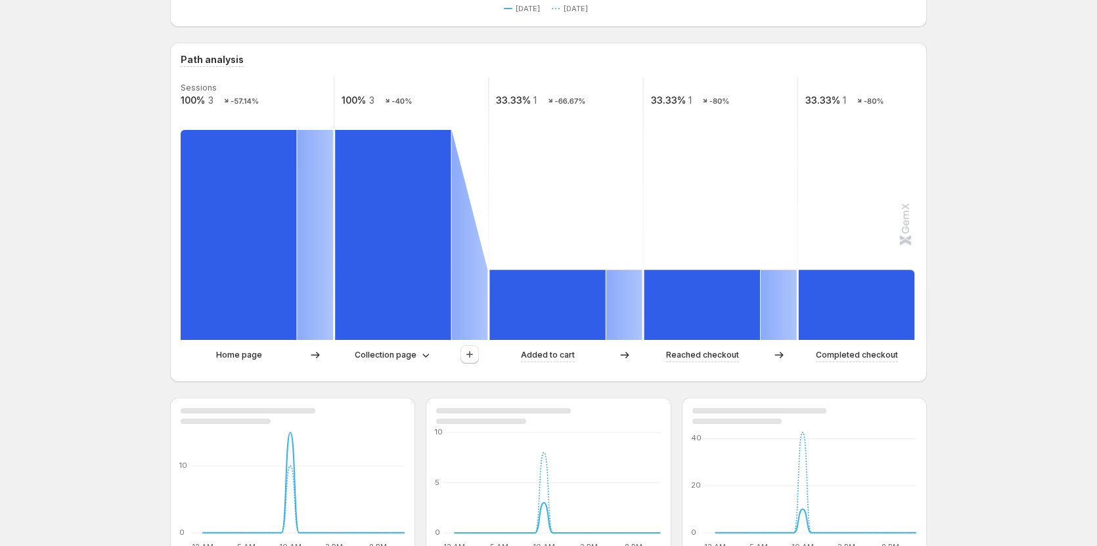
click at [328, 172] on icon at bounding box center [315, 235] width 36 height 210
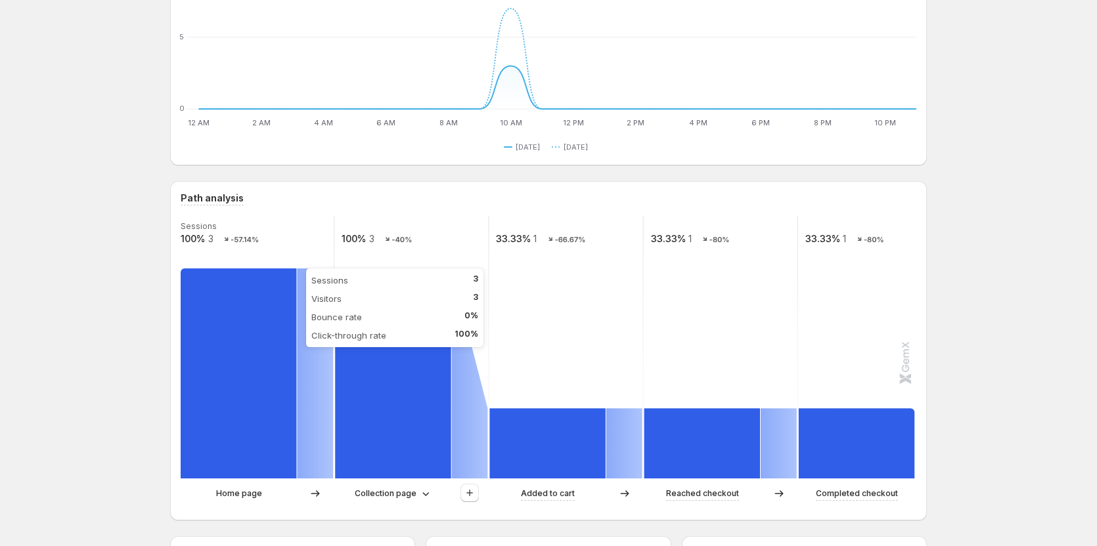
scroll to position [197, 0]
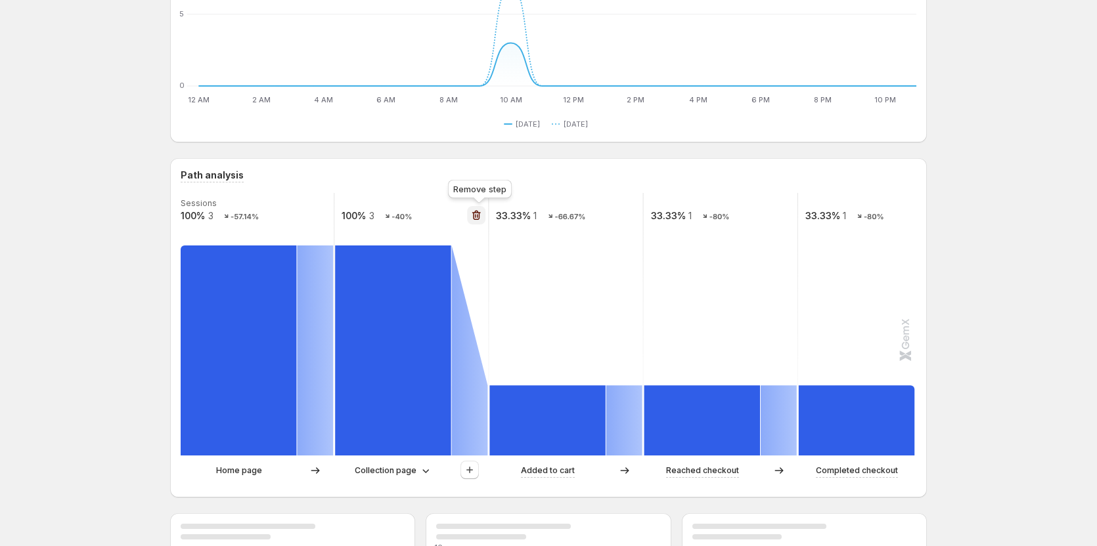
click at [479, 207] on button "button" at bounding box center [476, 215] width 18 height 18
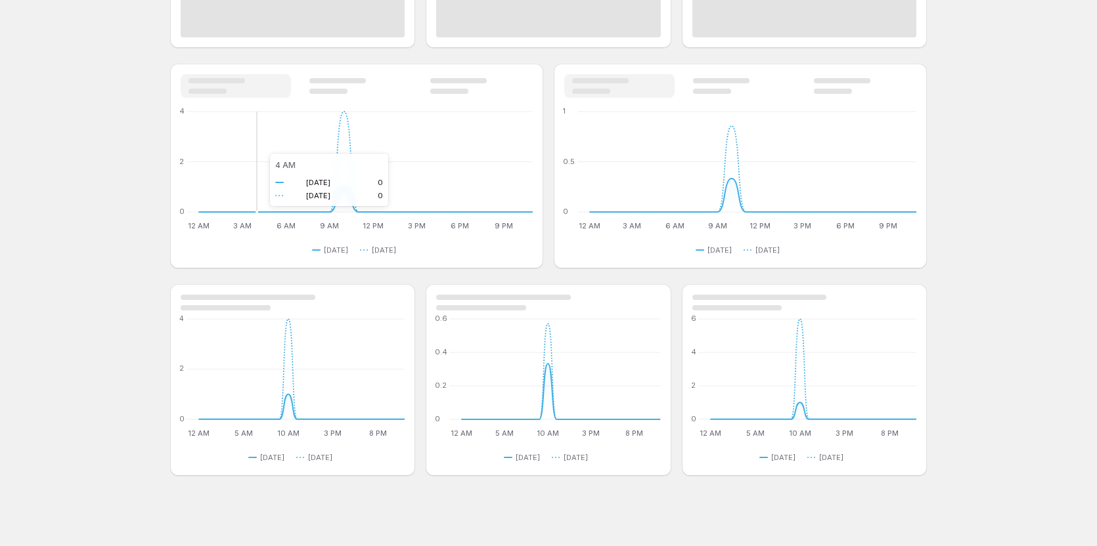
scroll to position [1031, 0]
